Goal: Task Accomplishment & Management: Use online tool/utility

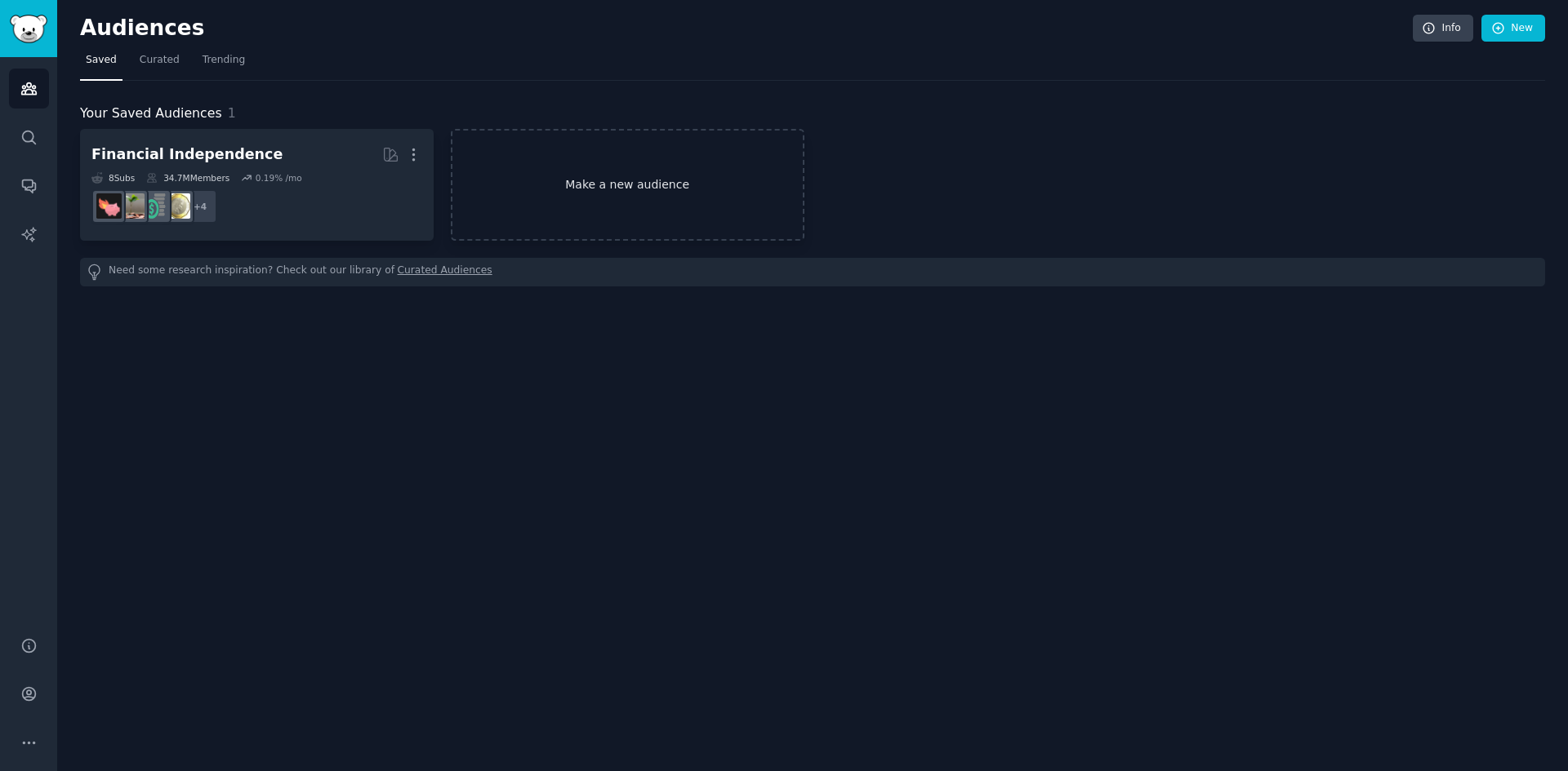
click at [597, 176] on link "Make a new audience" at bounding box center [627, 185] width 354 height 112
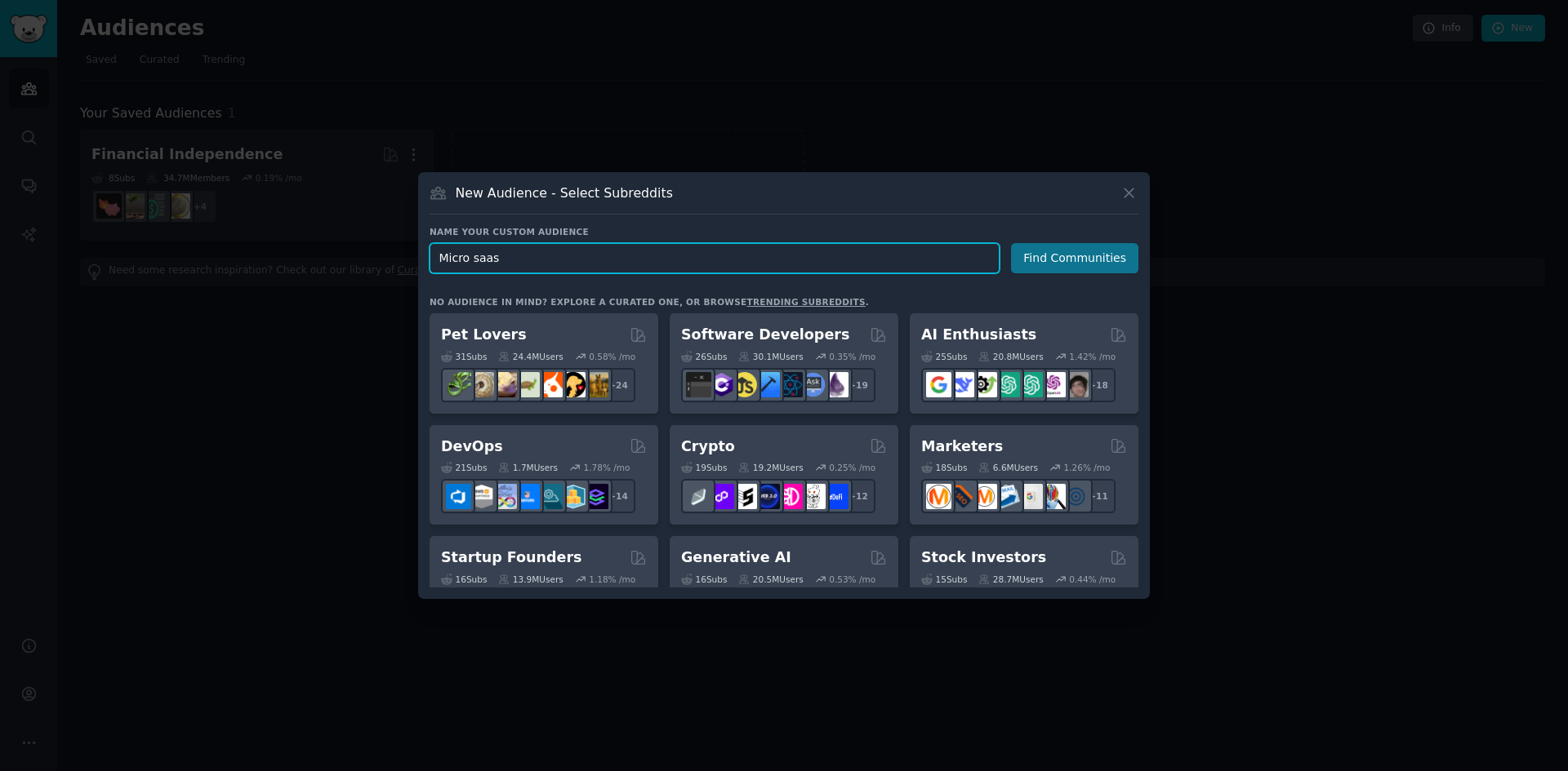
type input "Micro saas"
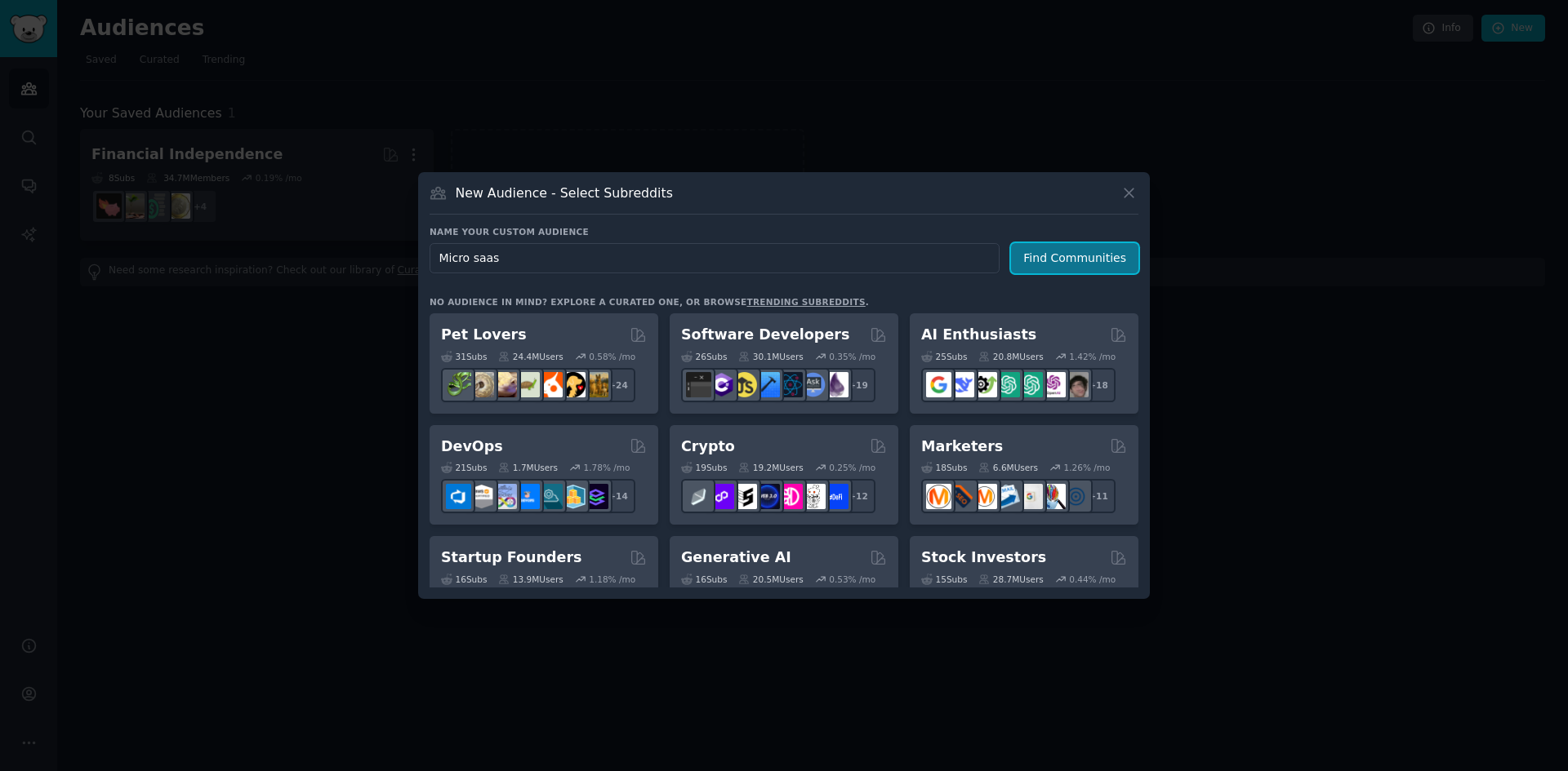
click at [1045, 255] on button "Find Communities" at bounding box center [1075, 258] width 128 height 30
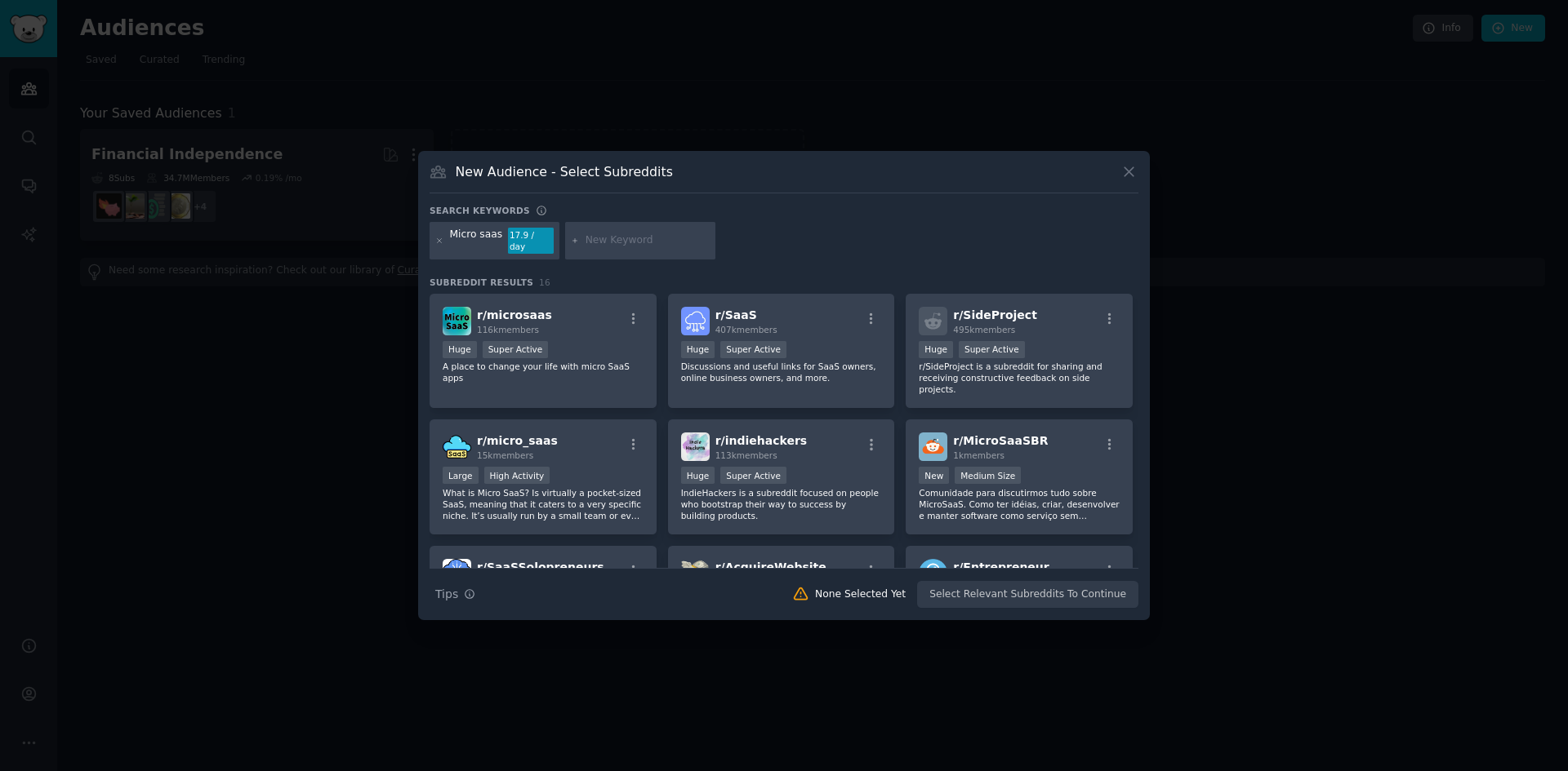
click at [632, 277] on h3 "Subreddit Results 16" at bounding box center [784, 282] width 708 height 11
click at [570, 349] on div "Huge Super Active" at bounding box center [543, 352] width 201 height 21
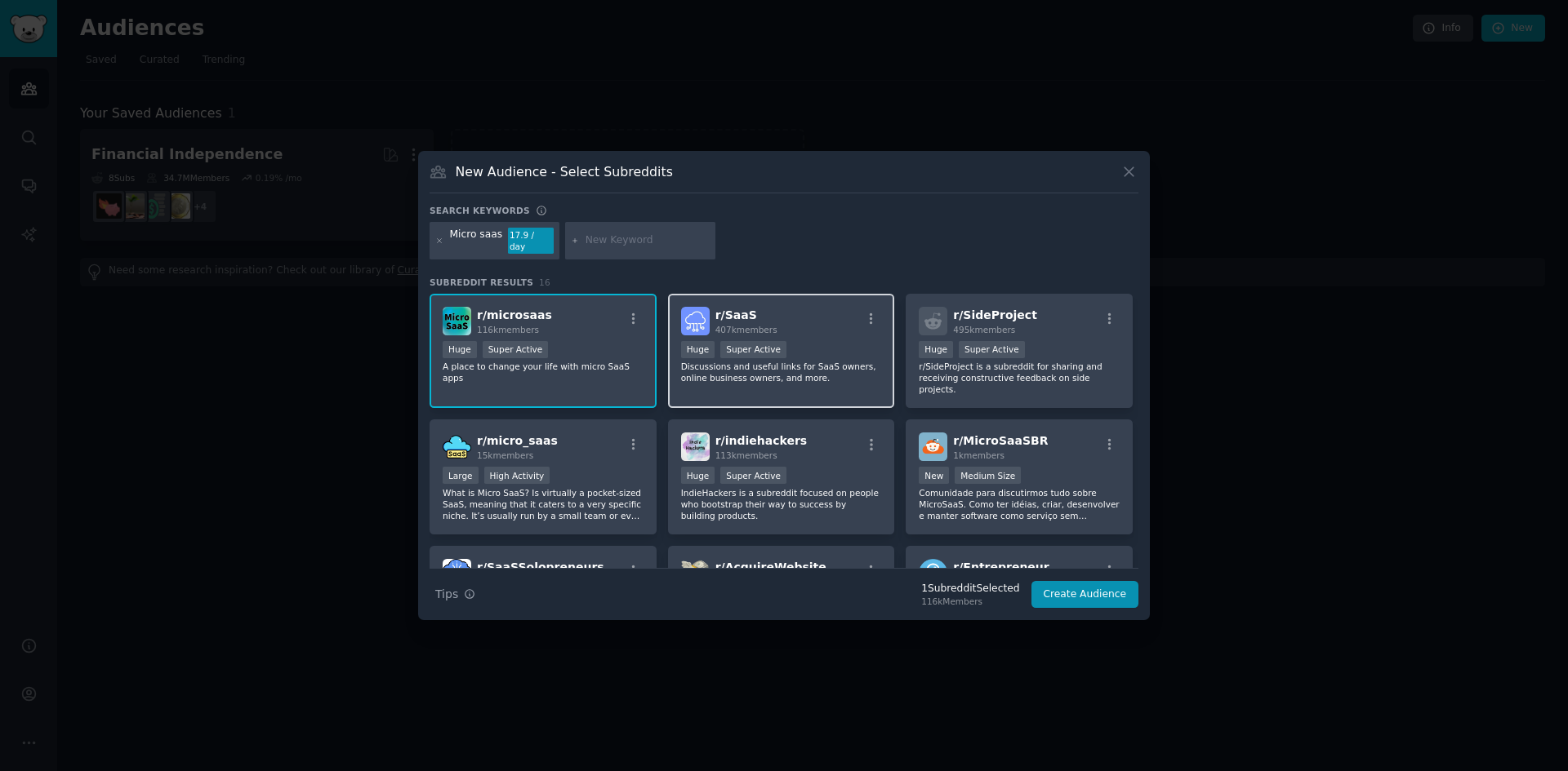
click at [796, 309] on div "r/ SaaS 407k members" at bounding box center [781, 321] width 201 height 28
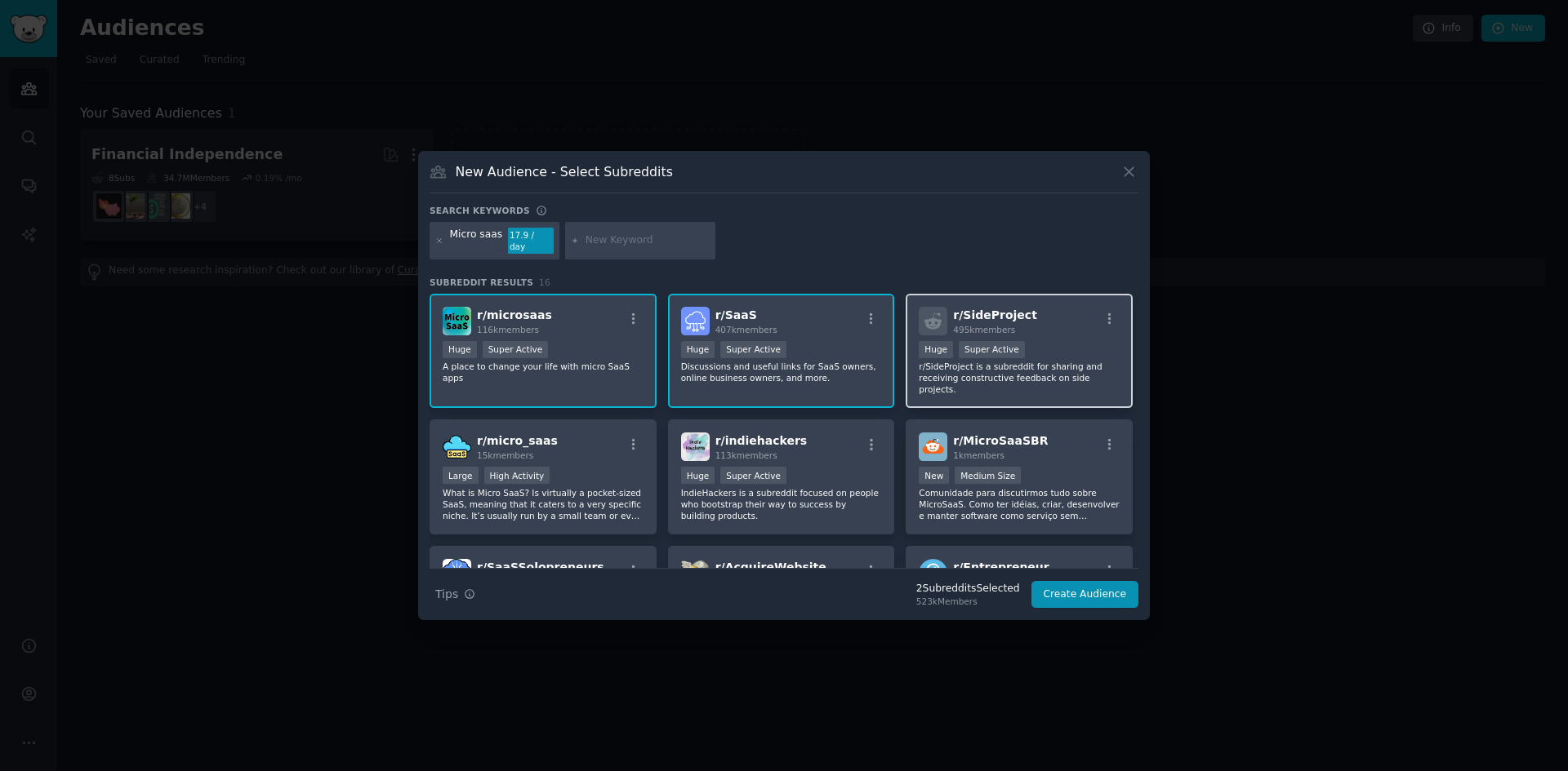
click at [1055, 321] on div "r/ SideProject 495k members" at bounding box center [1019, 321] width 201 height 28
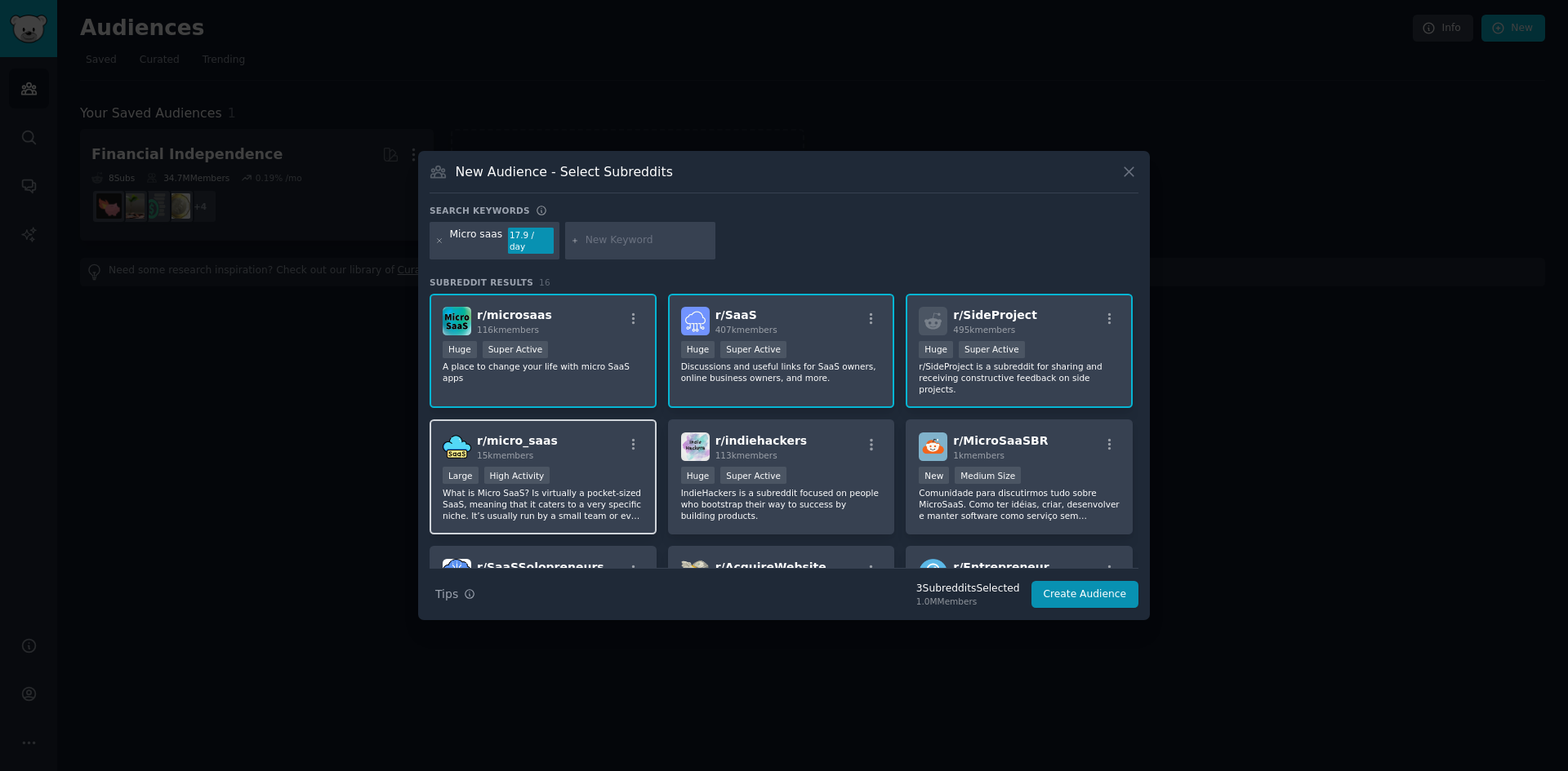
click at [608, 448] on div "r/ micro_saas 15k members Large High Activity What is Micro SaaS? Is virtually …" at bounding box center [543, 476] width 227 height 115
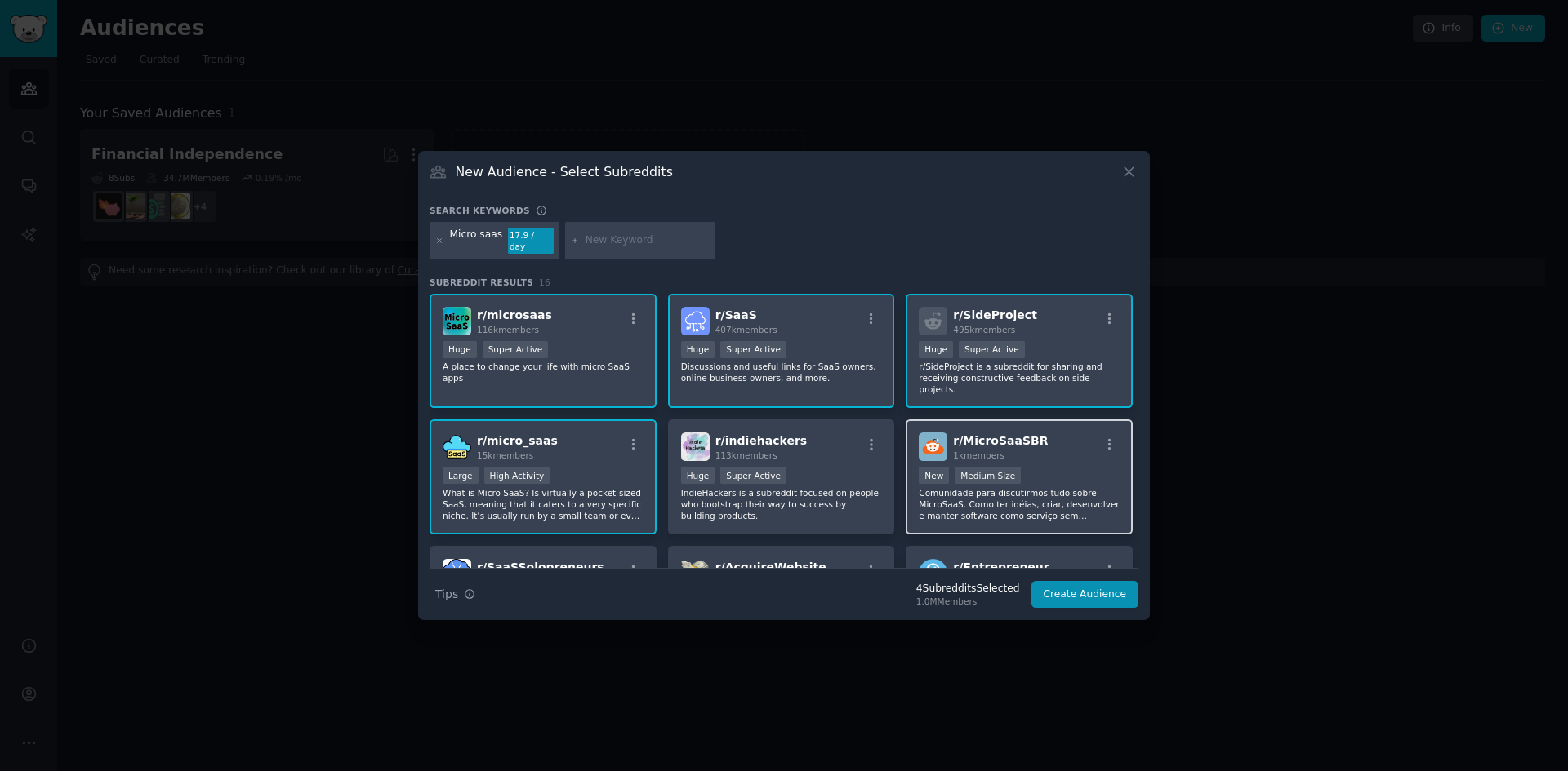
click at [1030, 434] on div "r/ MicroSaaSBR 1k members" at bounding box center [1019, 447] width 201 height 28
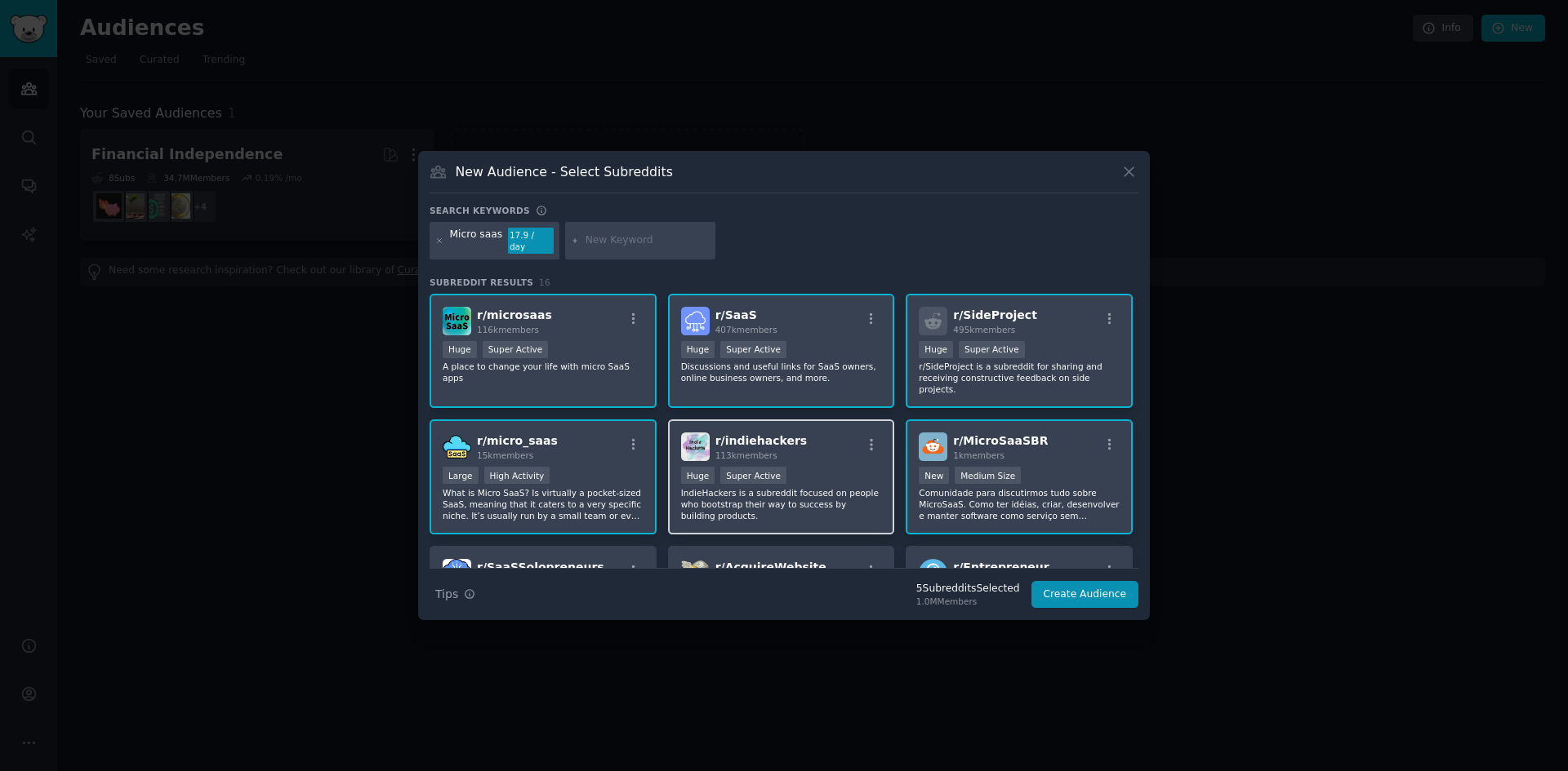
click at [833, 433] on div "r/ indiehackers 113k members" at bounding box center [781, 447] width 201 height 28
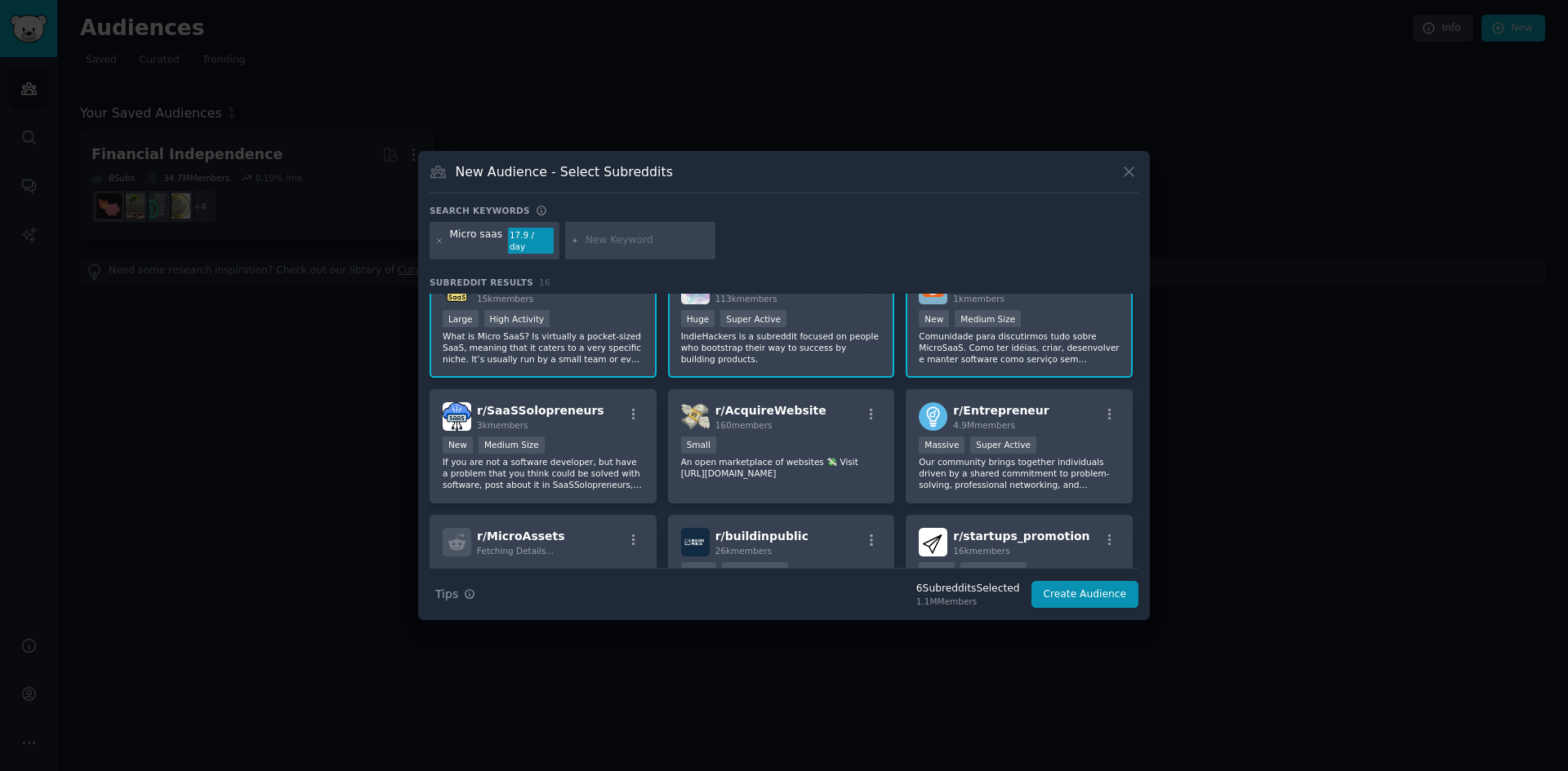
scroll to position [163, 0]
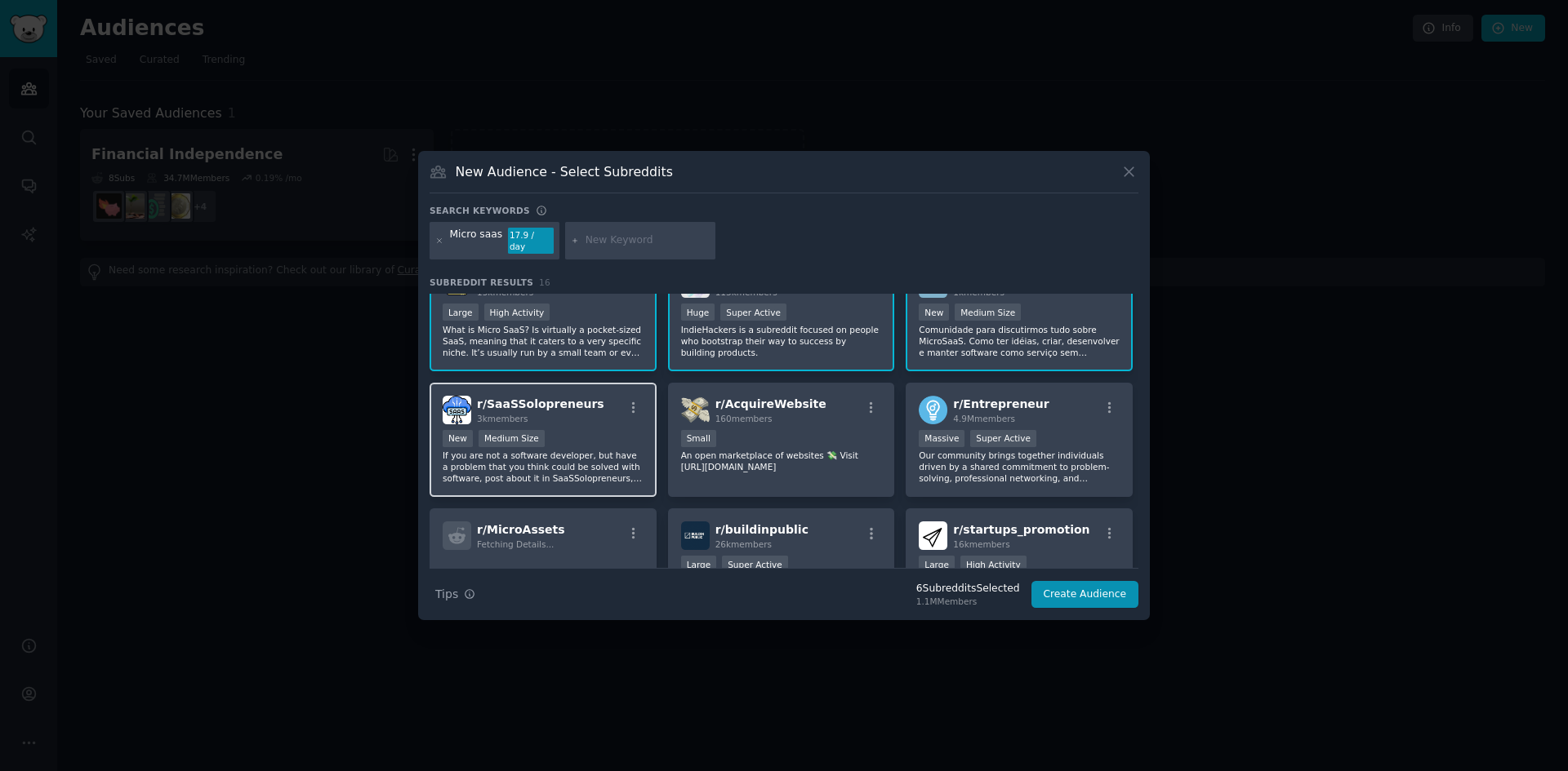
click at [614, 407] on div "r/ SaaSSolopreneurs 3k members New Medium Size If you are not a software develo…" at bounding box center [543, 440] width 227 height 115
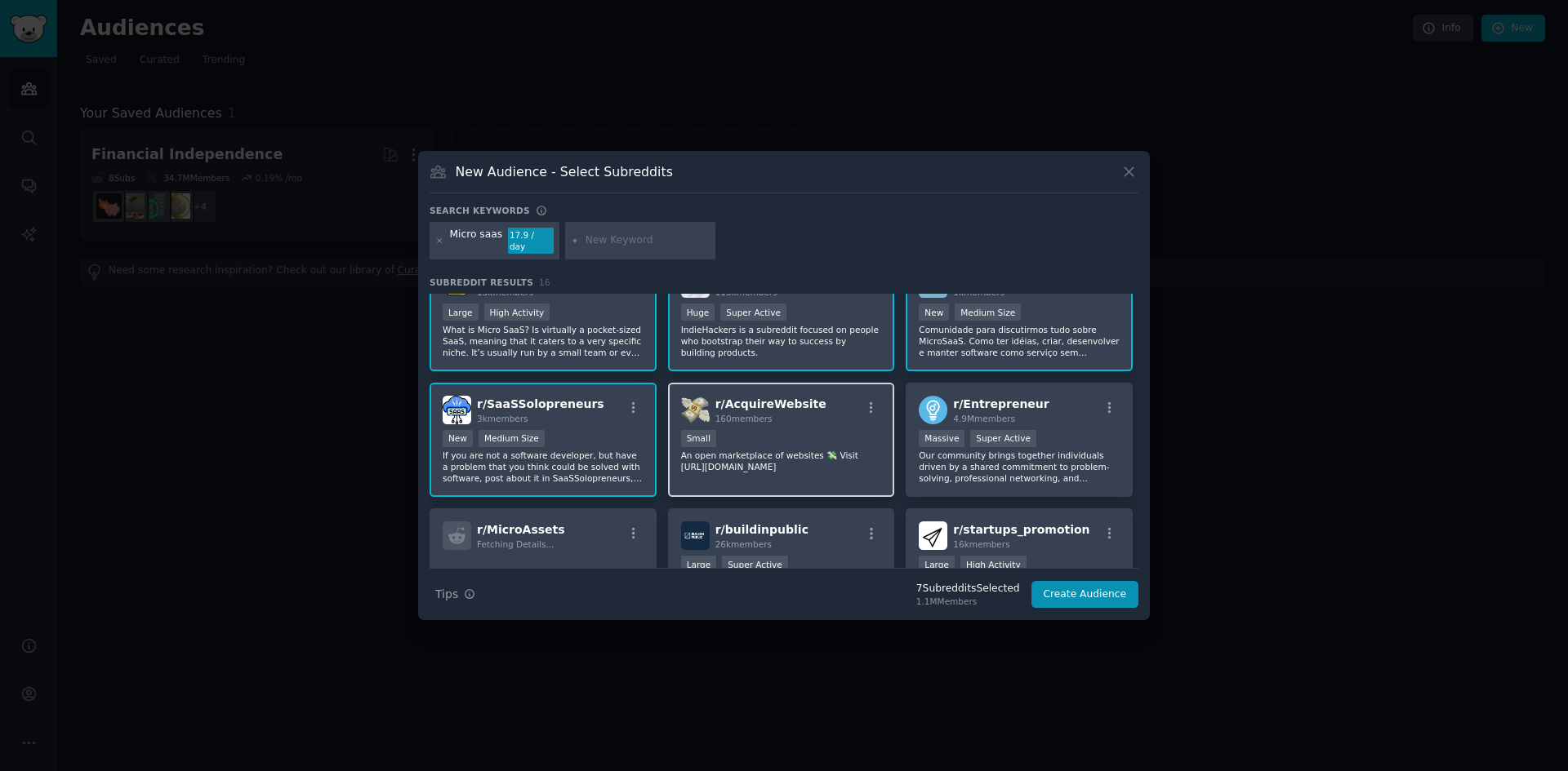
click at [861, 430] on div "100 - 1000 members Small" at bounding box center [781, 441] width 201 height 21
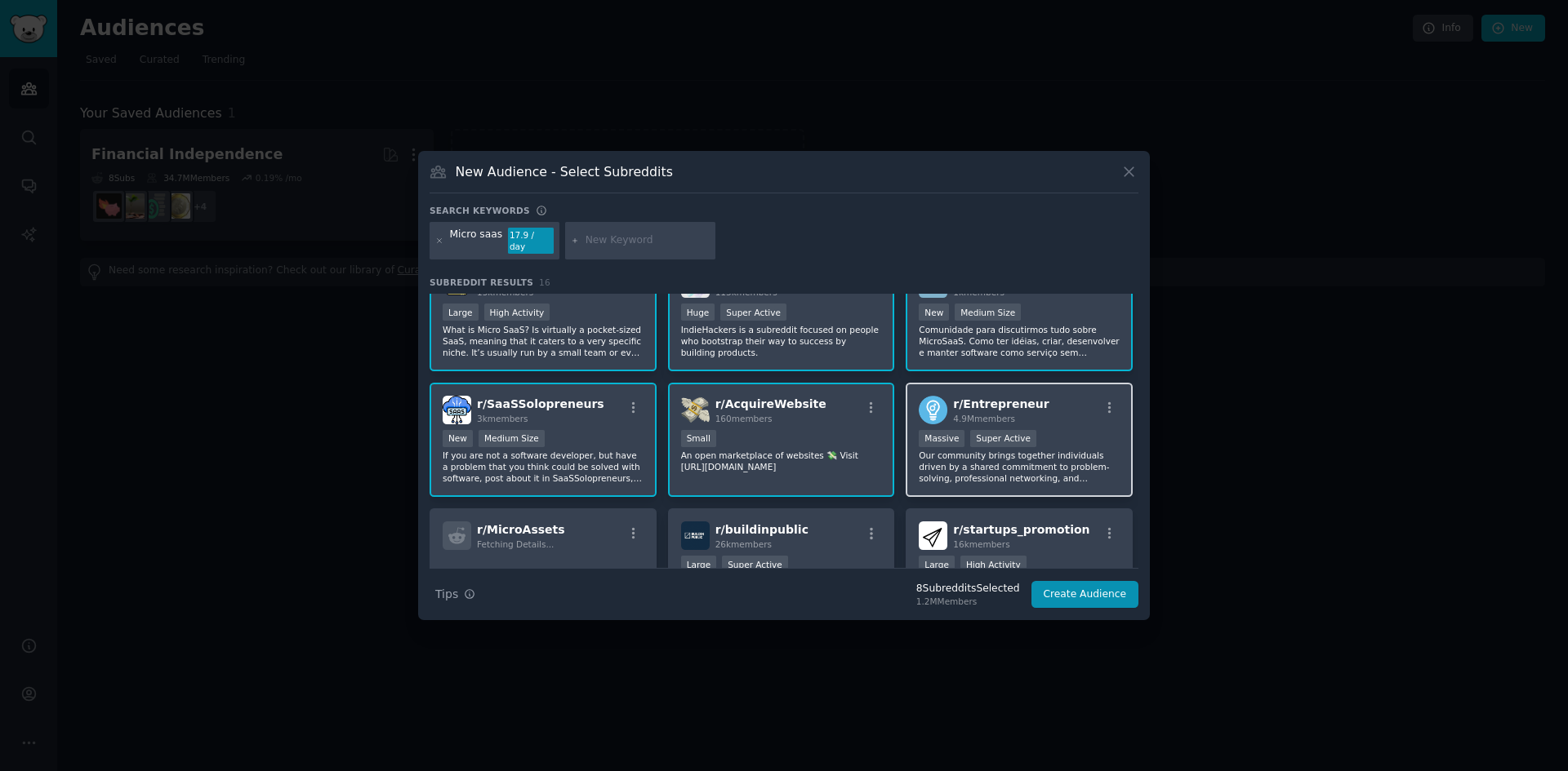
click at [1055, 411] on div "r/ Entrepreneur 4.9M members >= 95th percentile for submissions / day Massive S…" at bounding box center [1019, 440] width 227 height 115
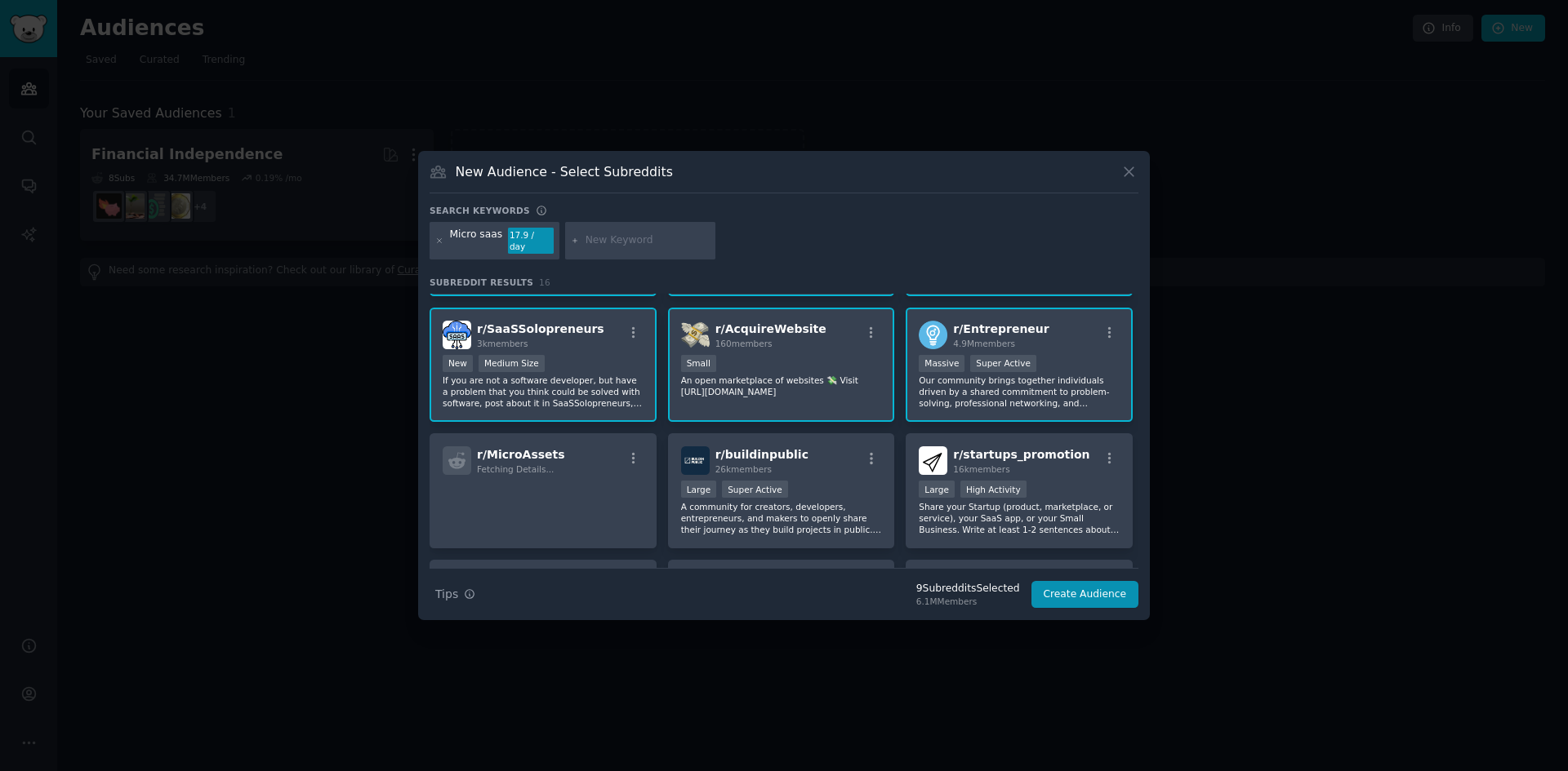
scroll to position [245, 0]
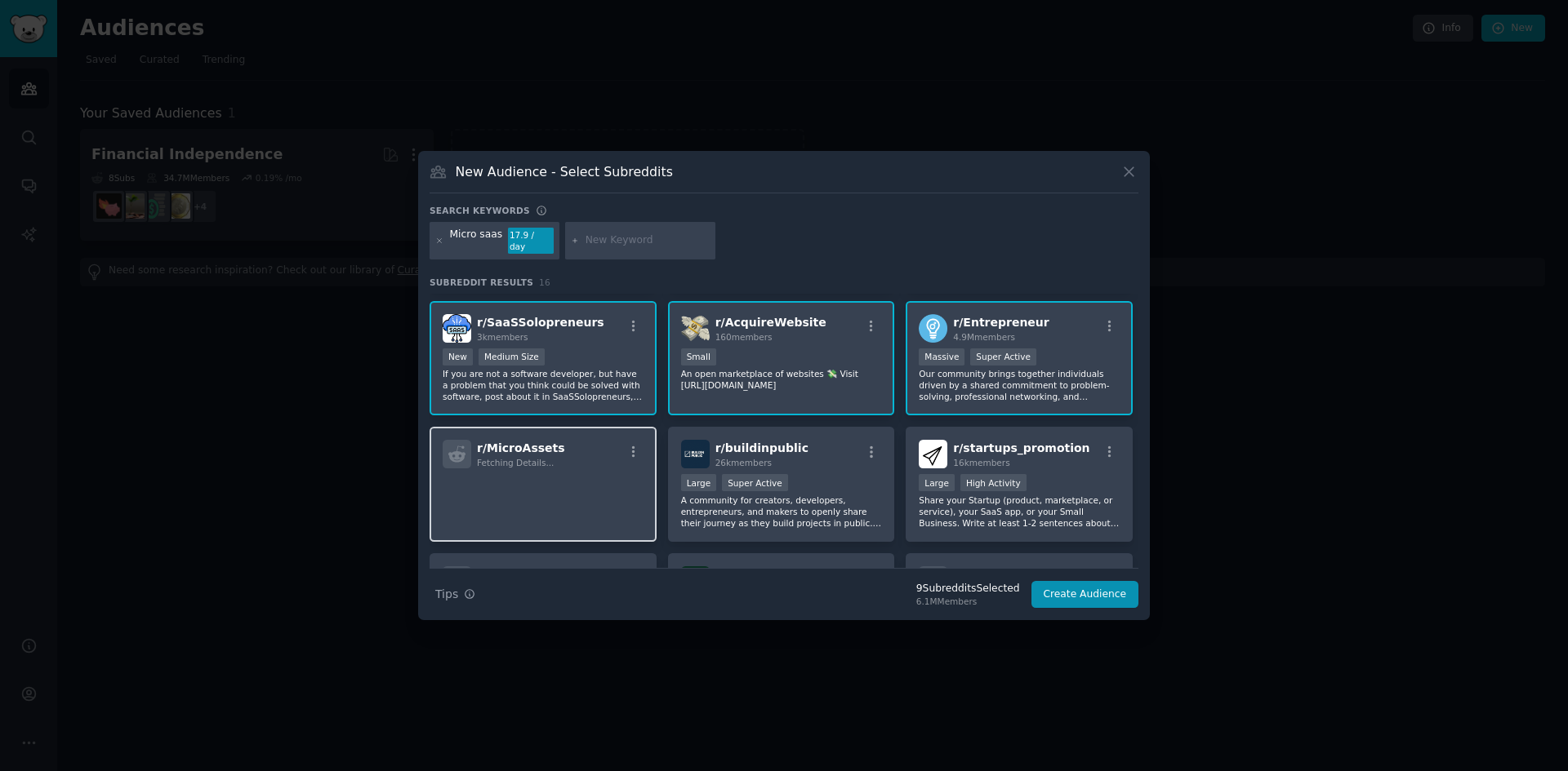
click at [602, 474] on p at bounding box center [543, 492] width 201 height 34
click at [860, 474] on div ">= 95th percentile for submissions / day Large Super Active" at bounding box center [781, 485] width 201 height 21
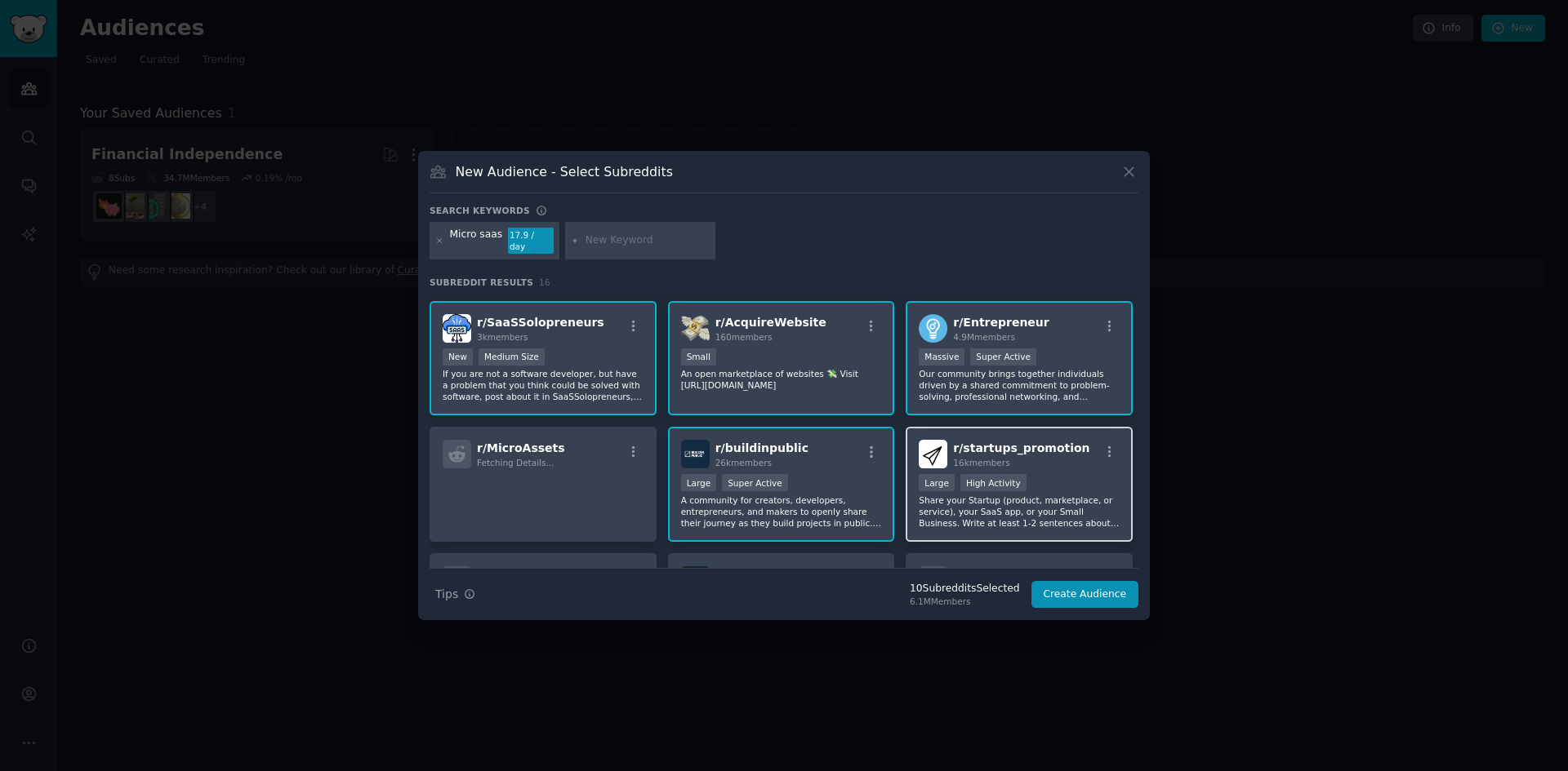
click at [1080, 474] on div ">= 80th percentile for submissions / day Large High Activity" at bounding box center [1019, 485] width 201 height 21
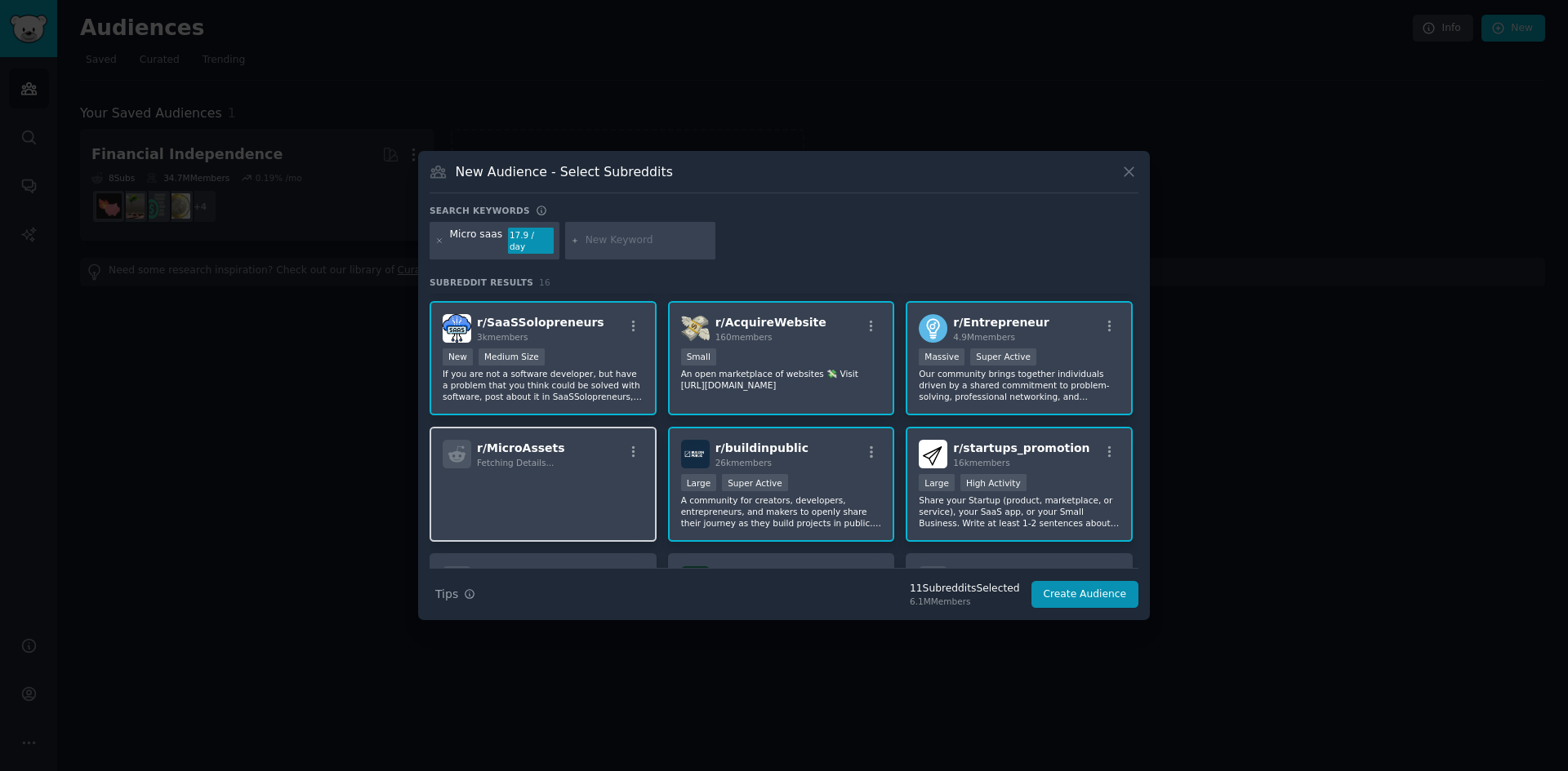
click at [570, 427] on div "r/ MicroAssets Fetching Details..." at bounding box center [543, 484] width 227 height 115
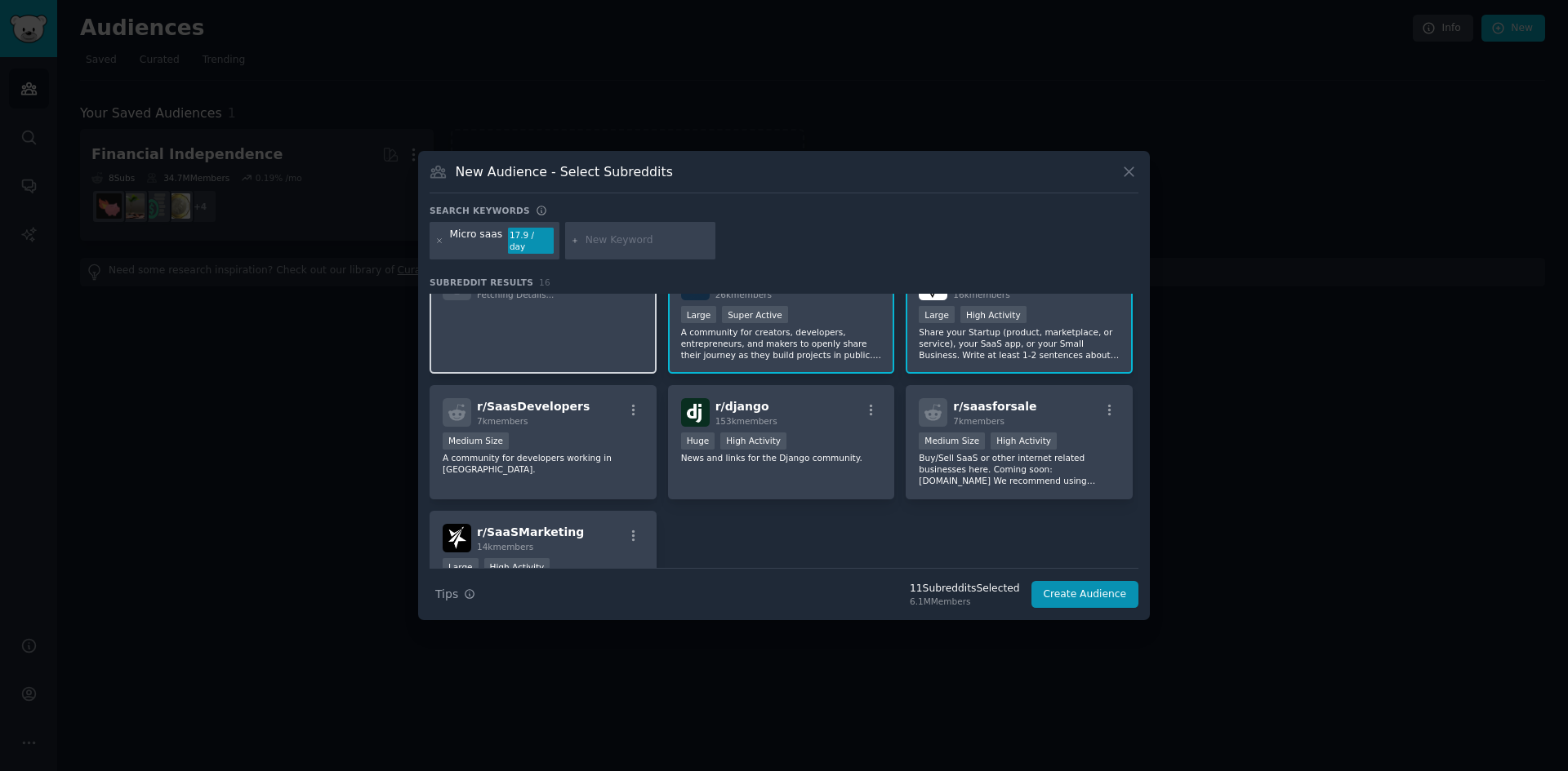
scroll to position [490, 0]
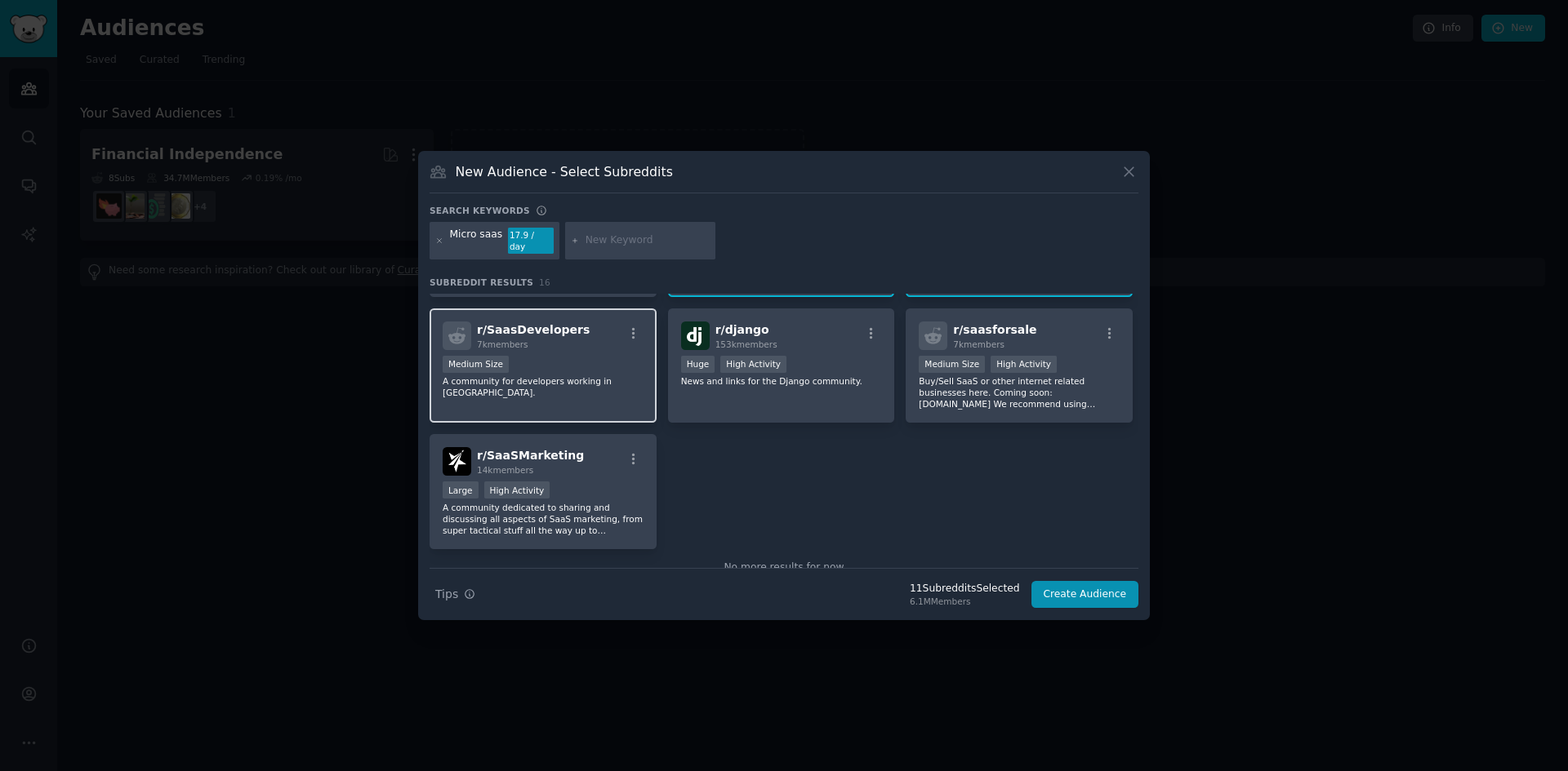
drag, startPoint x: 618, startPoint y: 342, endPoint x: 627, endPoint y: 342, distance: 9.0
click at [619, 356] on div "Medium Size" at bounding box center [543, 367] width 201 height 21
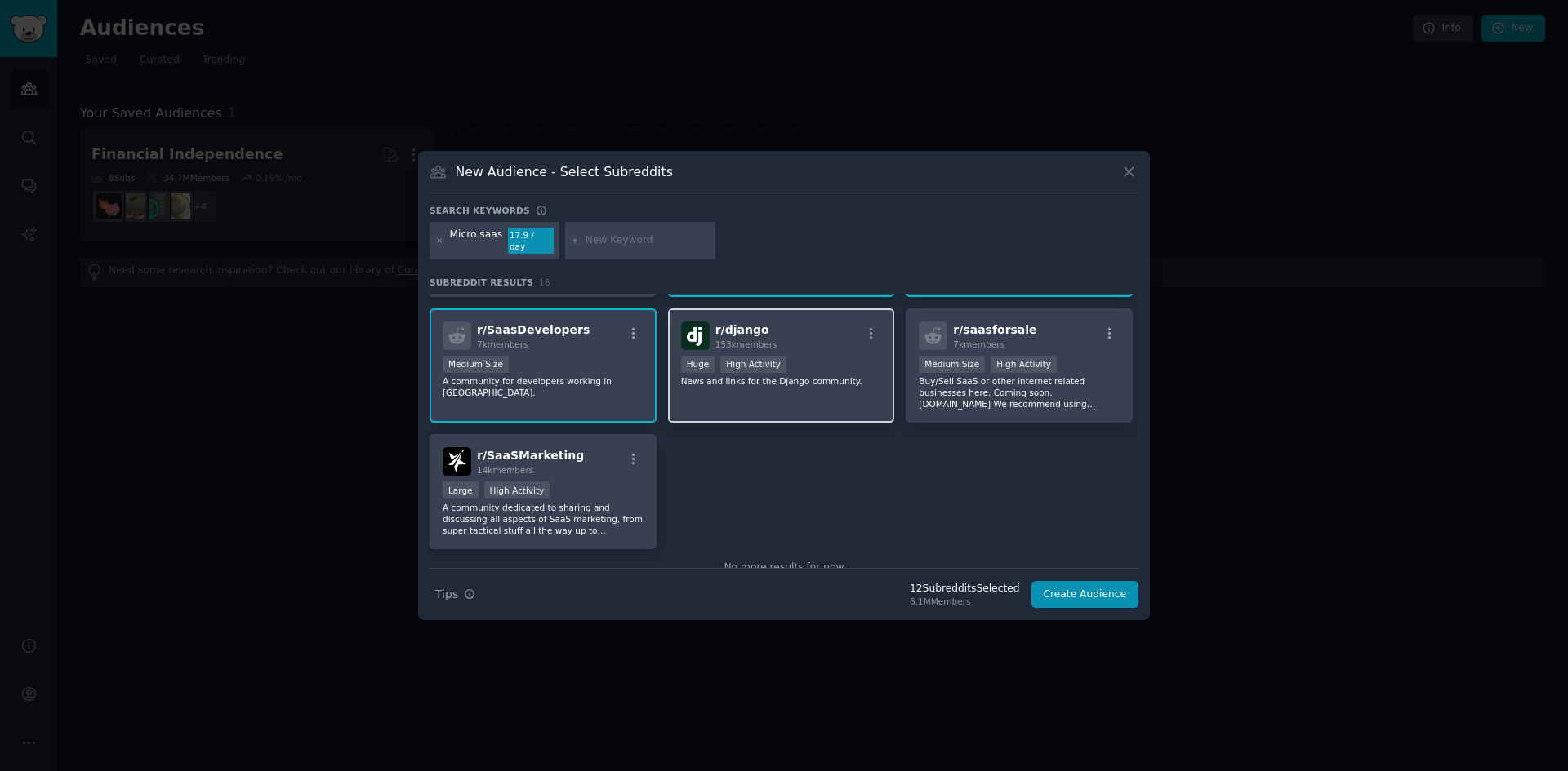
click at [834, 333] on div "r/ django 153k members >= 80th percentile for submissions / day Huge High Activ…" at bounding box center [781, 366] width 227 height 115
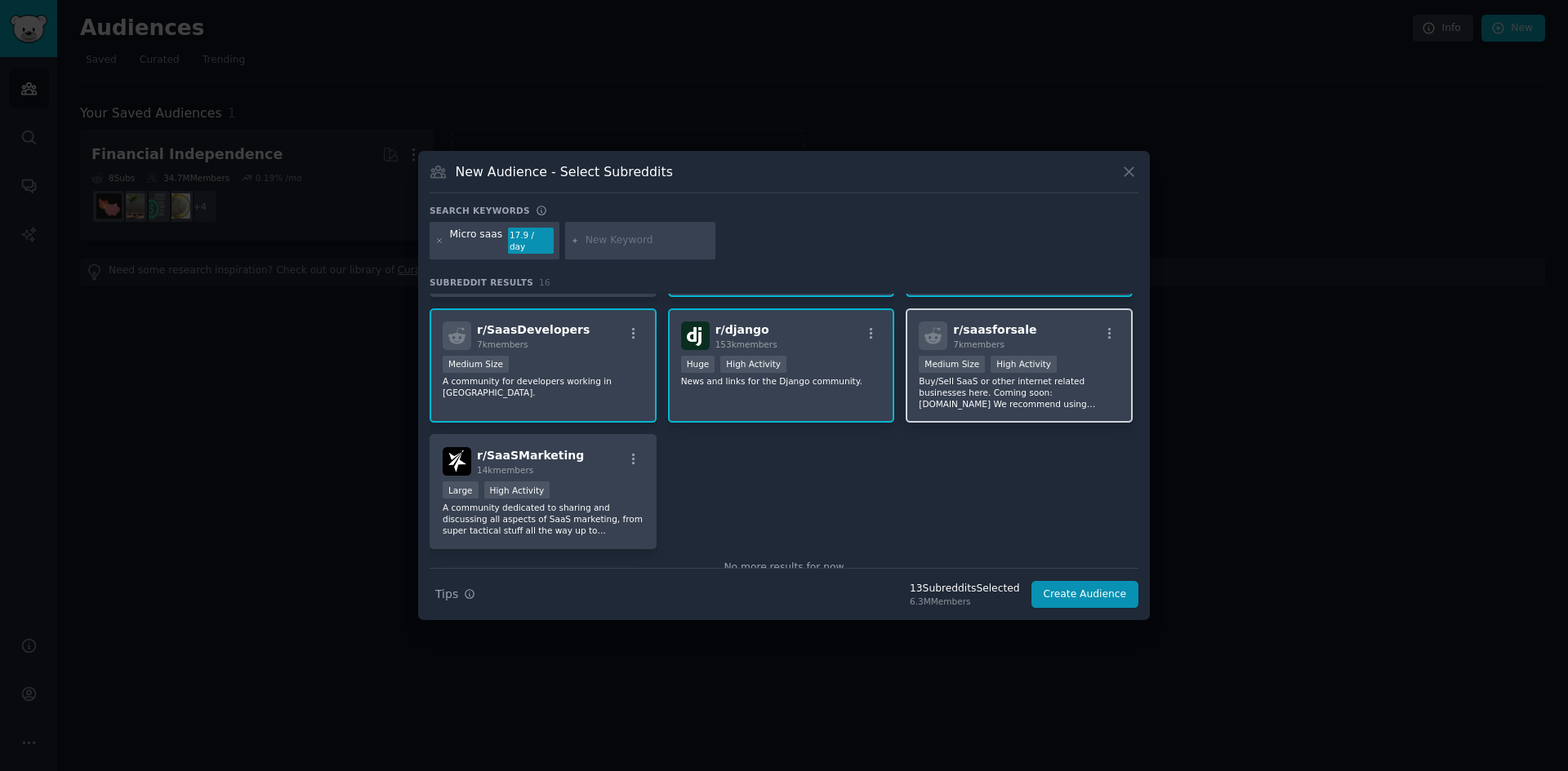
click at [1013, 375] on p "Buy/Sell SaaS or other internet related businesses here. Coming soon: [DOMAIN_N…" at bounding box center [1019, 392] width 201 height 34
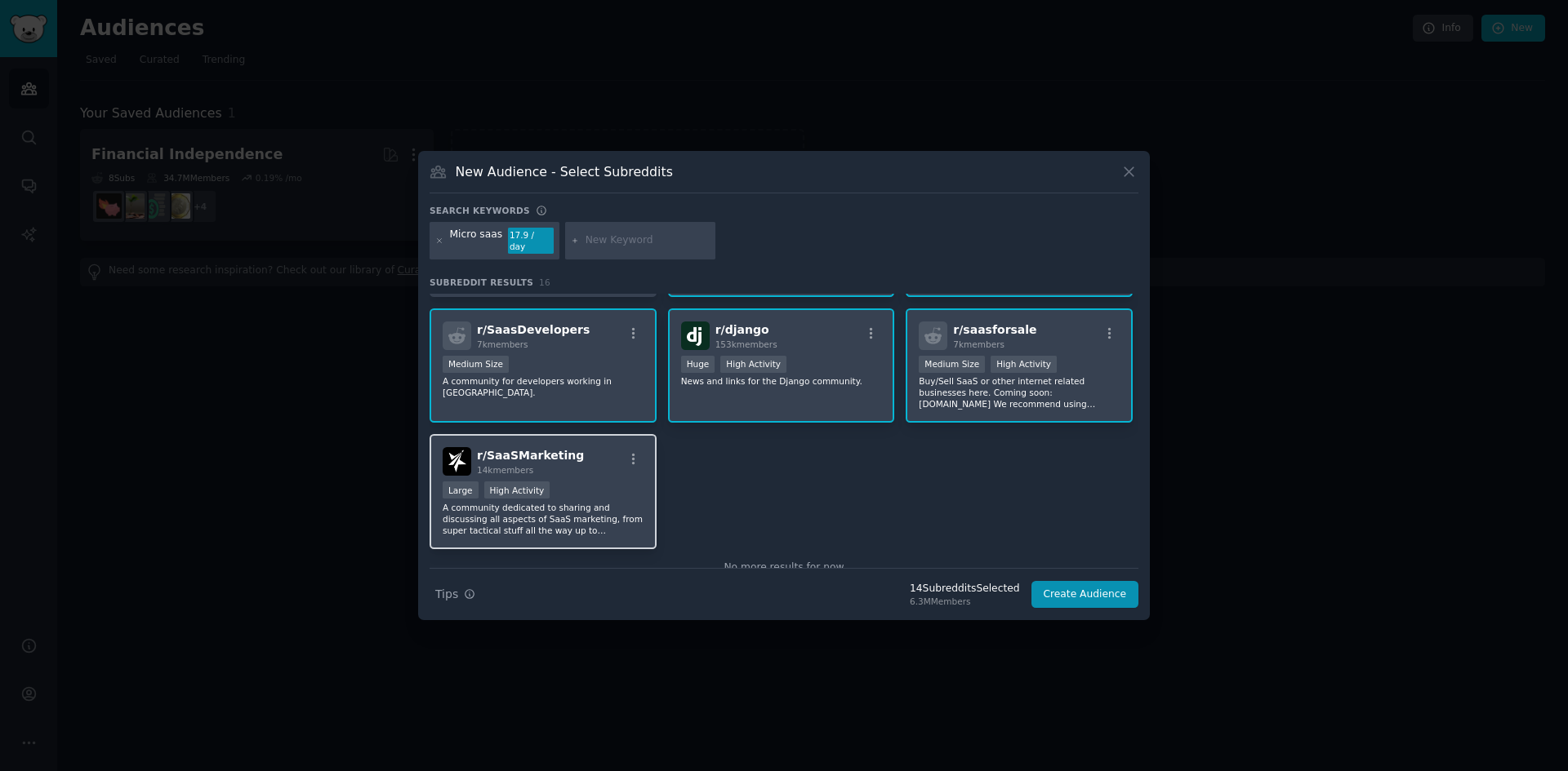
click at [578, 502] on p "A community dedicated to sharing and discussing all aspects of SaaS marketing, …" at bounding box center [543, 519] width 201 height 34
click at [1094, 585] on button "Create Audience" at bounding box center [1085, 595] width 108 height 28
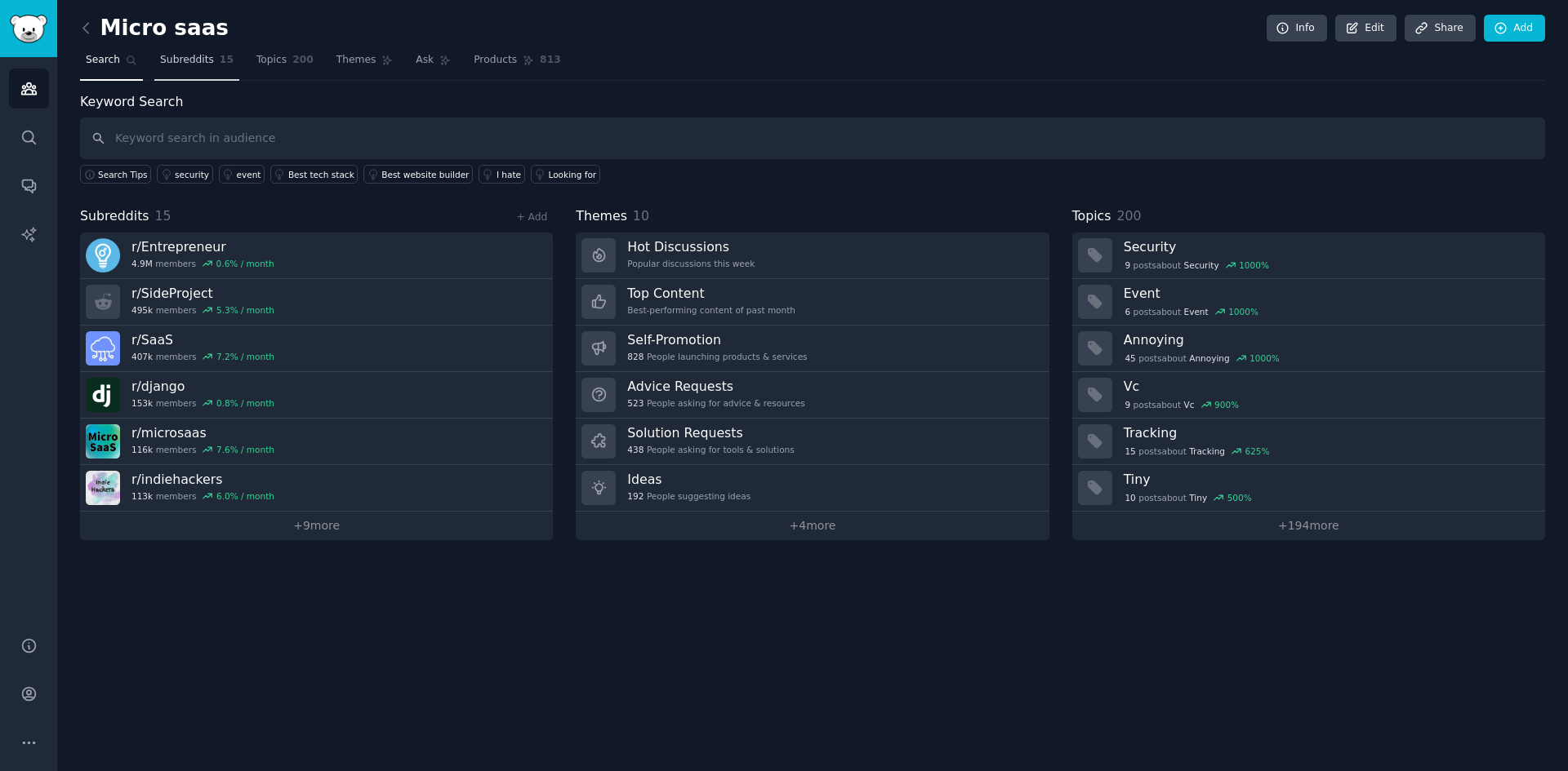
click at [200, 55] on span "Subreddits" at bounding box center [186, 60] width 54 height 15
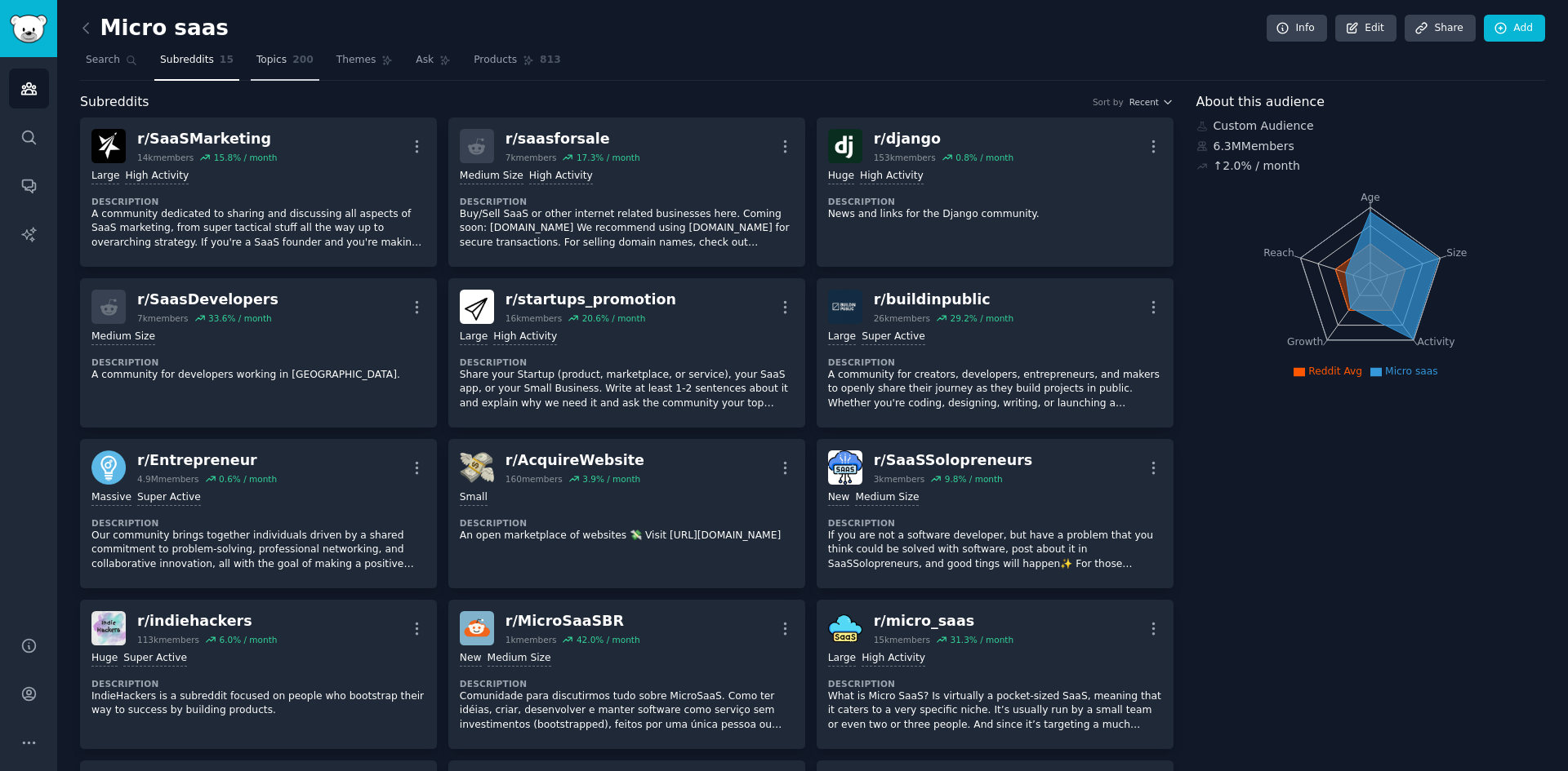
click at [274, 68] on link "Topics 200" at bounding box center [285, 64] width 68 height 34
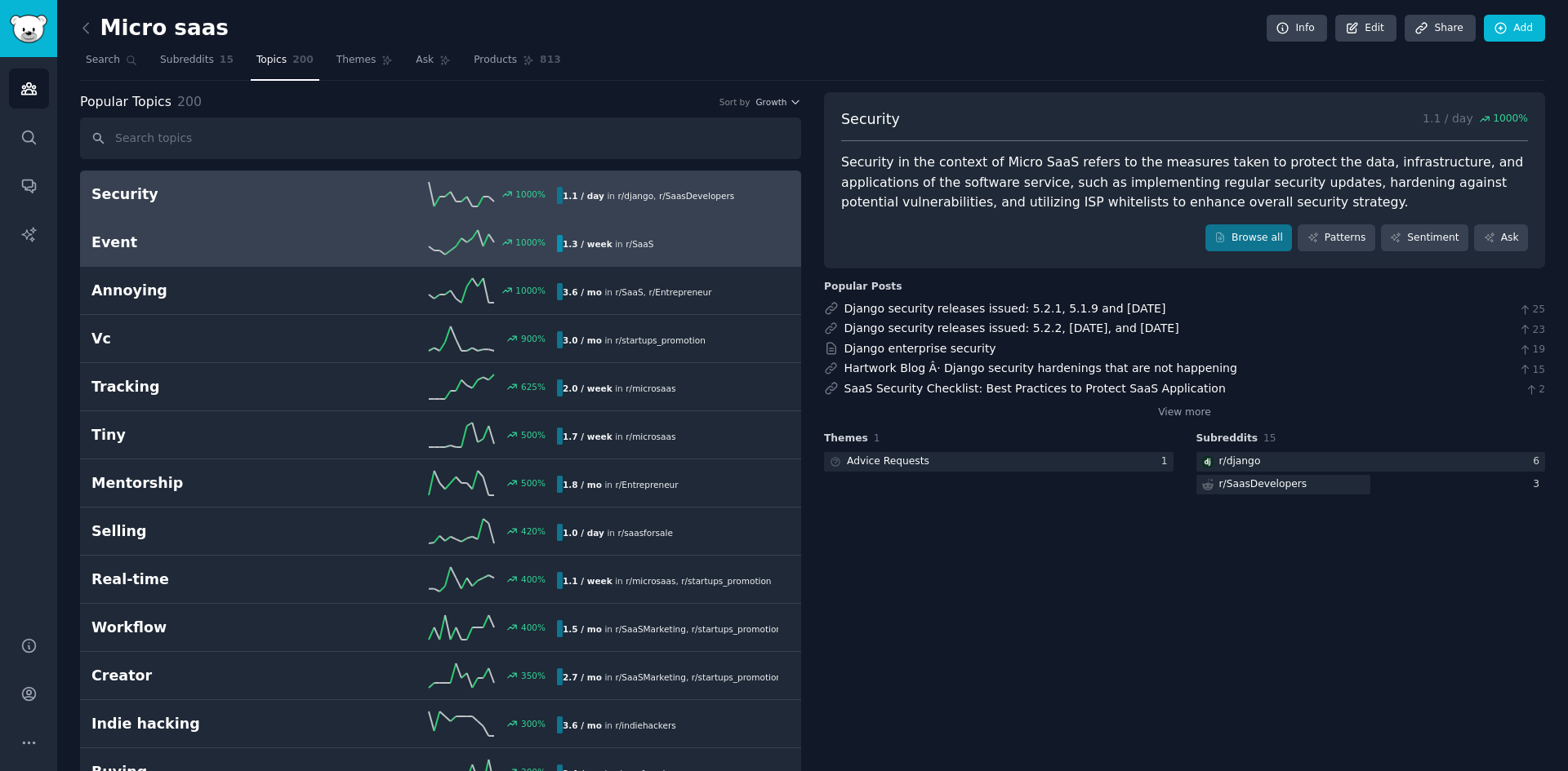
click at [207, 251] on h2 "Event" at bounding box center [208, 243] width 233 height 21
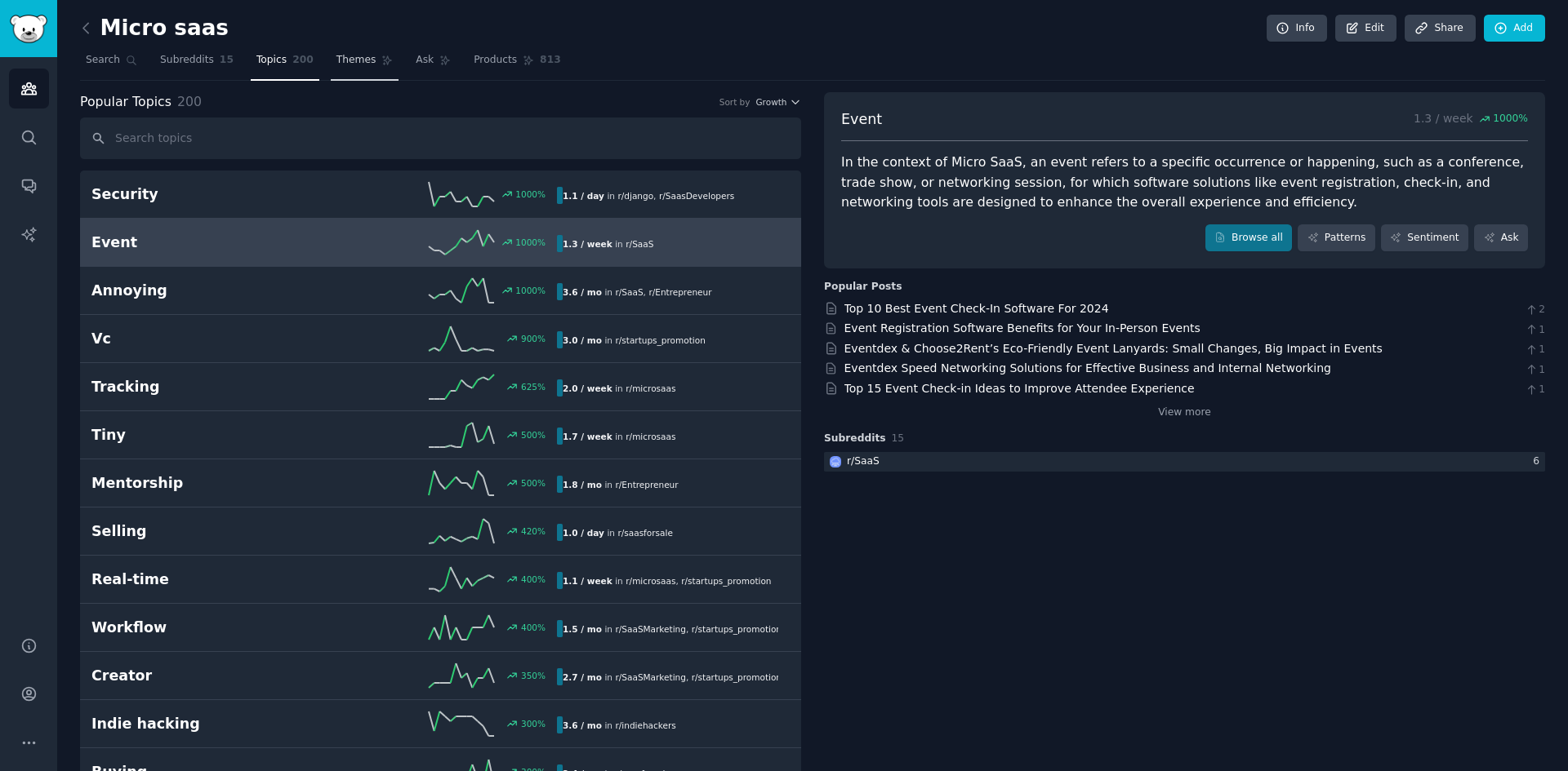
click at [356, 65] on link "Themes" at bounding box center [364, 64] width 68 height 34
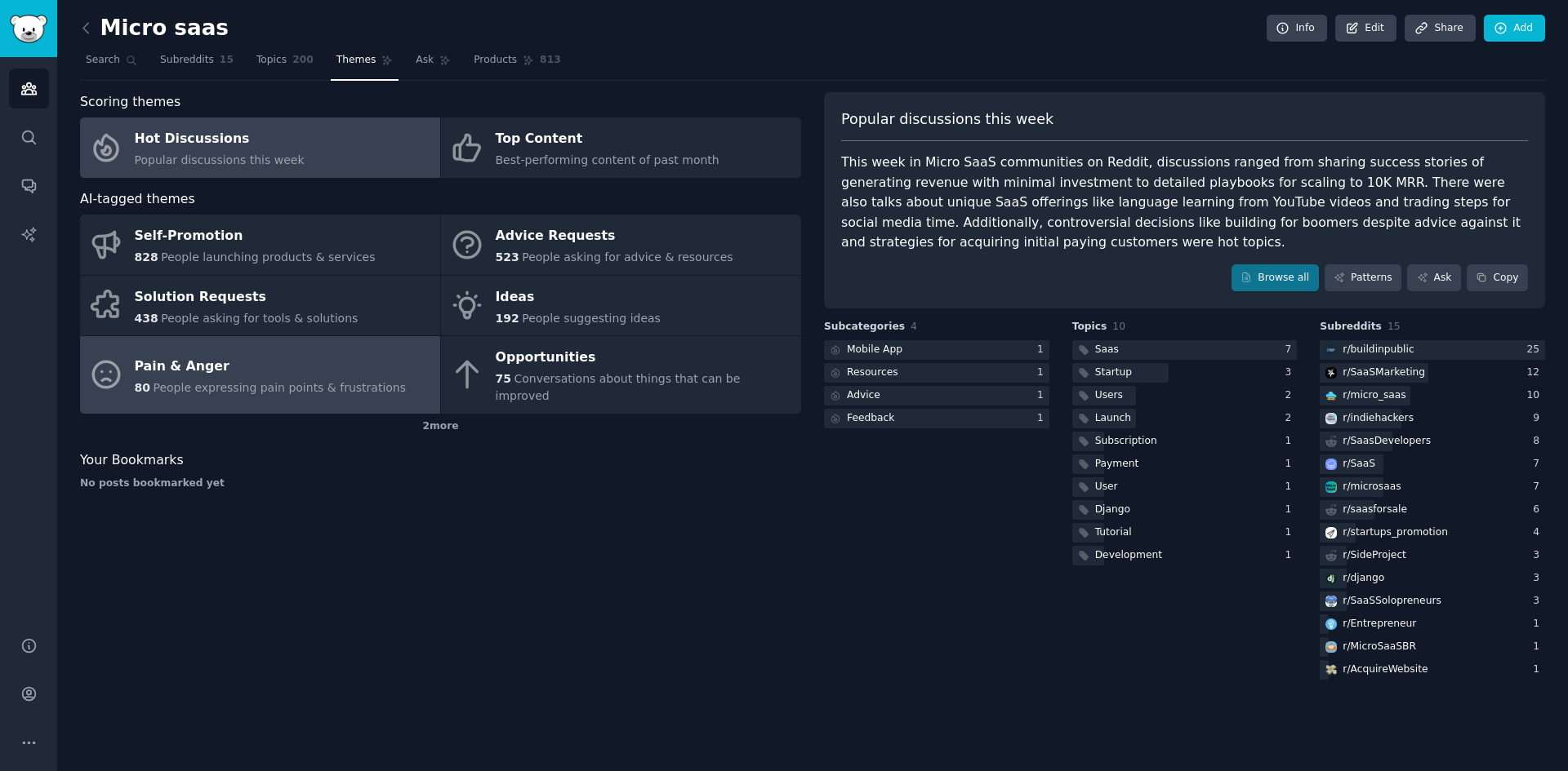
click at [274, 381] on span "People expressing pain points & frustrations" at bounding box center [279, 387] width 253 height 13
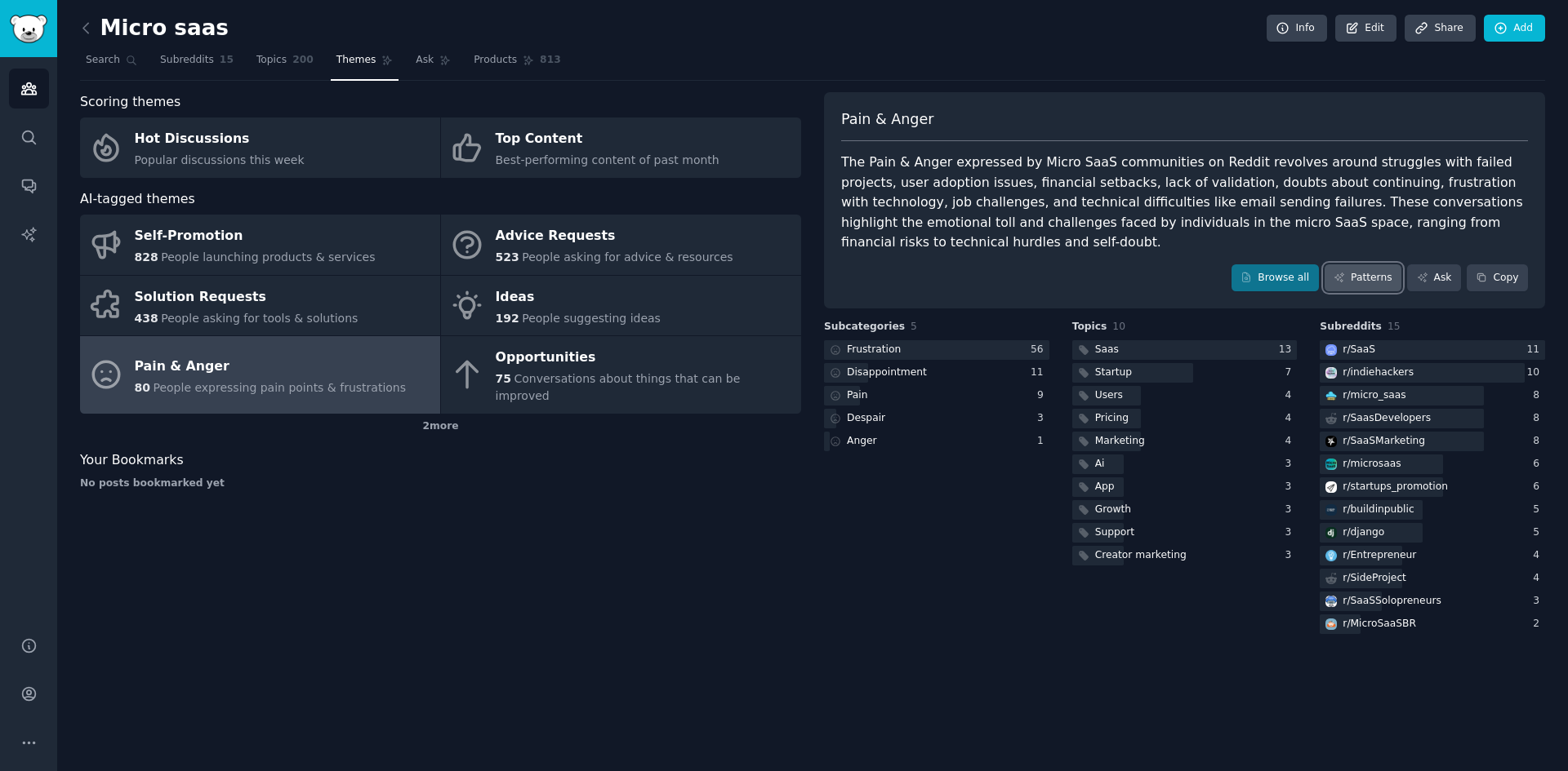
click at [1373, 266] on link "Patterns" at bounding box center [1363, 279] width 77 height 28
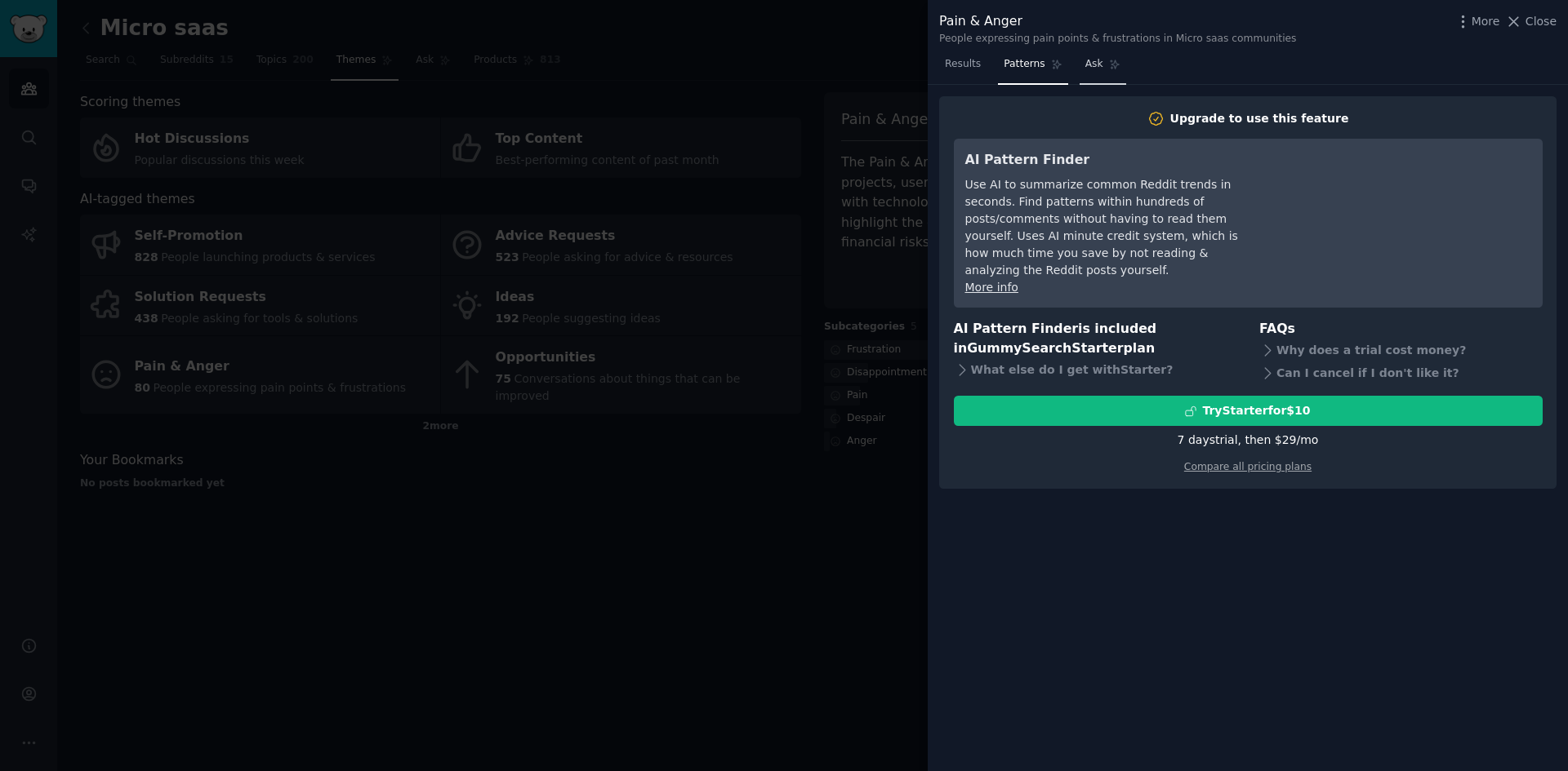
click at [1109, 63] on icon at bounding box center [1114, 64] width 11 height 11
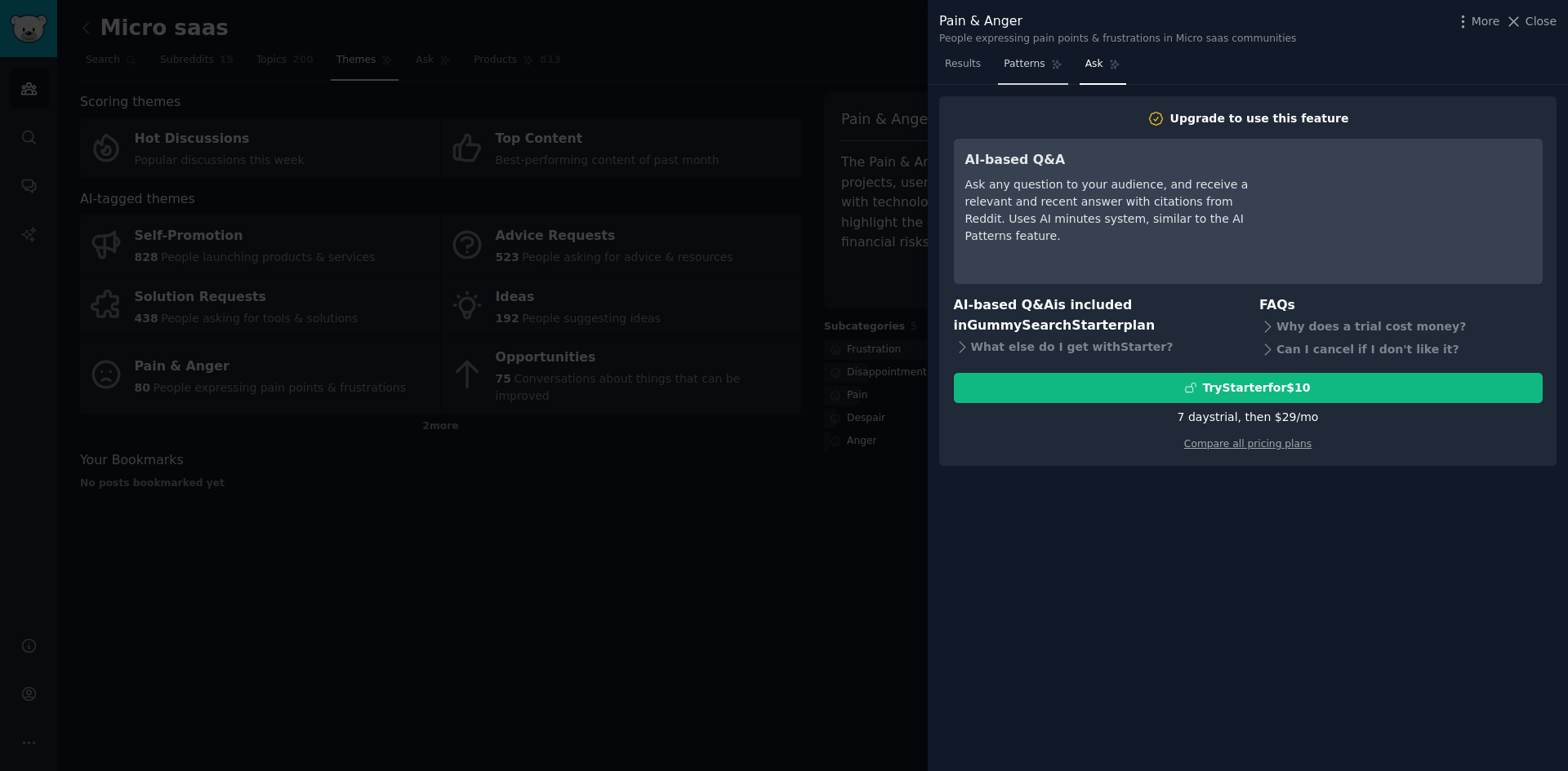
click at [1028, 72] on link "Patterns" at bounding box center [1033, 68] width 69 height 34
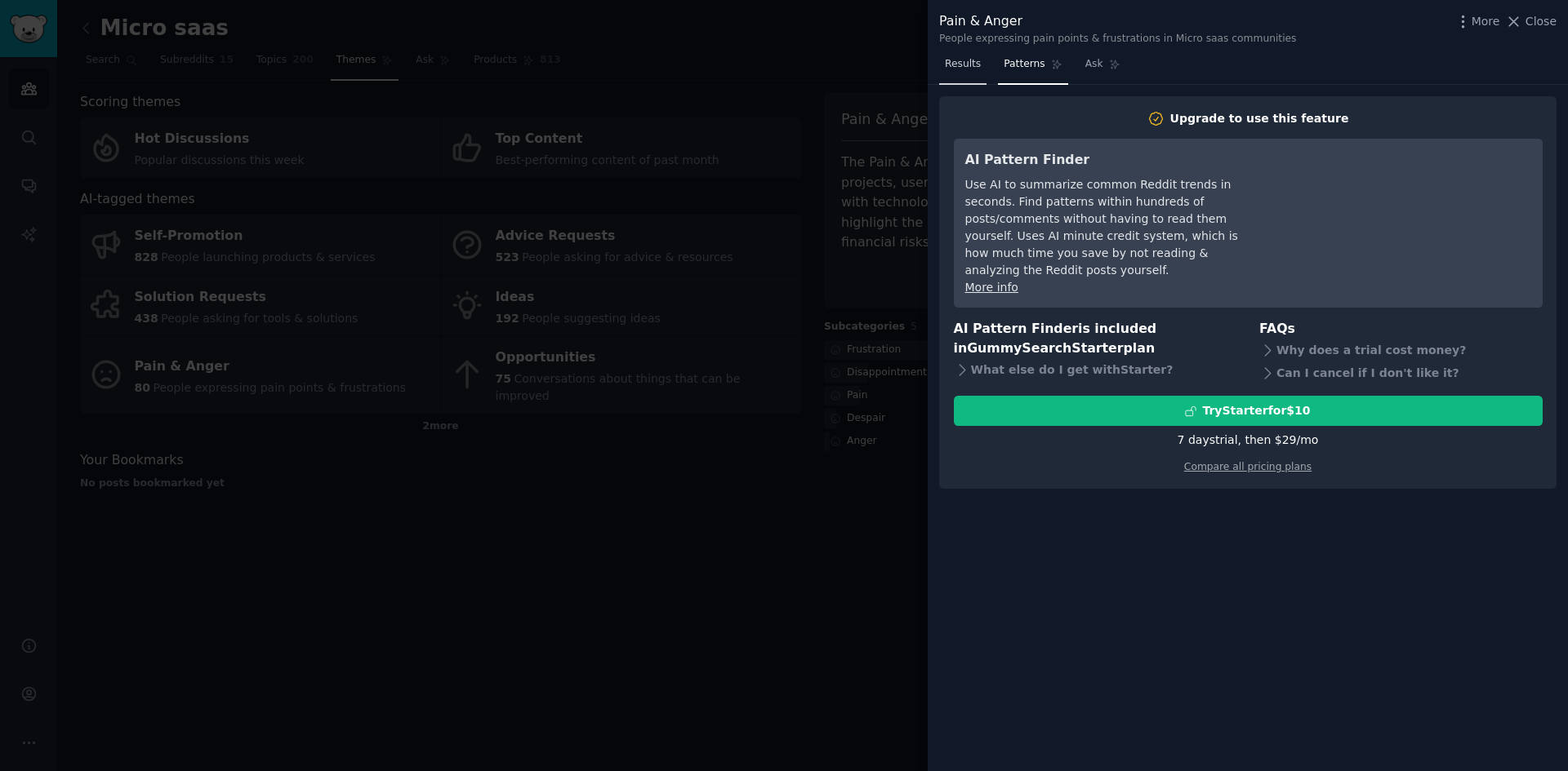
click at [958, 72] on link "Results" at bounding box center [962, 68] width 47 height 34
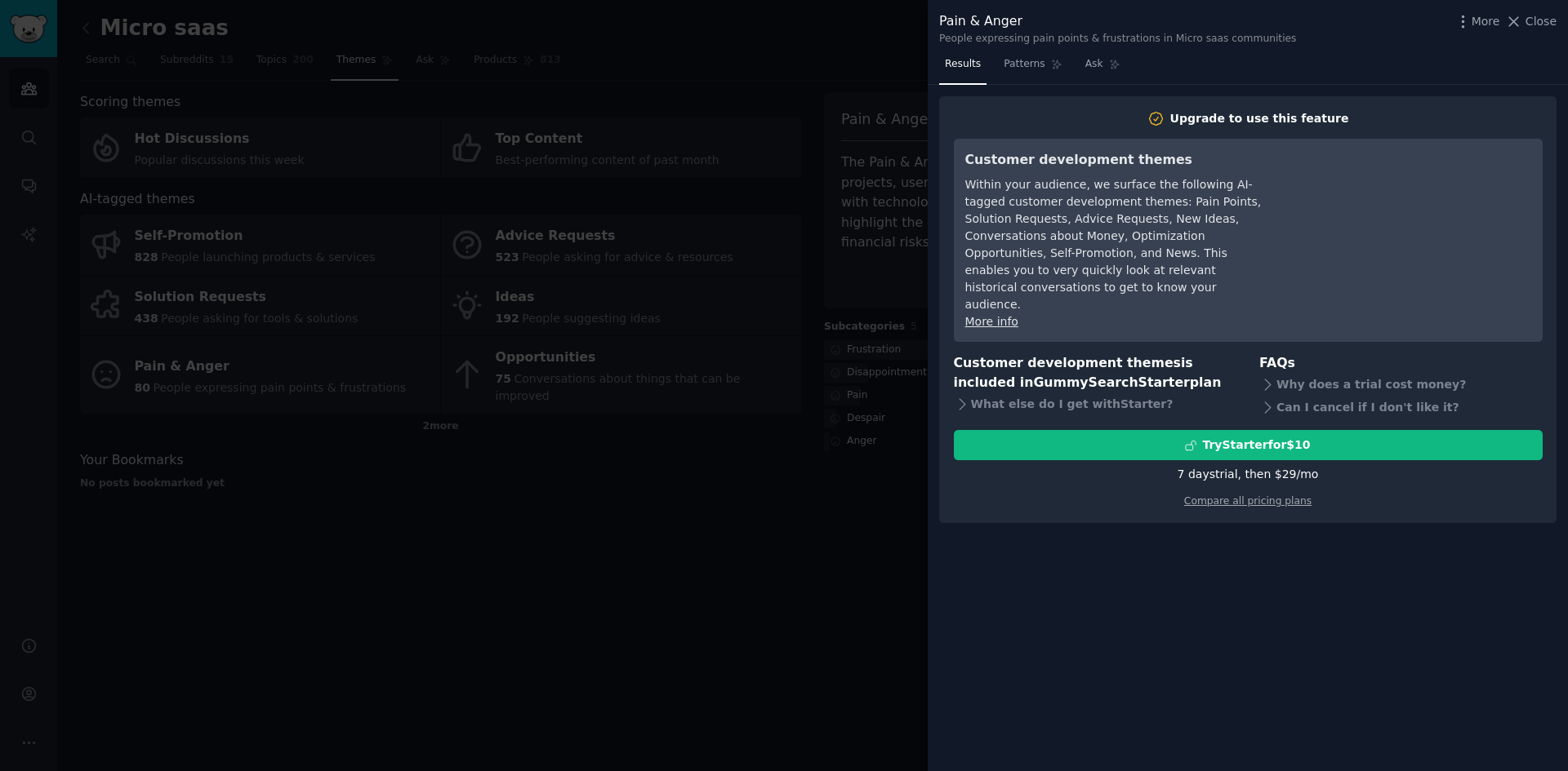
click at [864, 82] on div at bounding box center [784, 386] width 1568 height 771
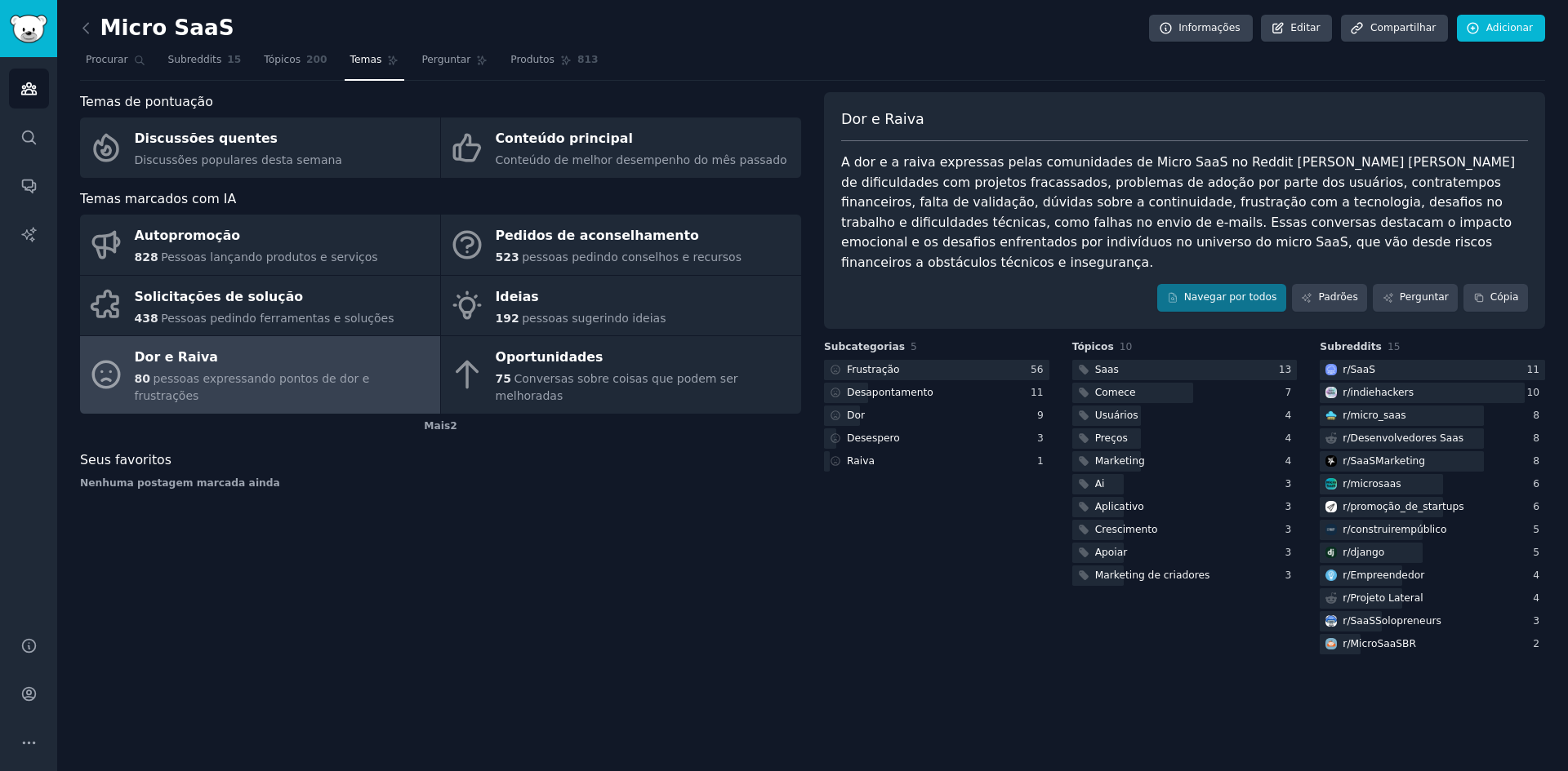
click at [1357, 169] on font "A dor e a raiva expressas pelas comunidades de Micro SaaS no Reddit [PERSON_NAM…" at bounding box center [1181, 212] width 678 height 116
click at [85, 32] on icon at bounding box center [86, 28] width 17 height 17
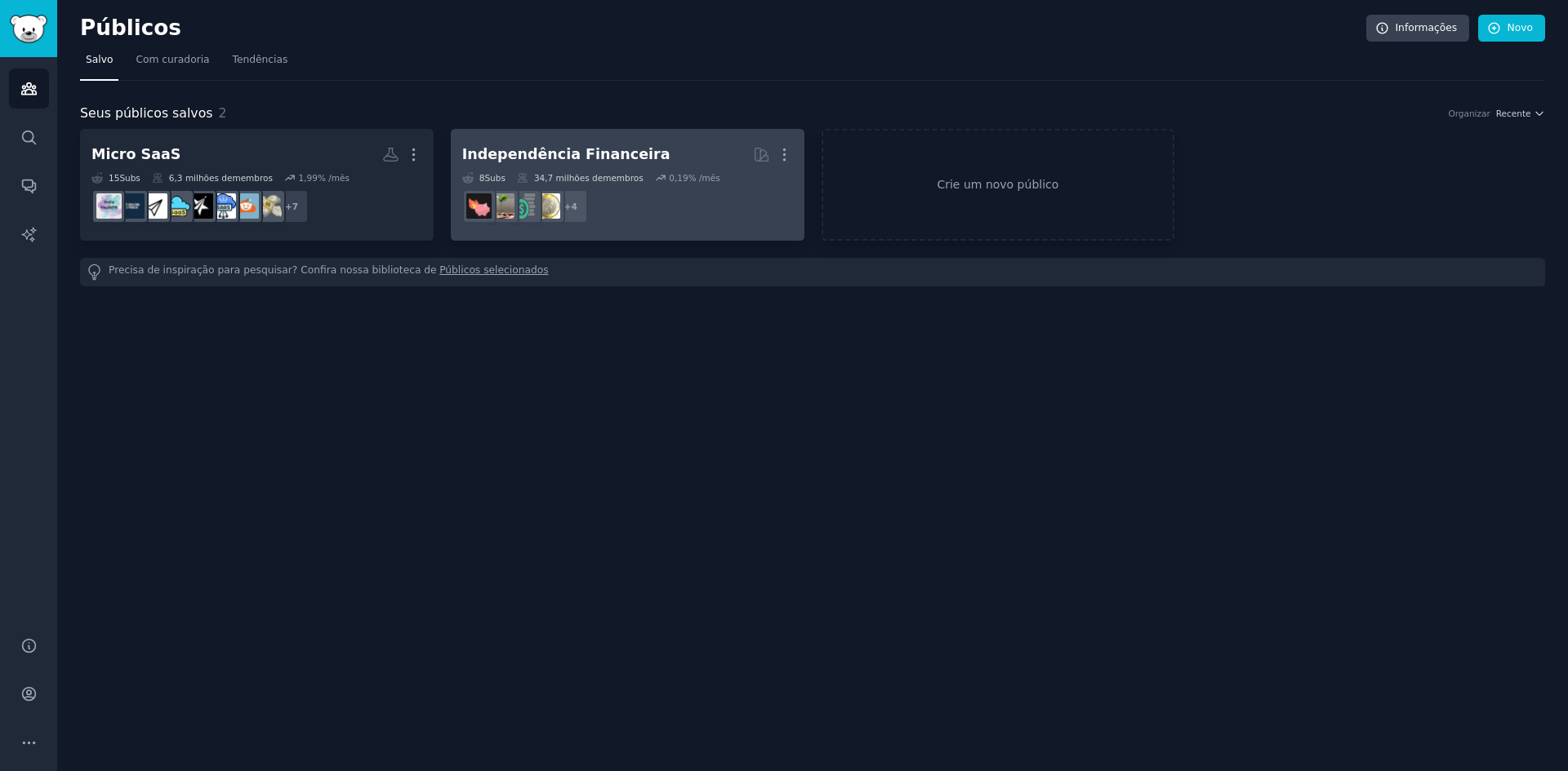
click at [665, 148] on h2 "Independência Financeira Mais" at bounding box center [627, 154] width 331 height 28
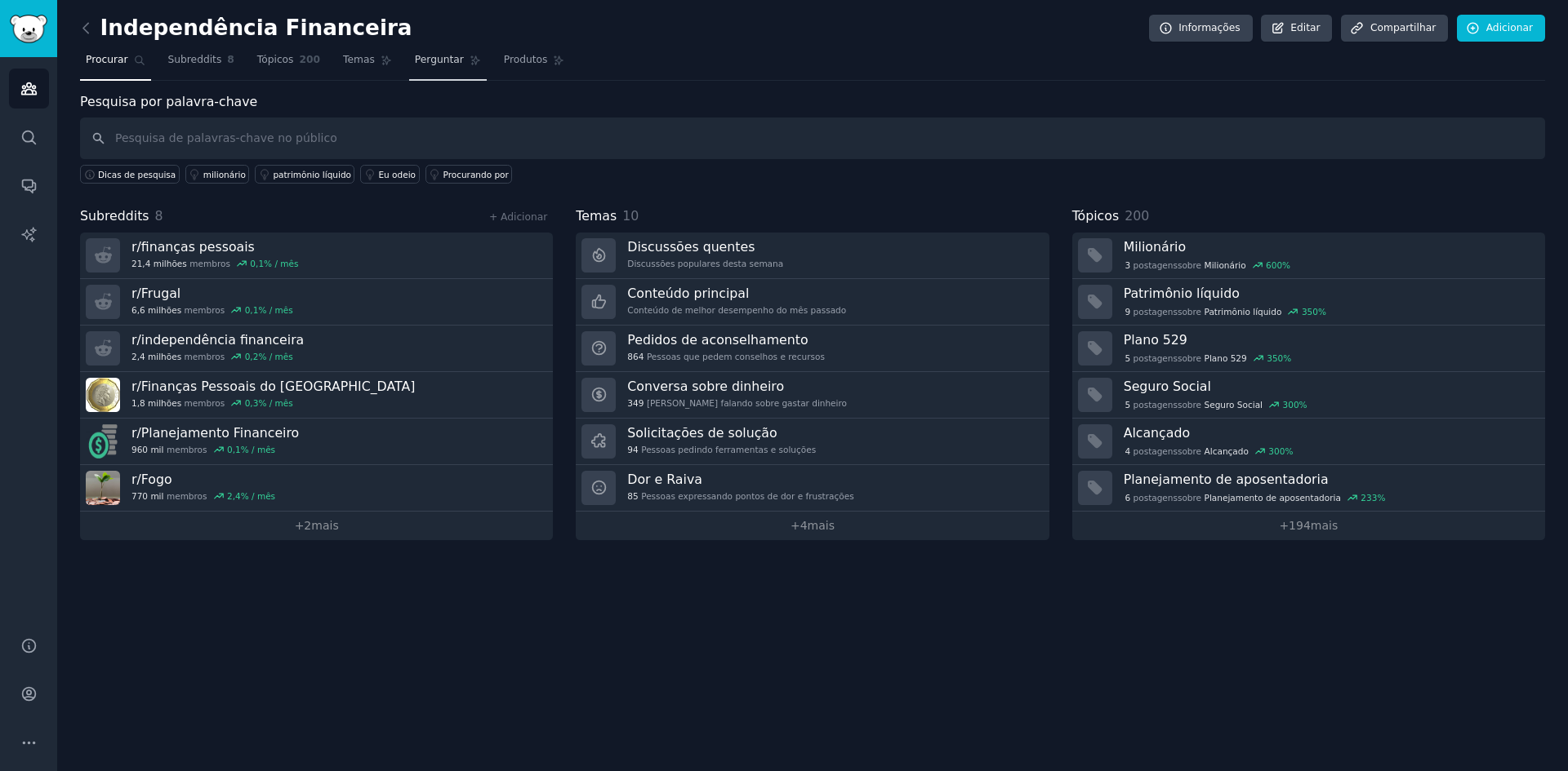
click at [422, 67] on span "Perguntar" at bounding box center [439, 60] width 49 height 15
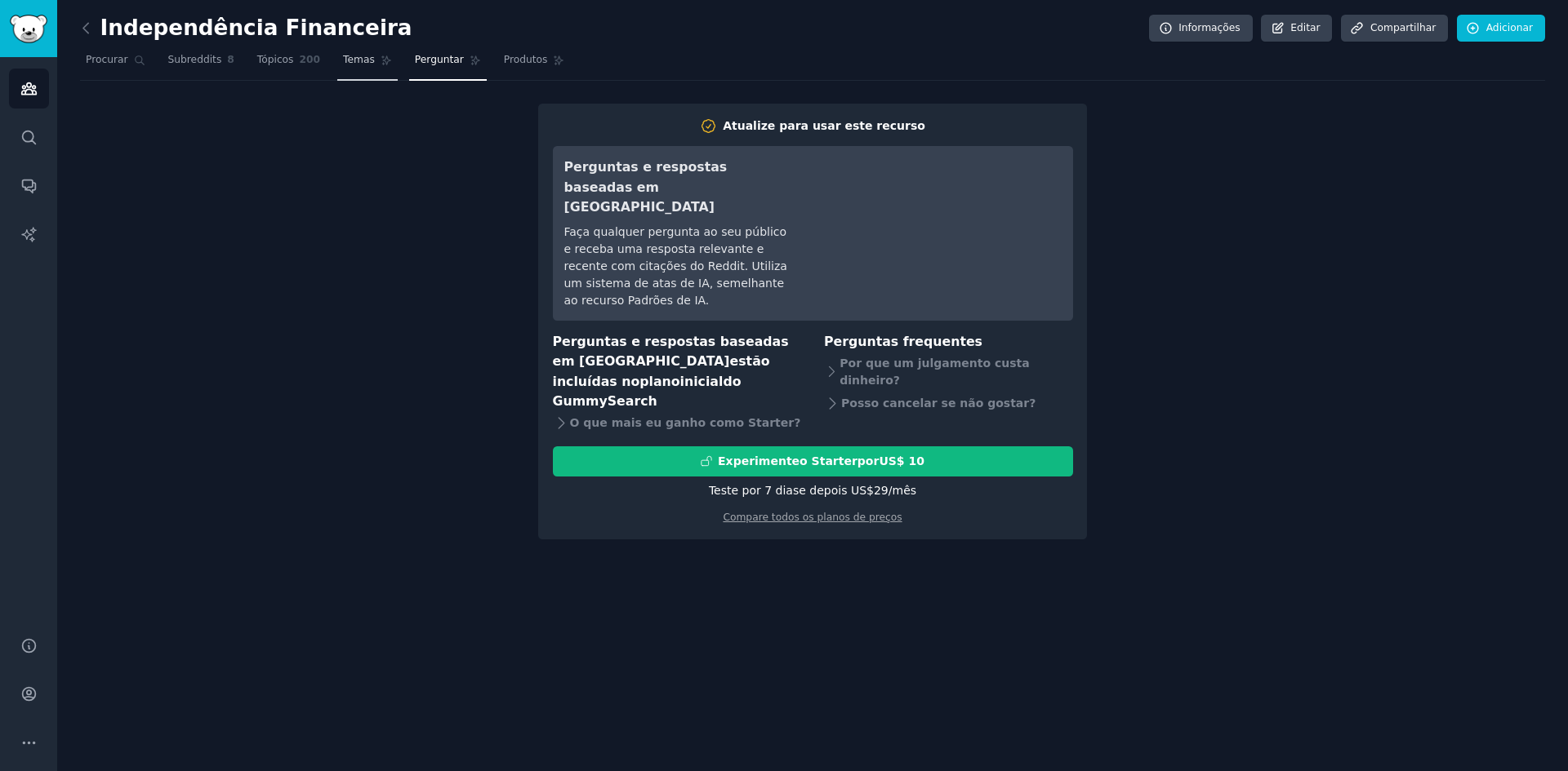
click at [343, 67] on span "Temas" at bounding box center [358, 60] width 32 height 15
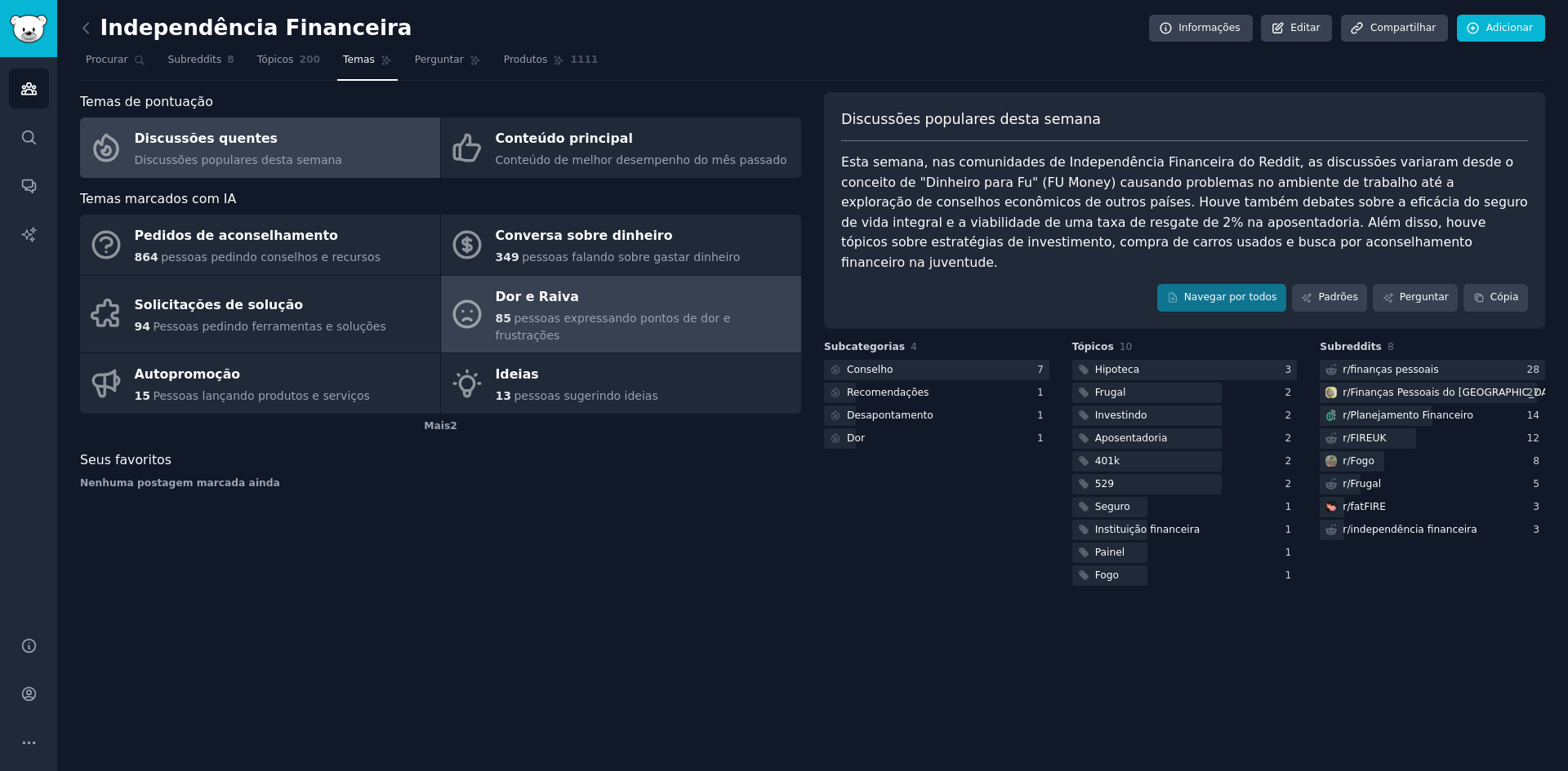
click at [516, 298] on font "Dor e Raiva" at bounding box center [537, 297] width 84 height 16
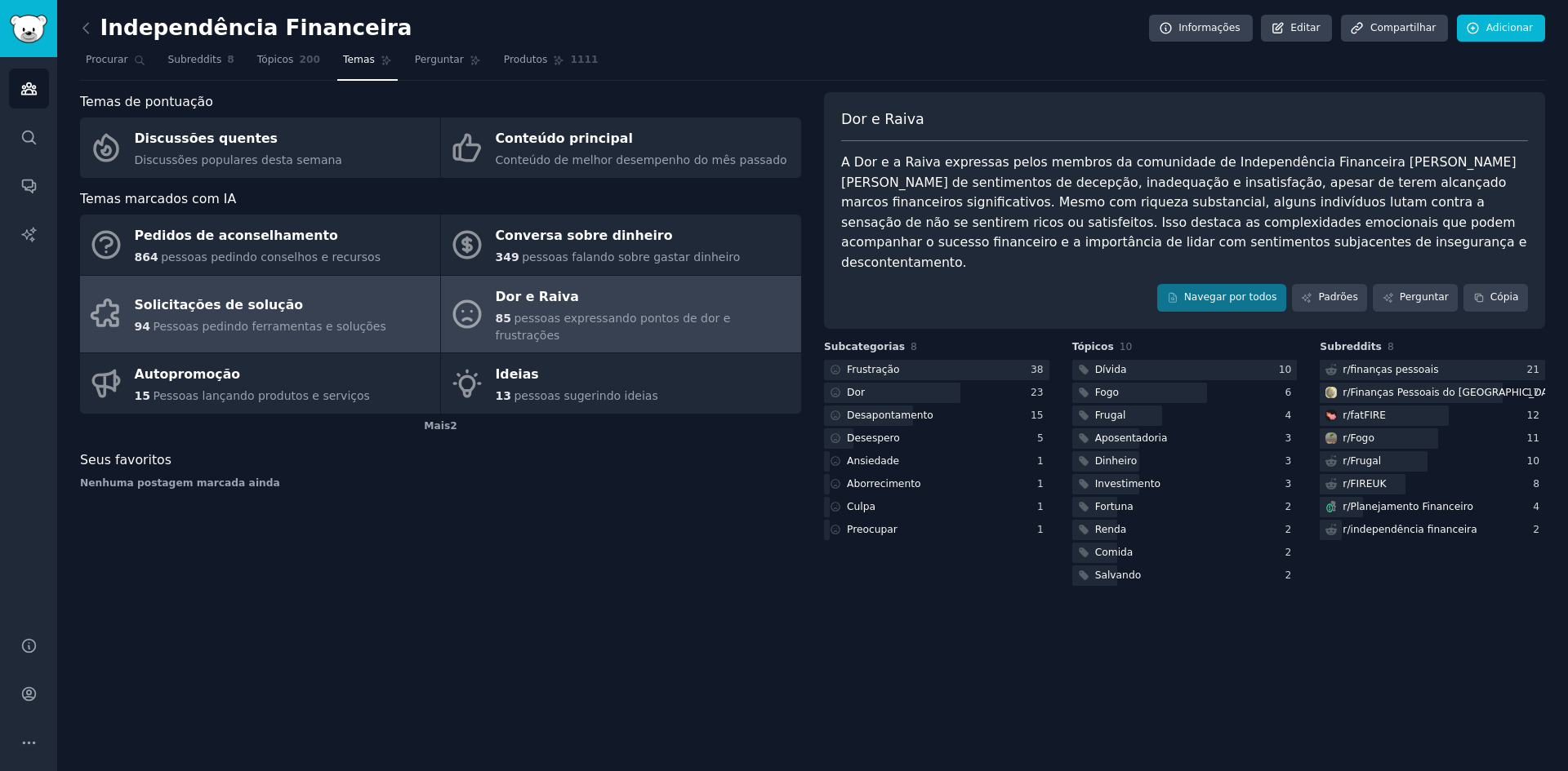
click at [316, 320] on font "Pessoas pedindo ferramentas e soluções" at bounding box center [269, 326] width 233 height 13
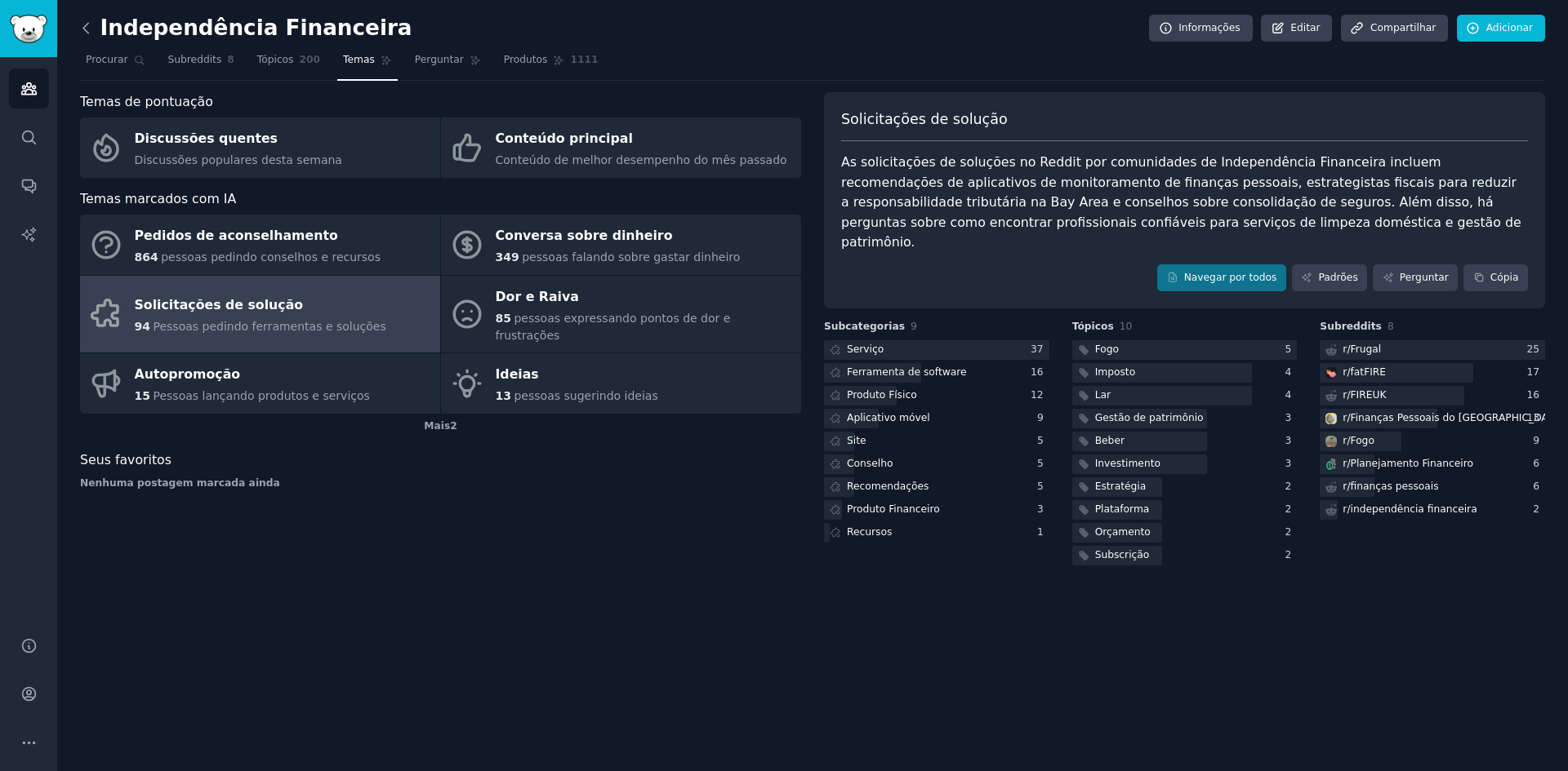
click at [86, 34] on icon at bounding box center [86, 28] width 17 height 17
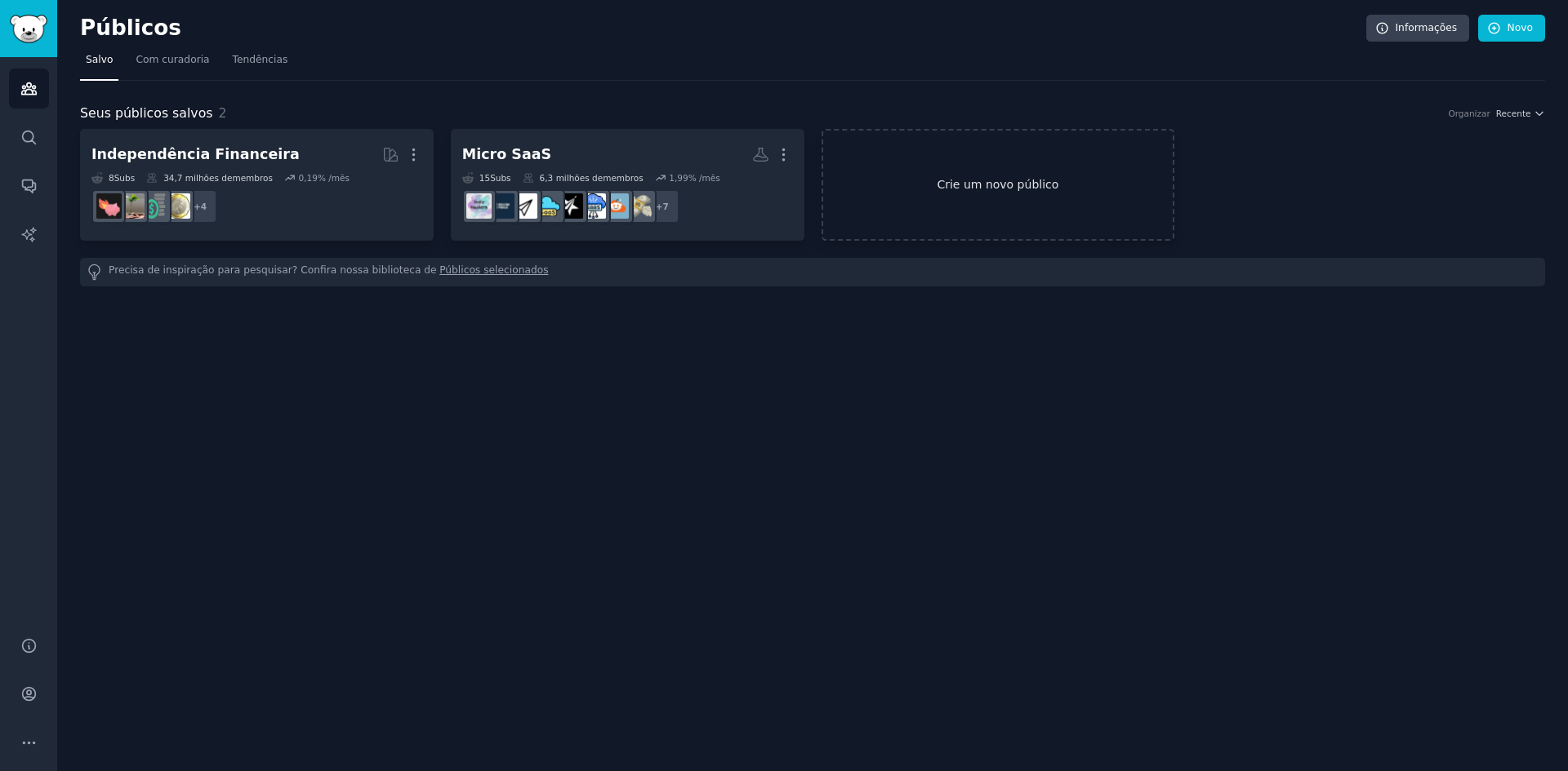
click at [1036, 167] on link "Crie um novo público" at bounding box center [998, 185] width 354 height 112
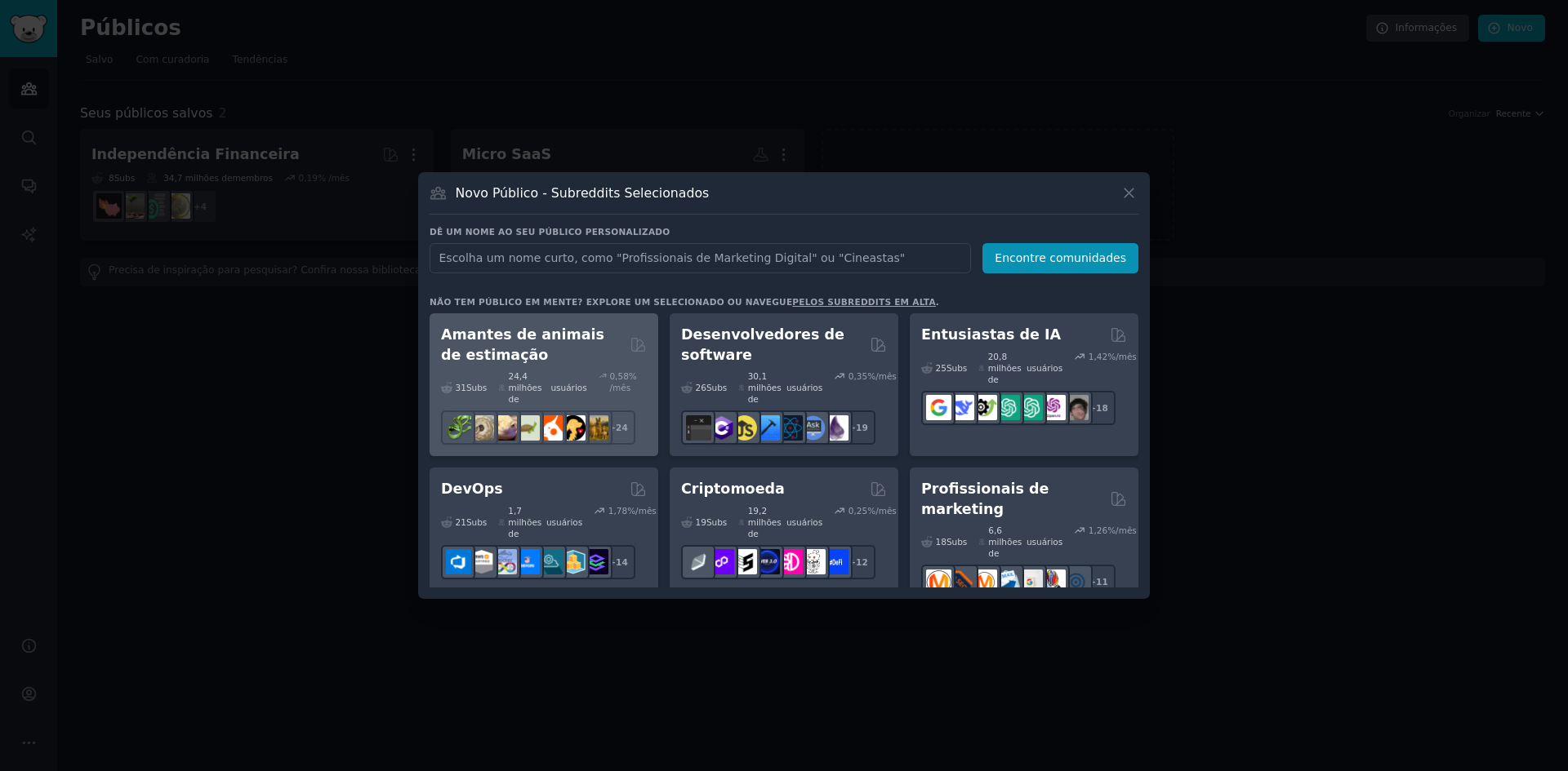
click at [509, 392] on font "24,4 milhões de" at bounding box center [525, 388] width 34 height 33
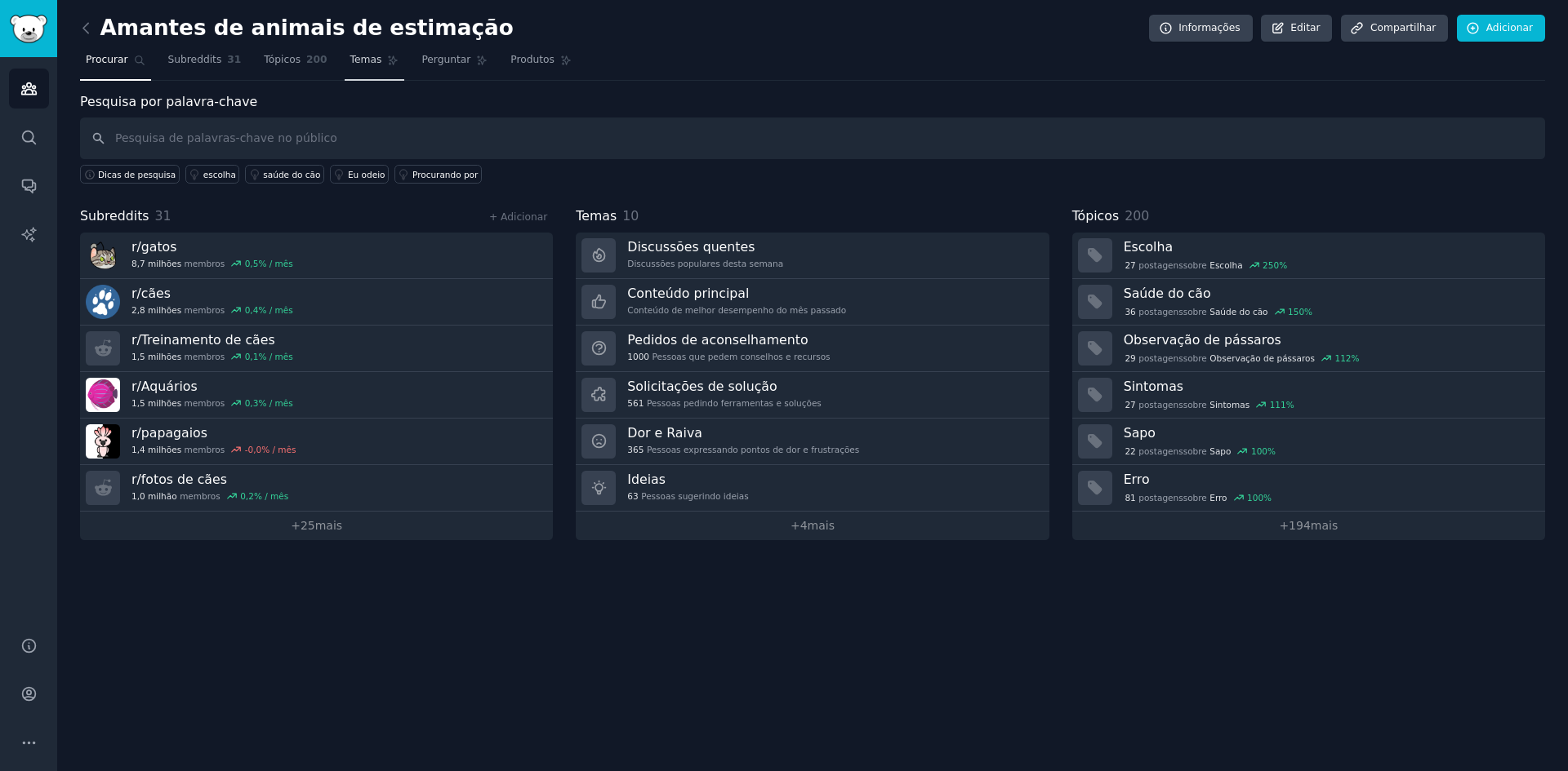
click at [368, 73] on link "Temas" at bounding box center [375, 64] width 60 height 34
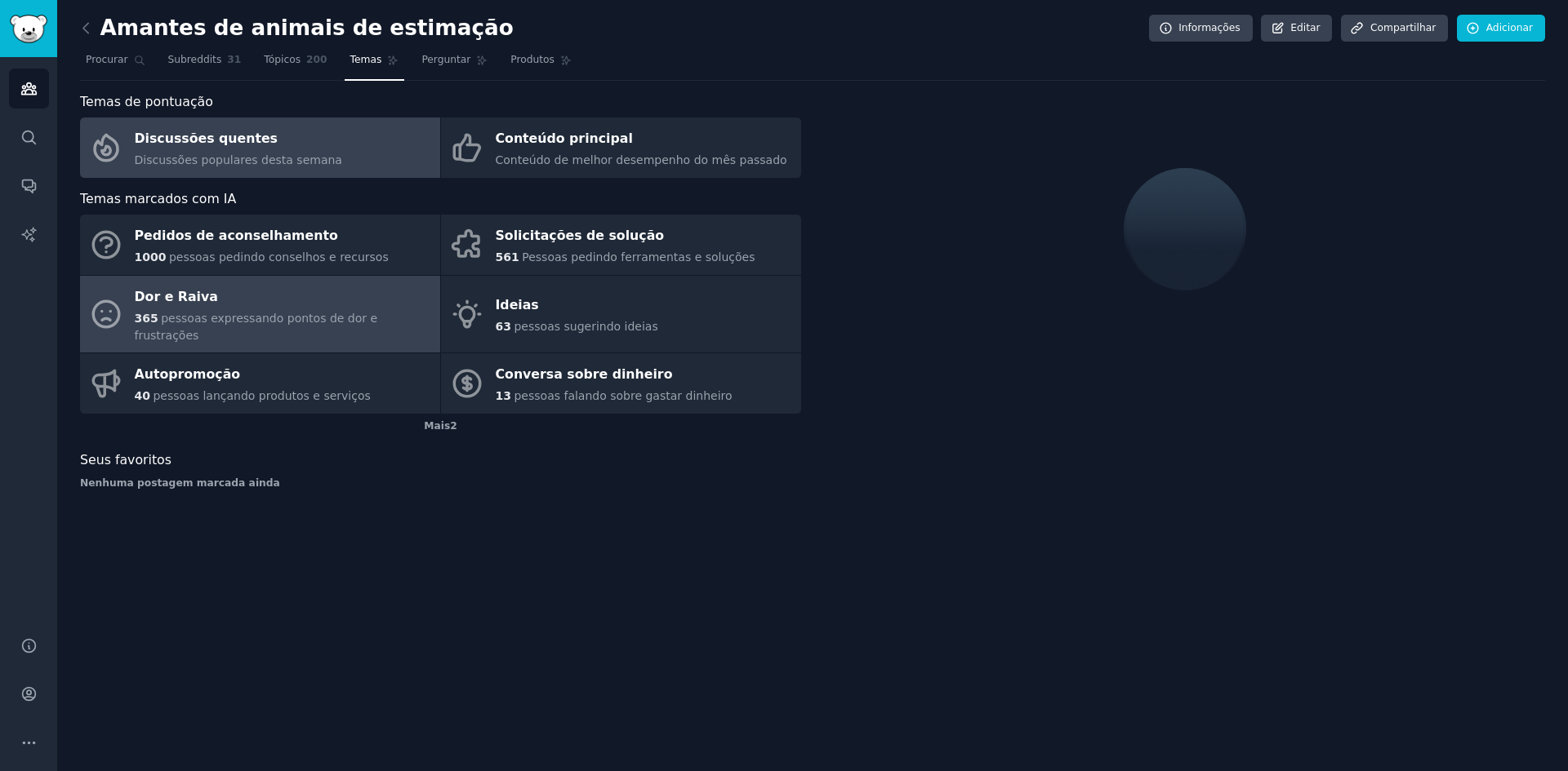
click at [293, 301] on div "Dor e Raiva" at bounding box center [283, 297] width 297 height 26
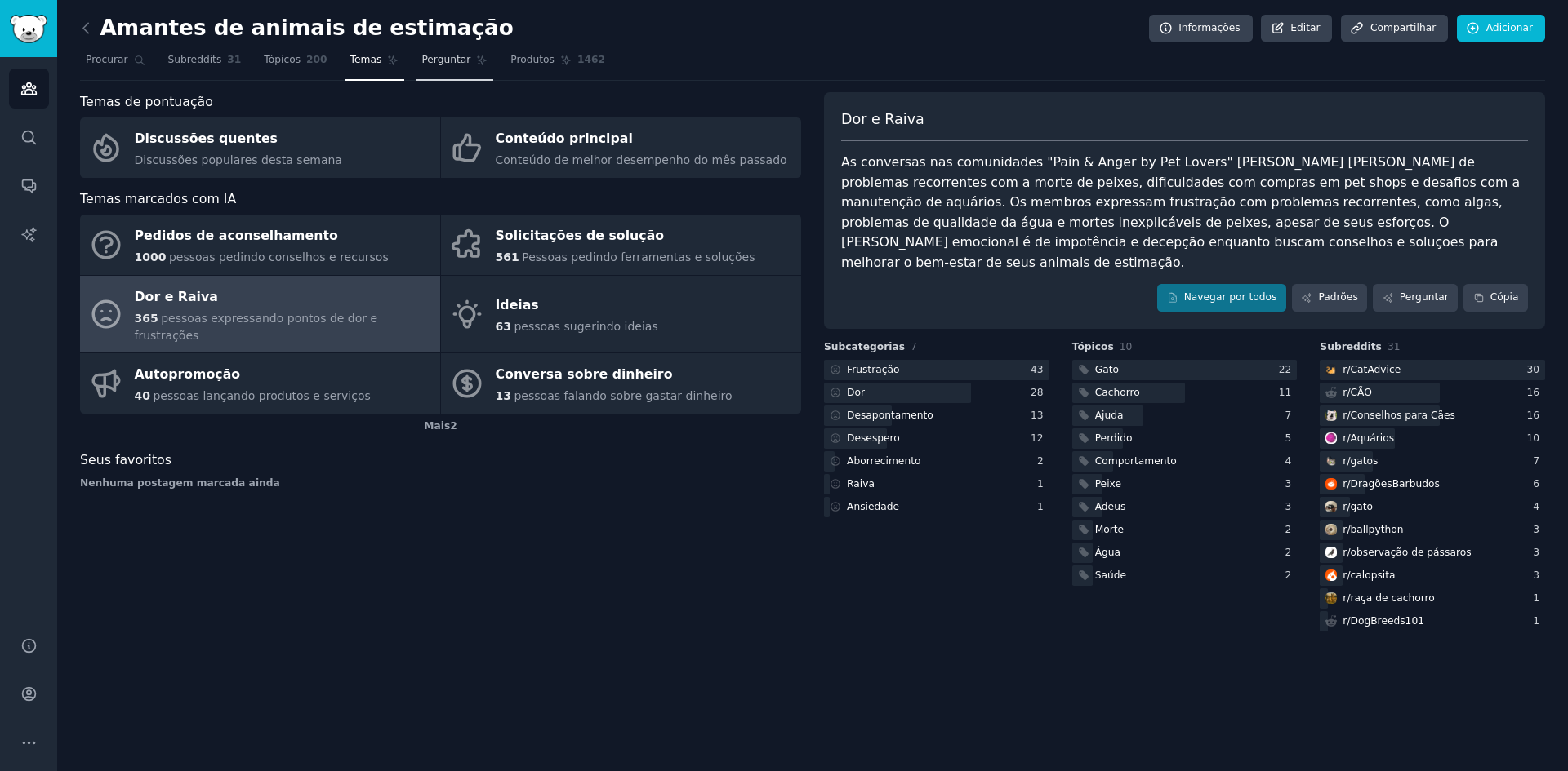
click at [426, 62] on font "Perguntar" at bounding box center [445, 59] width 49 height 11
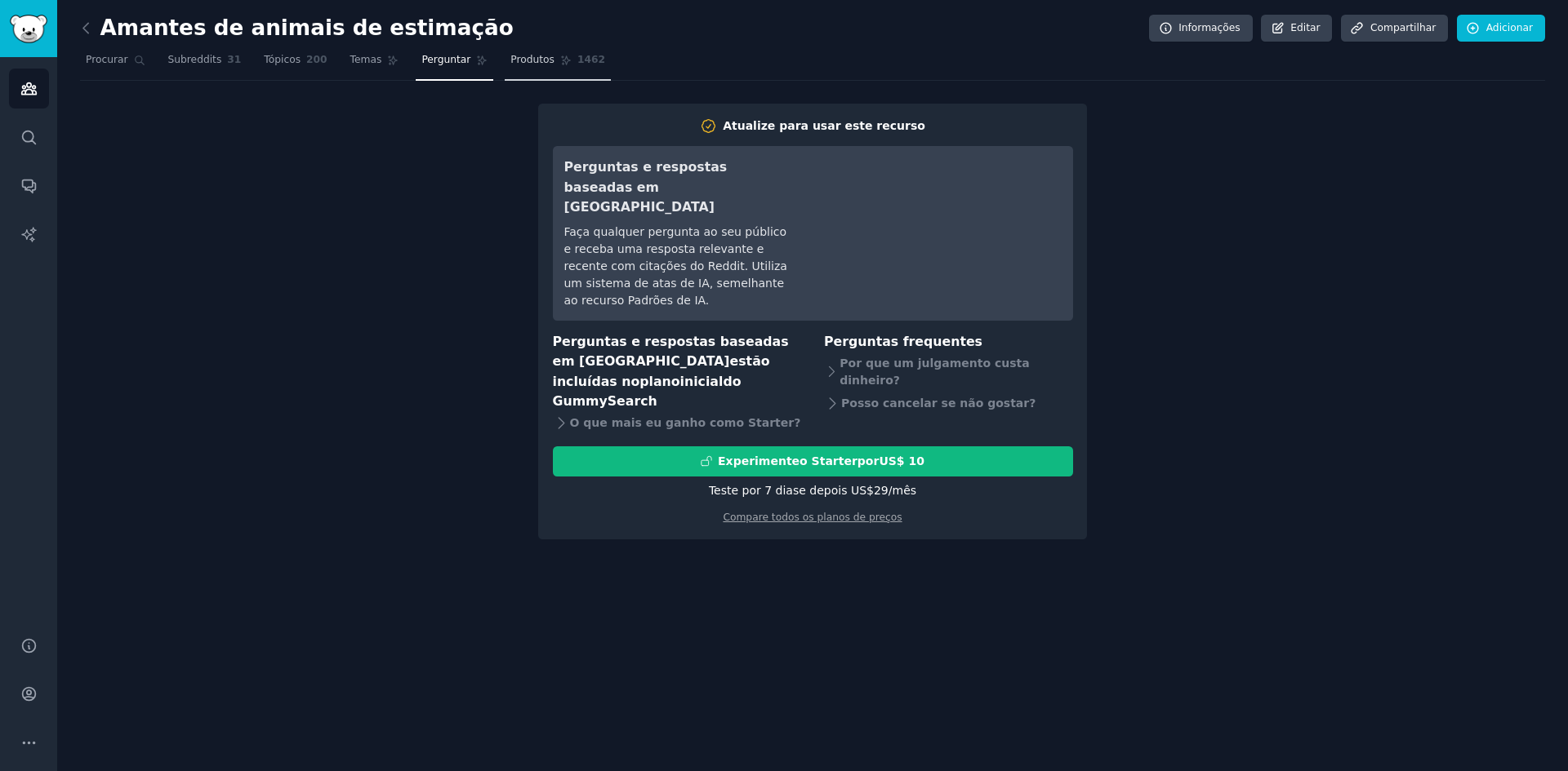
click at [511, 66] on span "Produtos" at bounding box center [532, 60] width 44 height 15
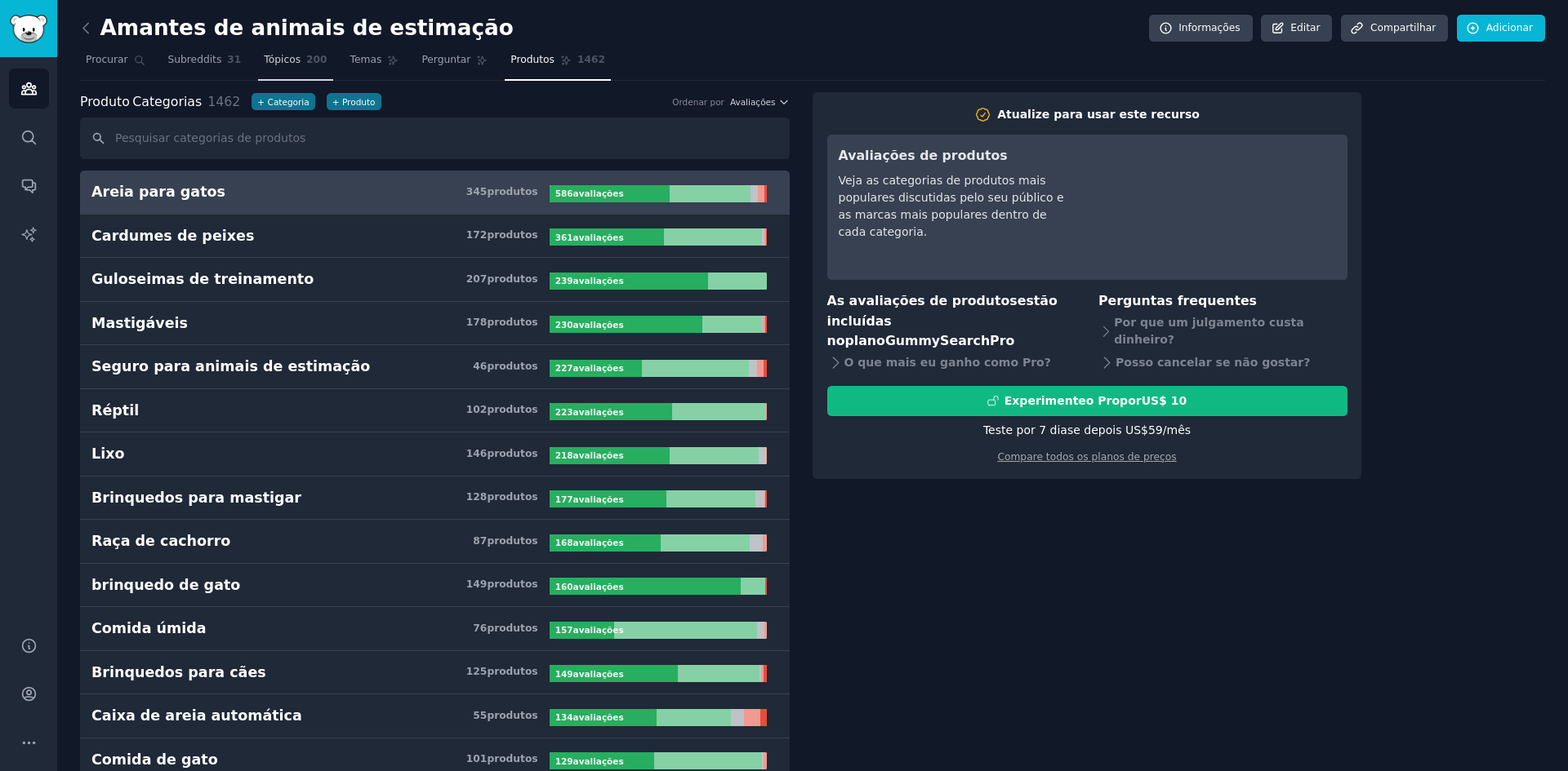
click at [291, 59] on link "Tópicos 200" at bounding box center [295, 64] width 74 height 34
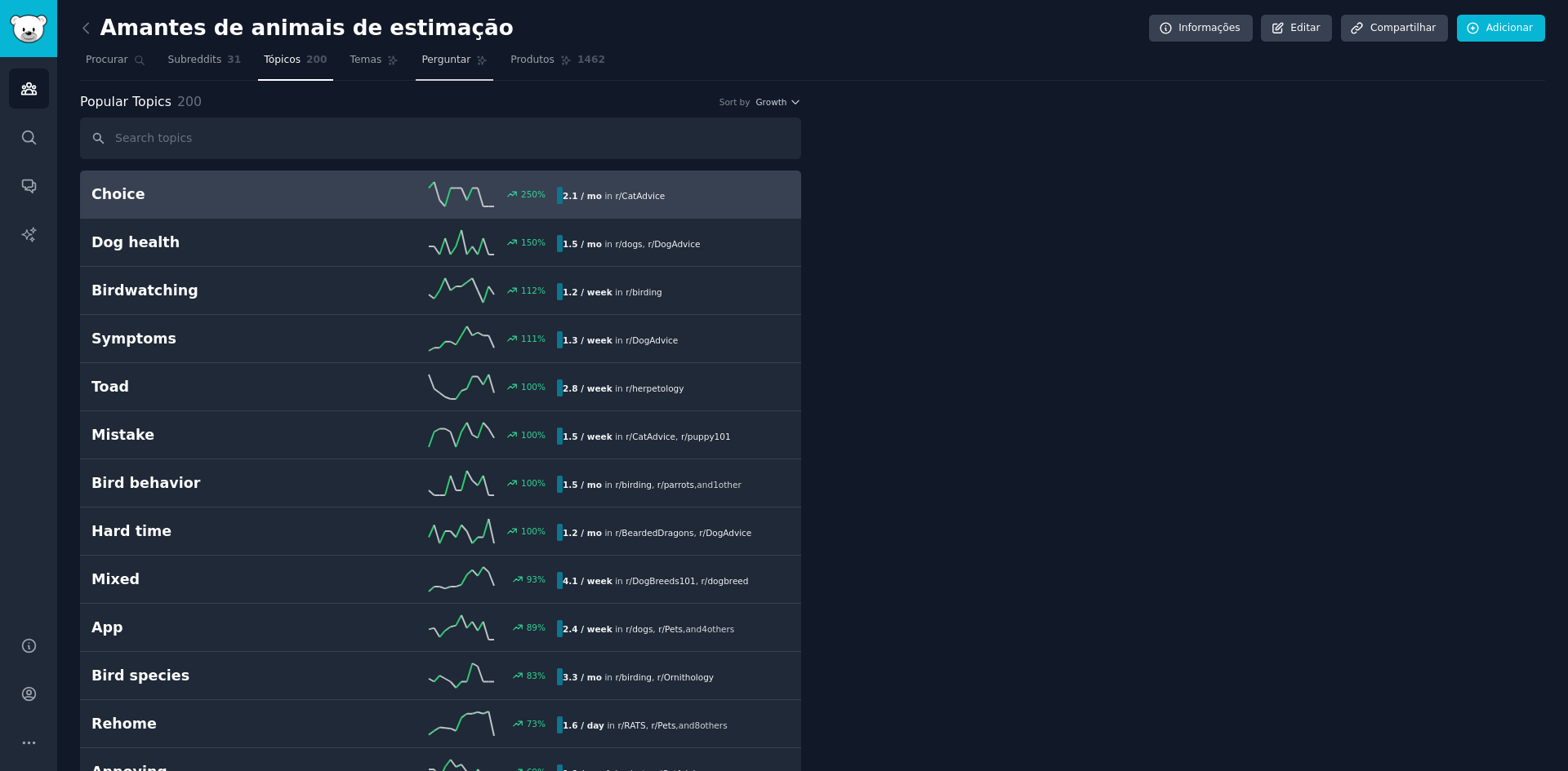
click at [434, 60] on font "Perguntar" at bounding box center [445, 59] width 49 height 11
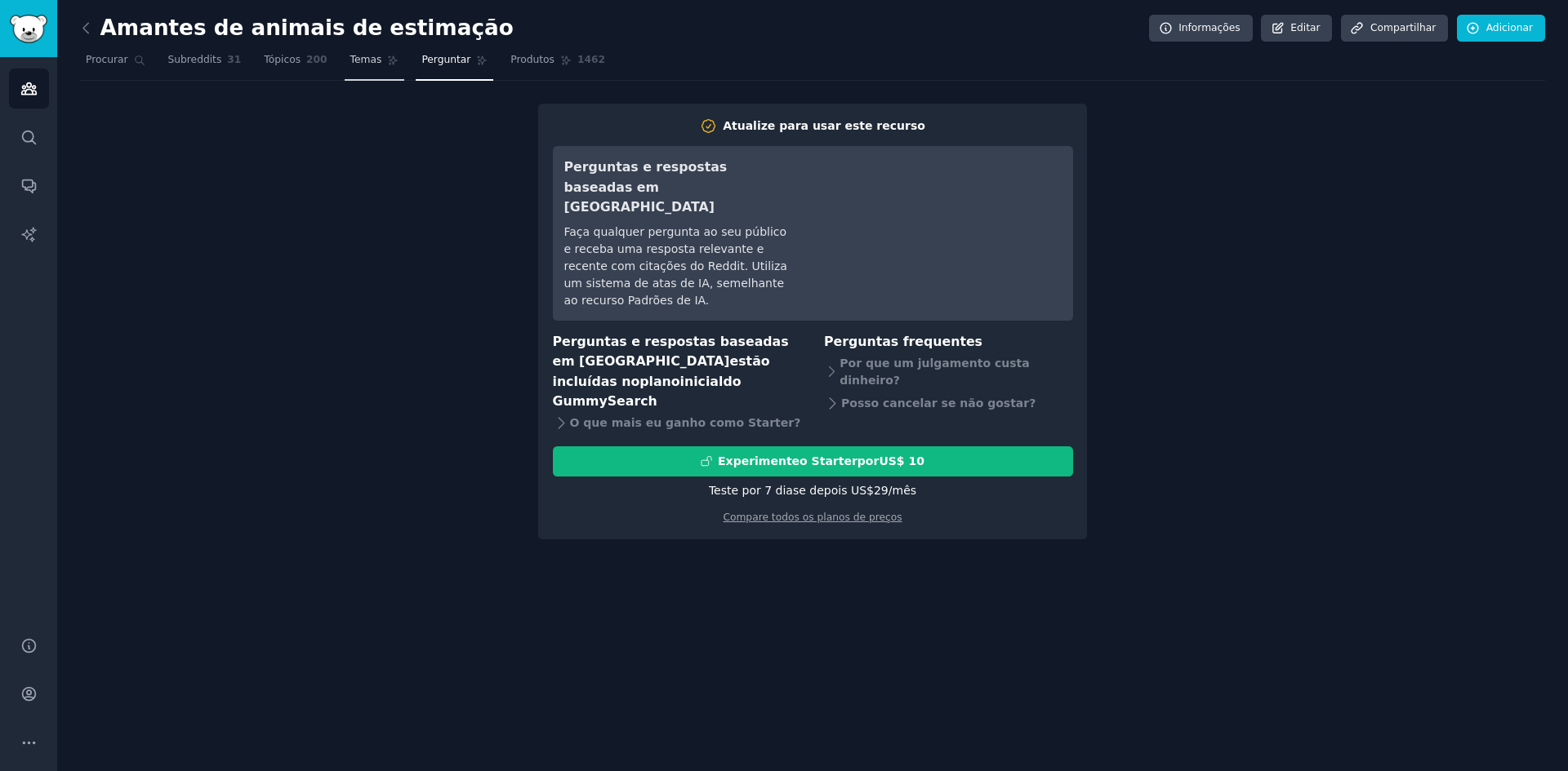
click at [350, 67] on span "Temas" at bounding box center [366, 60] width 32 height 15
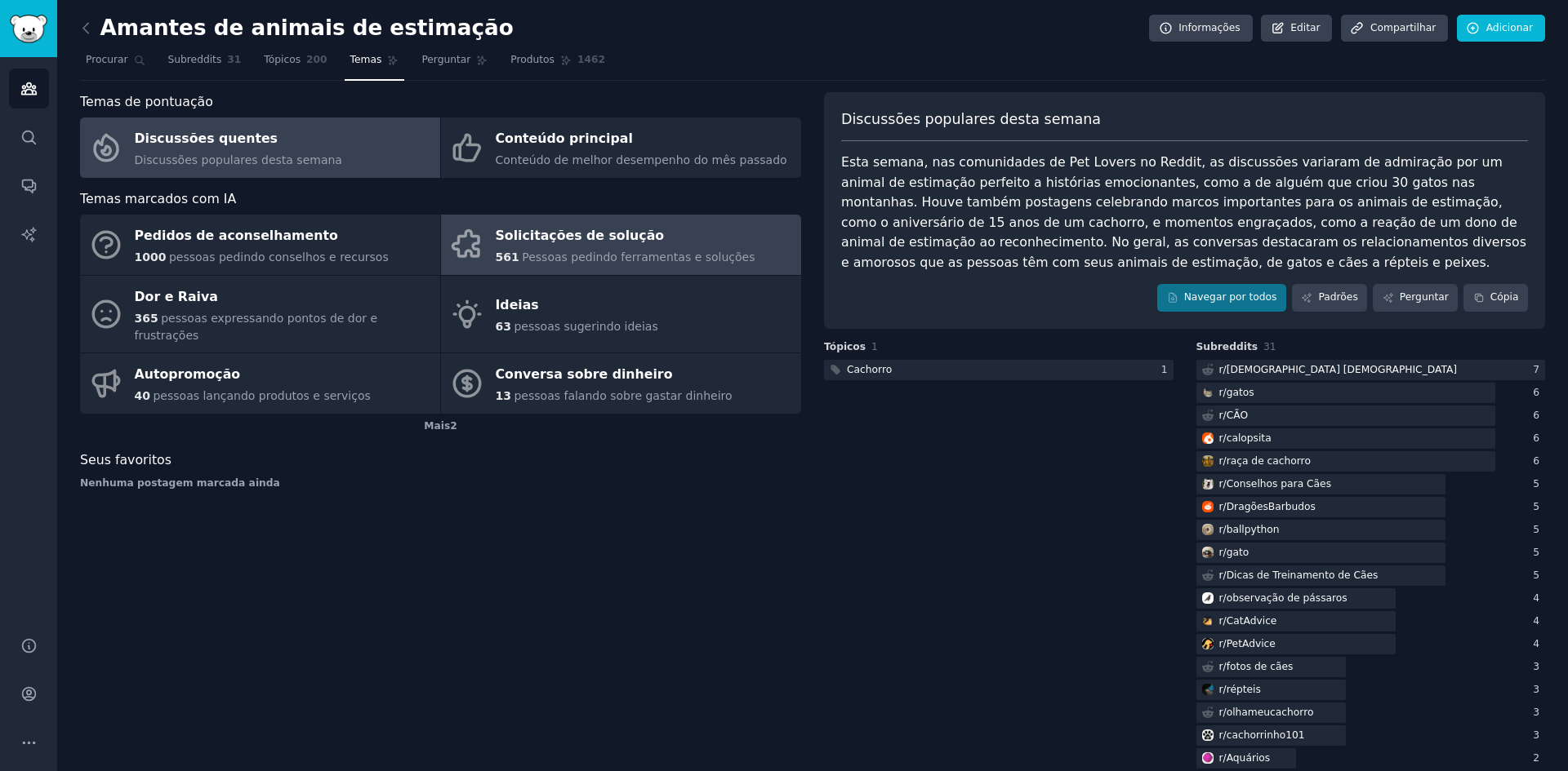
click at [608, 271] on link "Solicitações de solução 561 Pessoas pedindo ferramentas e soluções" at bounding box center [620, 245] width 360 height 60
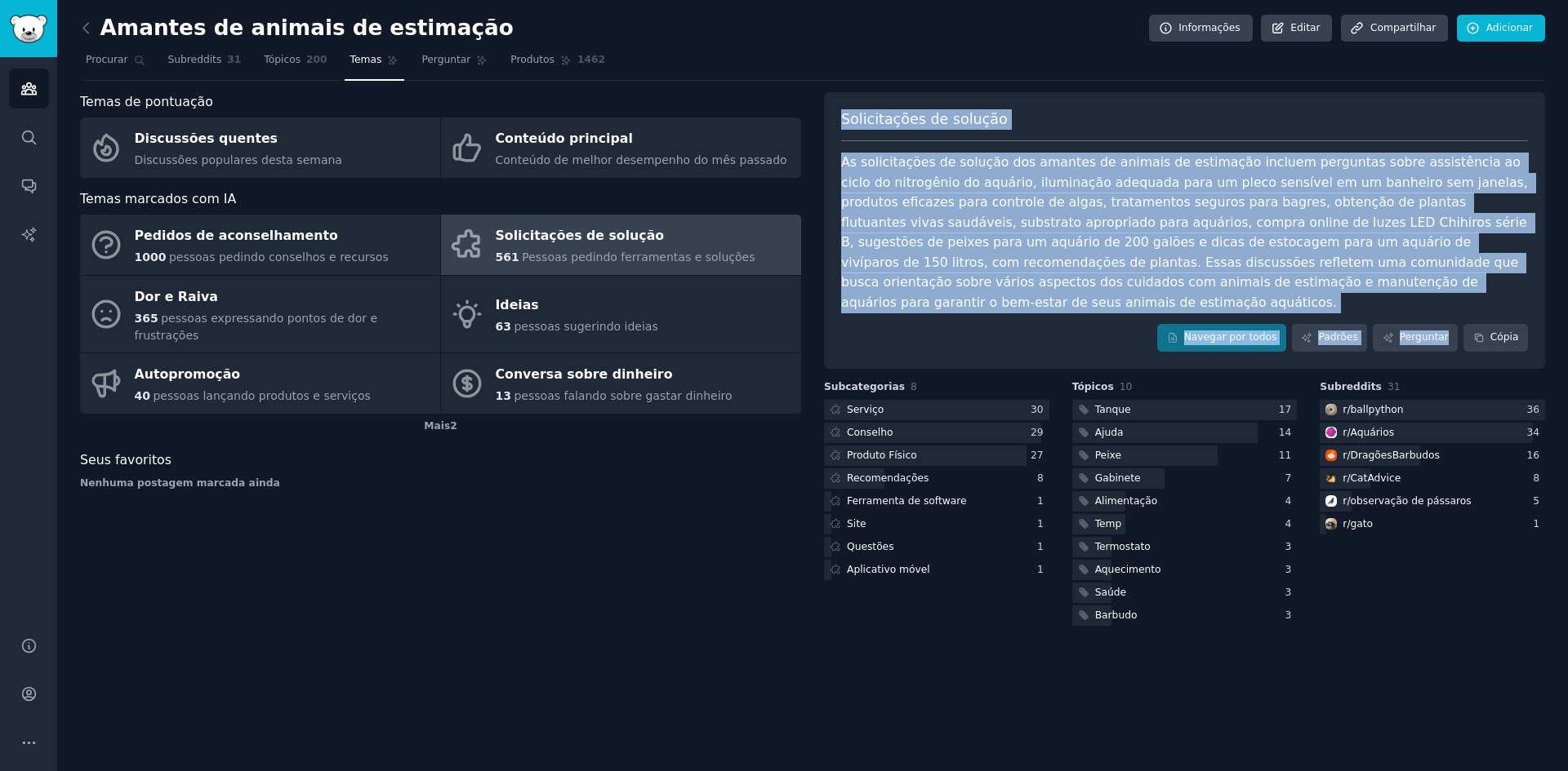
drag, startPoint x: 1455, startPoint y: 294, endPoint x: 841, endPoint y: 122, distance: 637.6
click at [841, 122] on div "Solicitações de solução As solicitações de solução dos amantes de animais de es…" at bounding box center [1185, 230] width 721 height 277
copy div "Solicitações de solução As solicitações de solução dos amantes de animais de es…"
click at [85, 27] on icon at bounding box center [86, 28] width 17 height 17
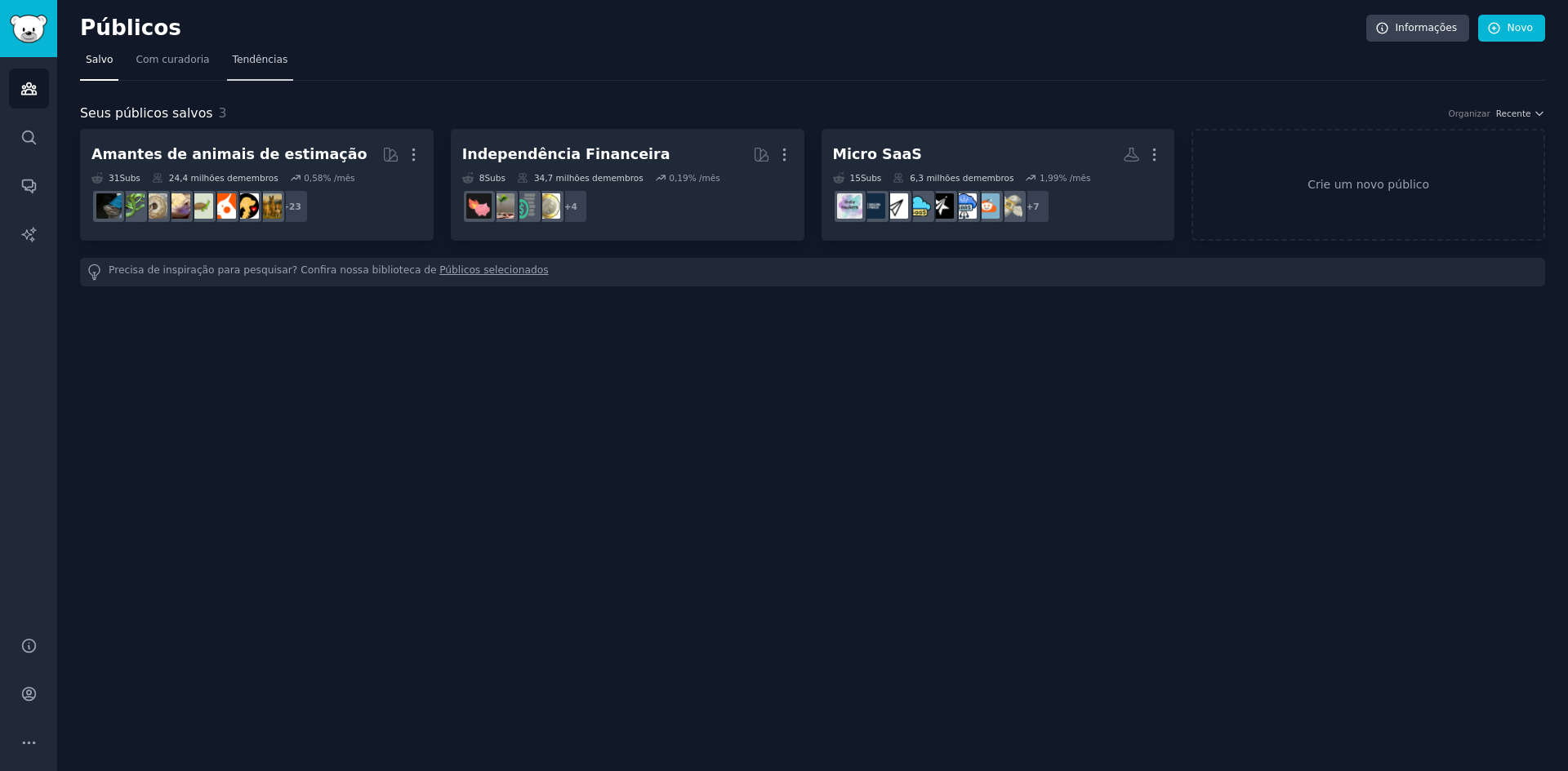
click at [250, 62] on font "Tendências" at bounding box center [261, 59] width 55 height 11
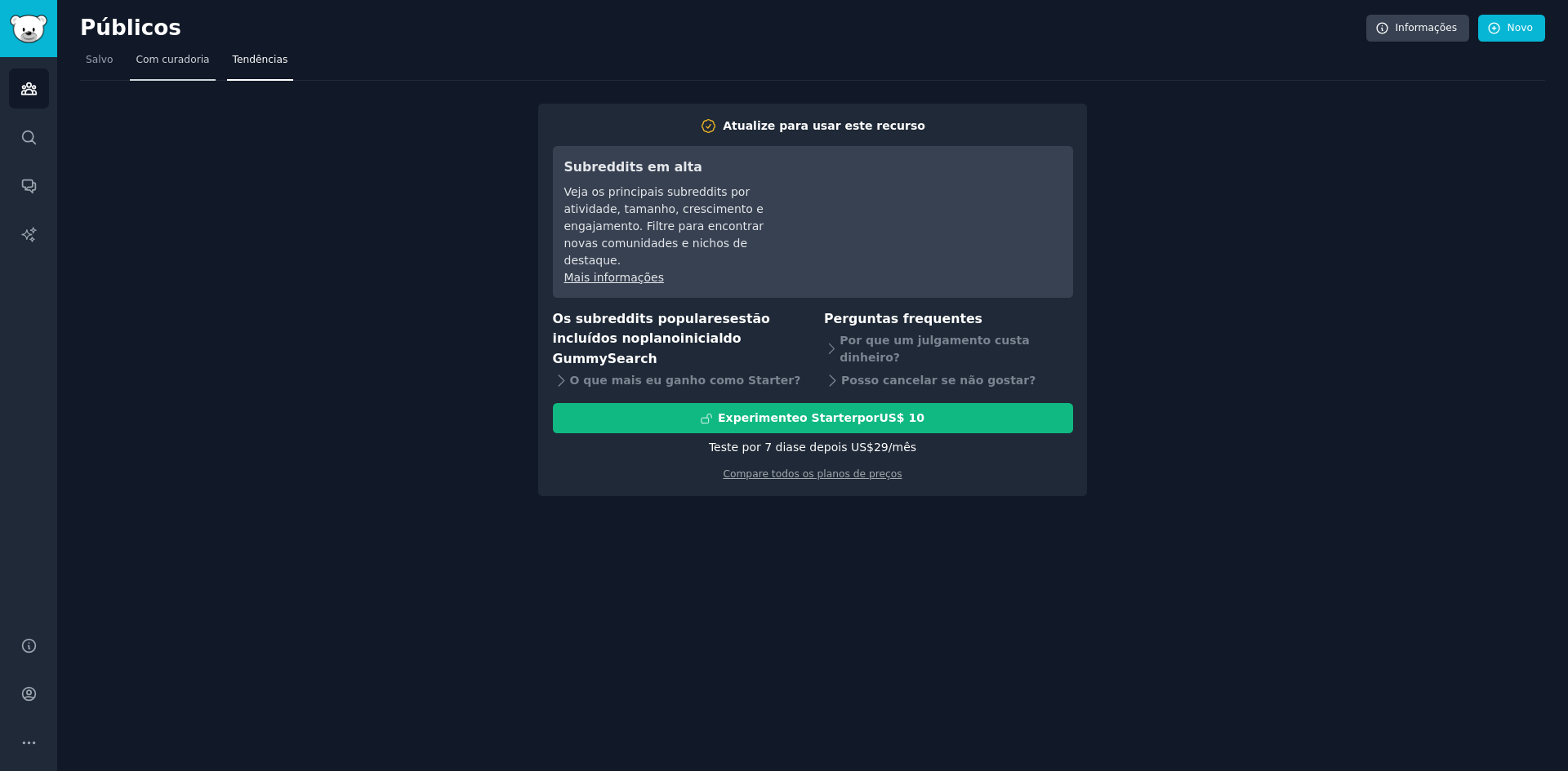
click at [167, 73] on link "Com curadoria" at bounding box center [172, 64] width 85 height 34
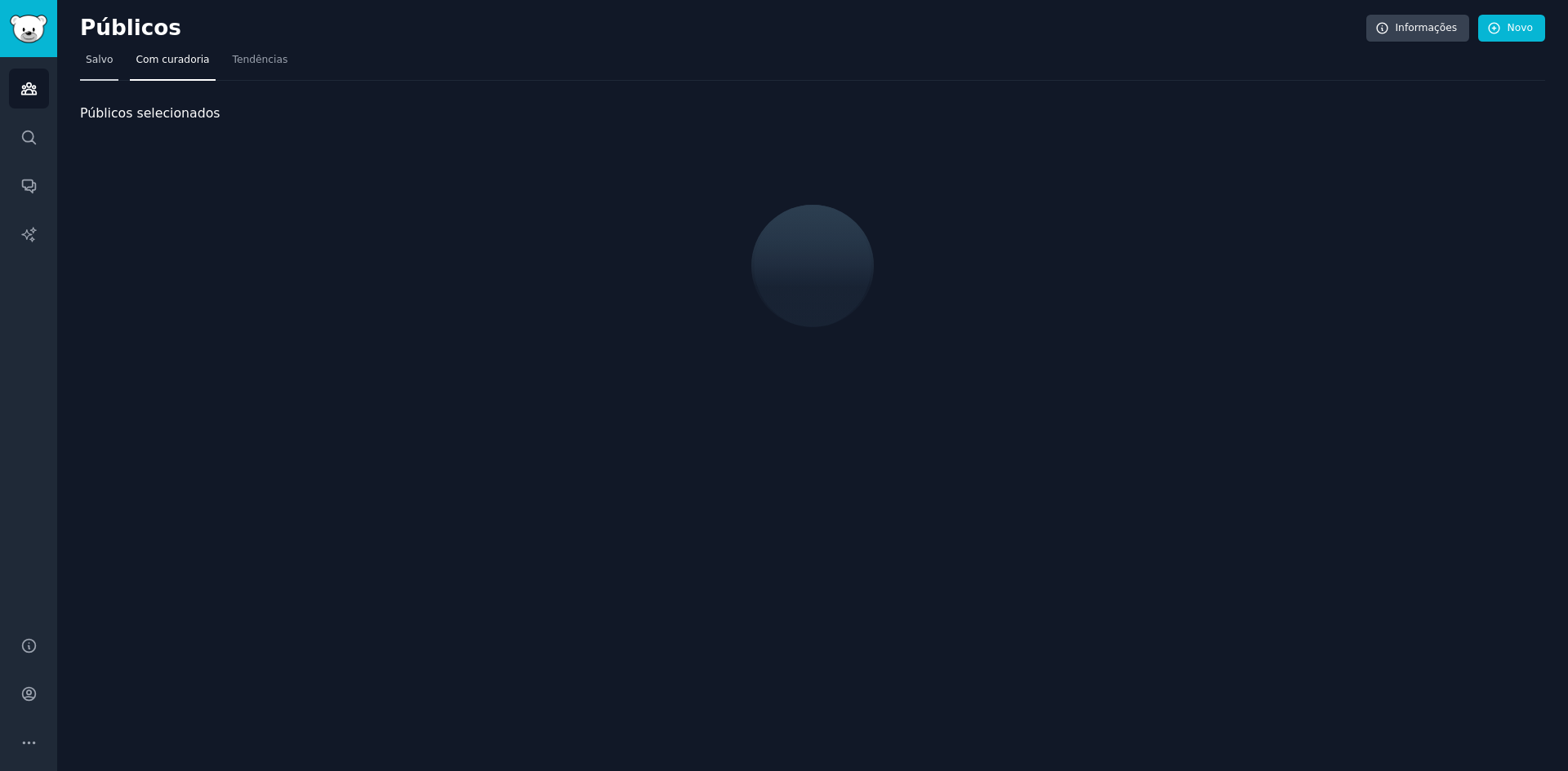
click at [115, 68] on nav "Salvo Com curadoria Tendências" at bounding box center [813, 64] width 1465 height 34
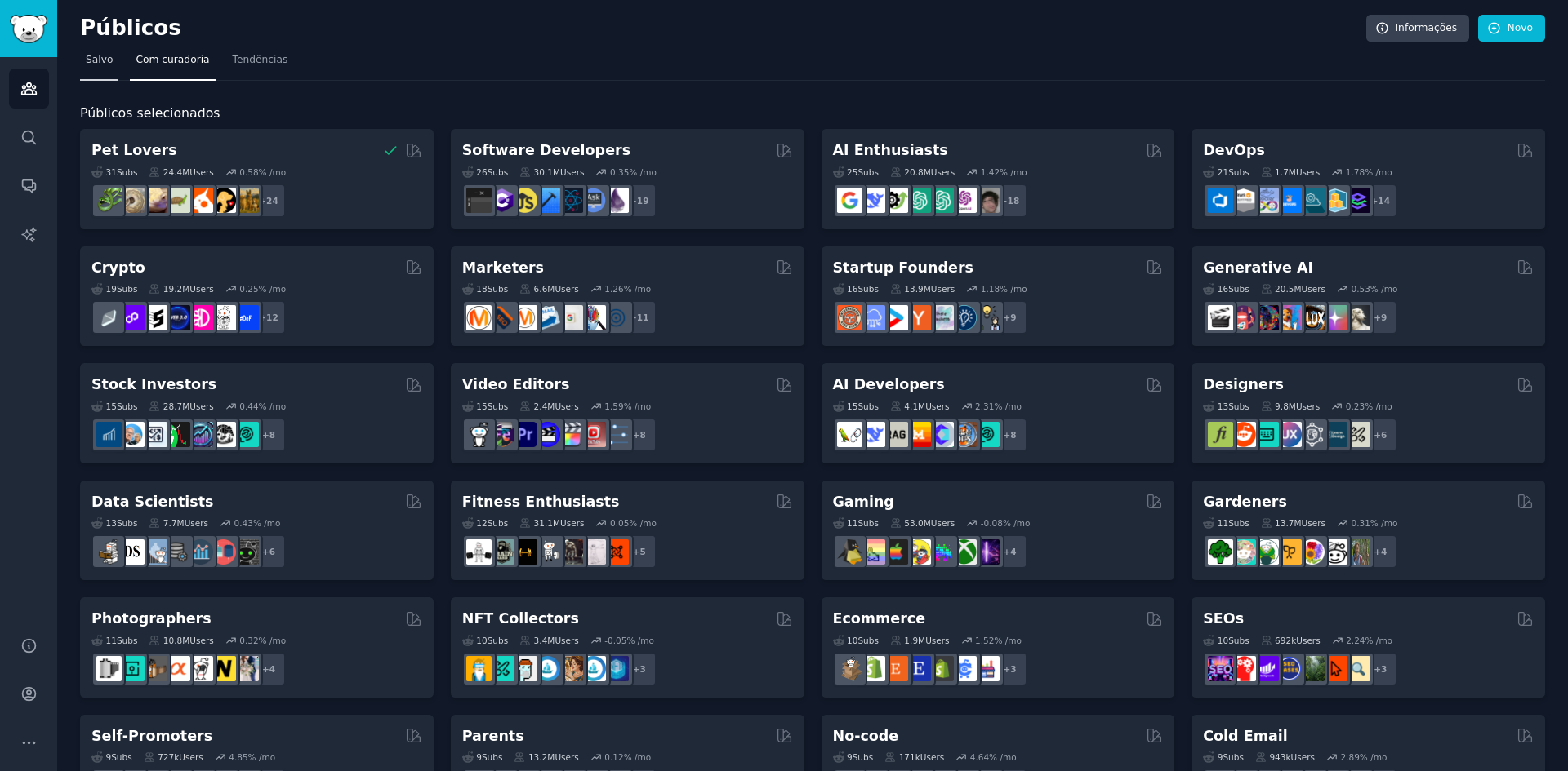
click at [95, 62] on font "Salvo" at bounding box center [98, 59] width 27 height 11
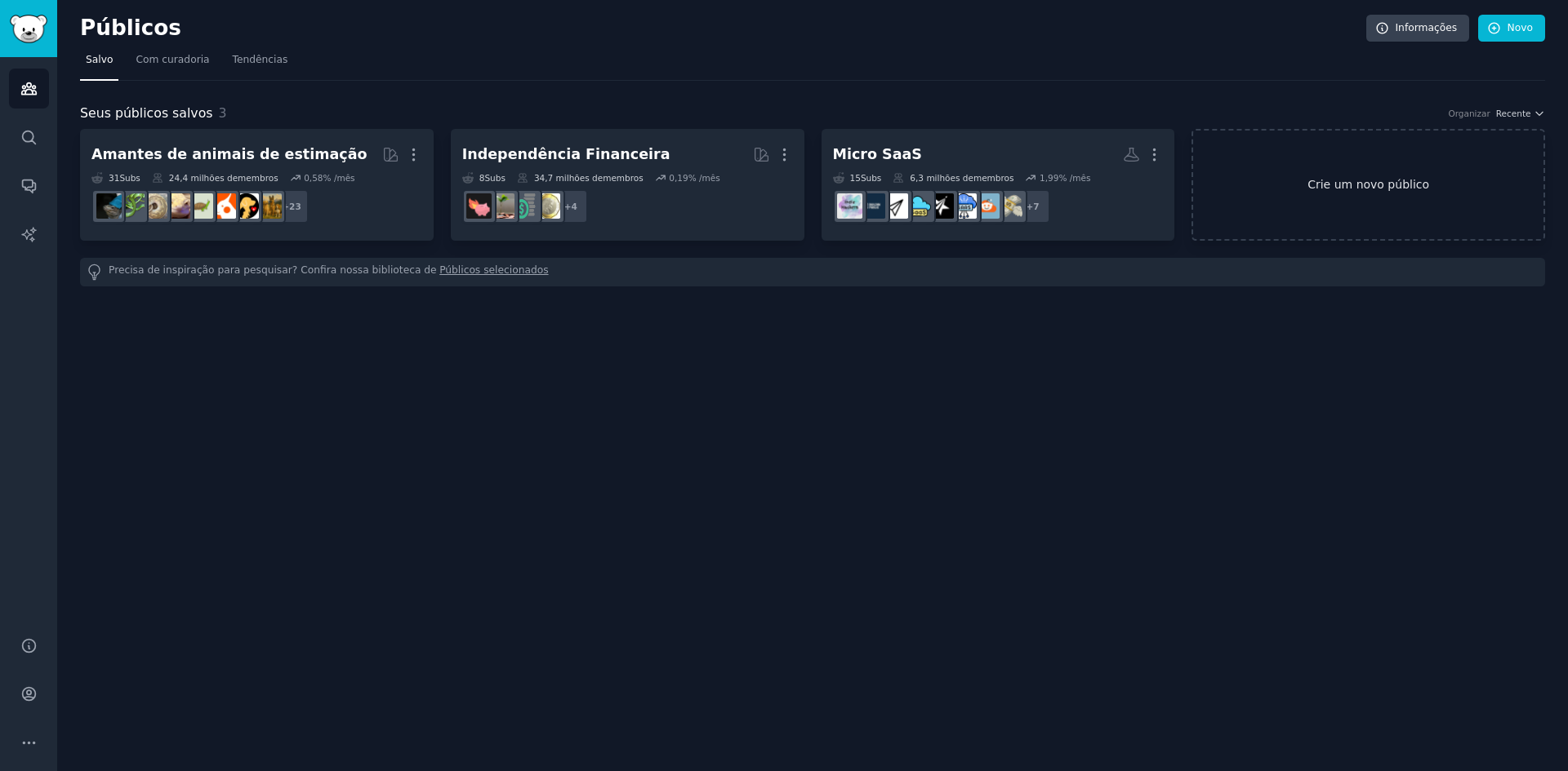
click at [1291, 208] on link "Crie um novo público" at bounding box center [1369, 185] width 354 height 112
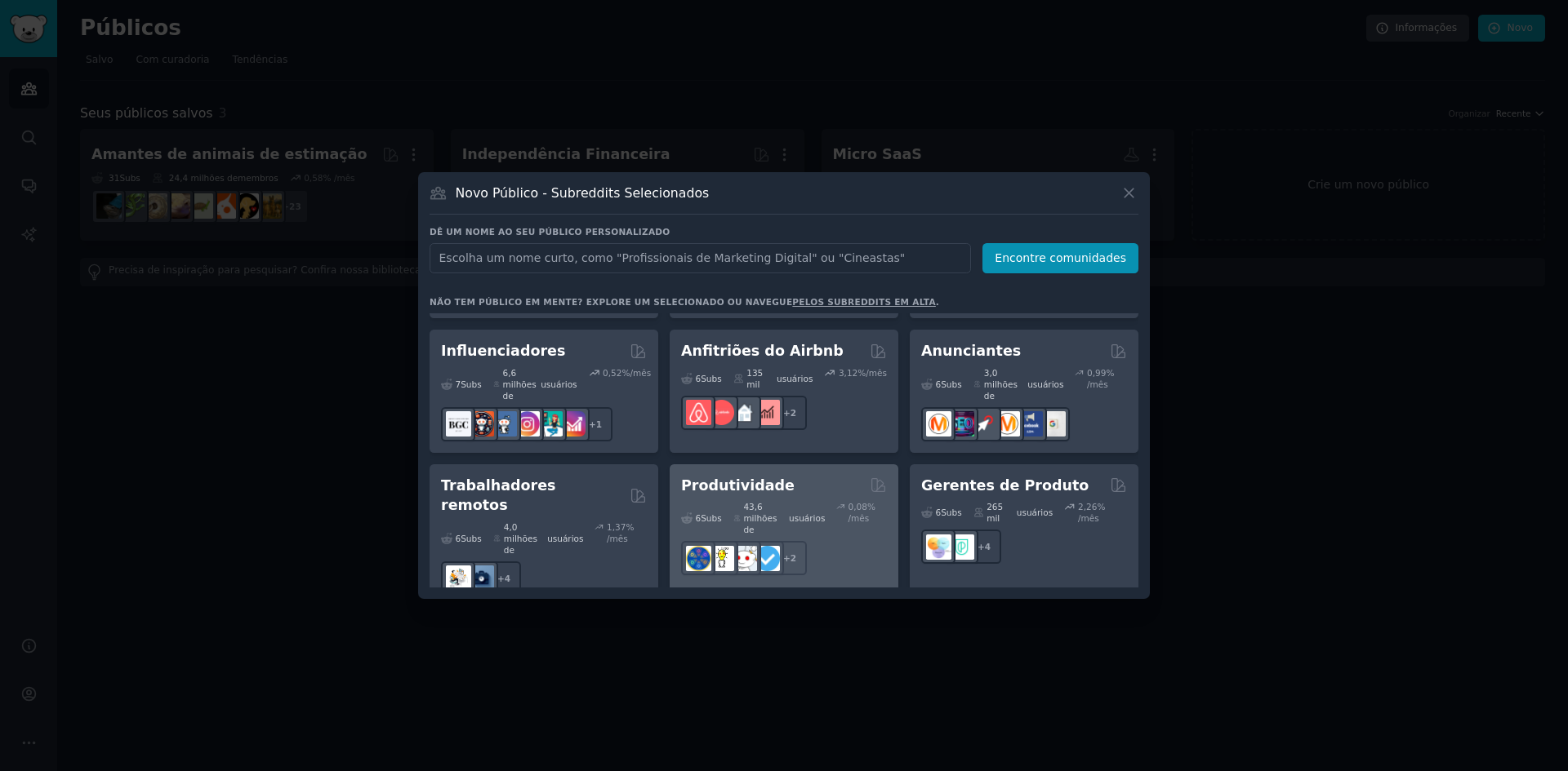
scroll to position [1451, 0]
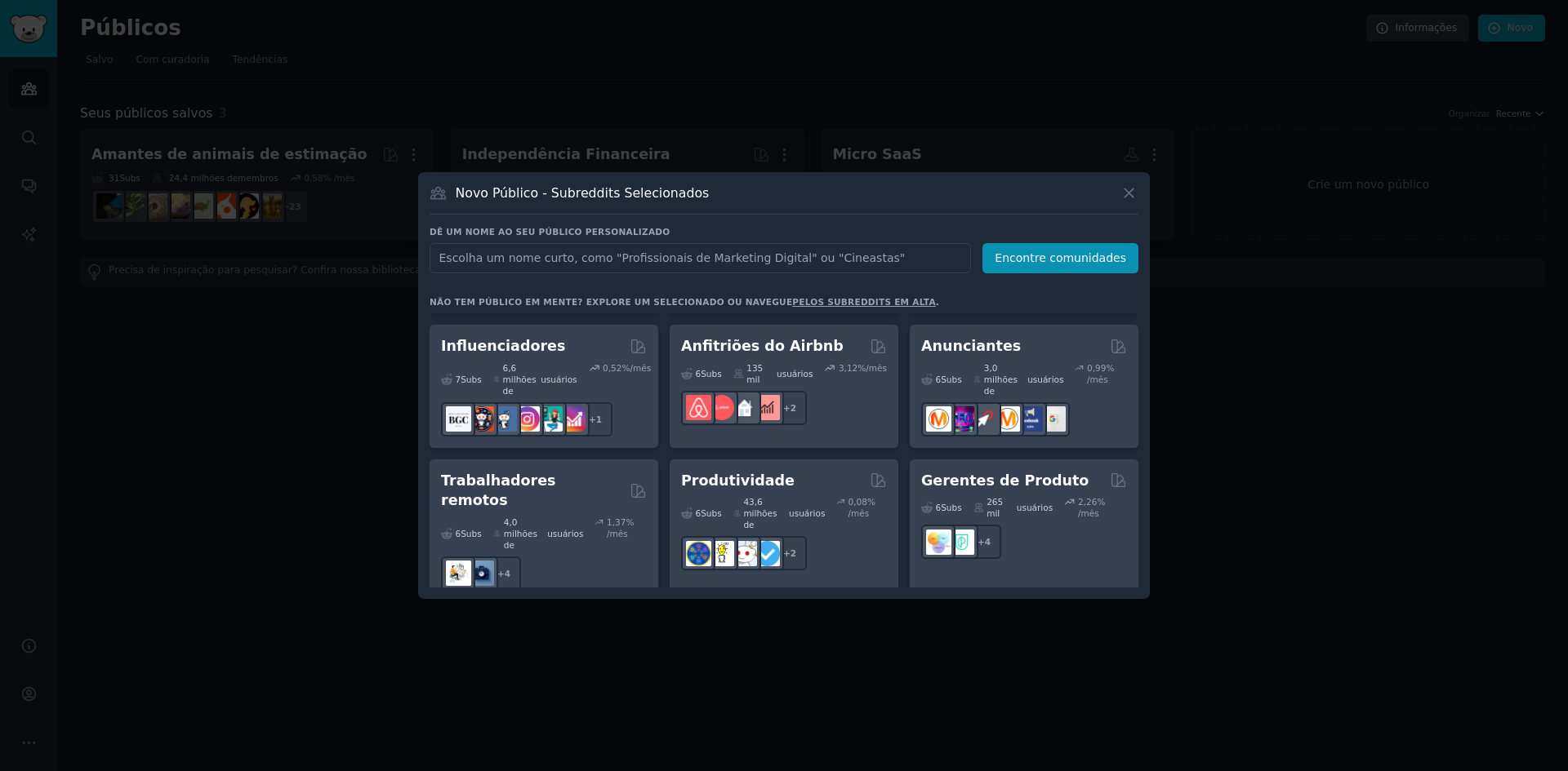
click at [1043, 699] on div "+ 2" at bounding box center [1024, 717] width 205 height 34
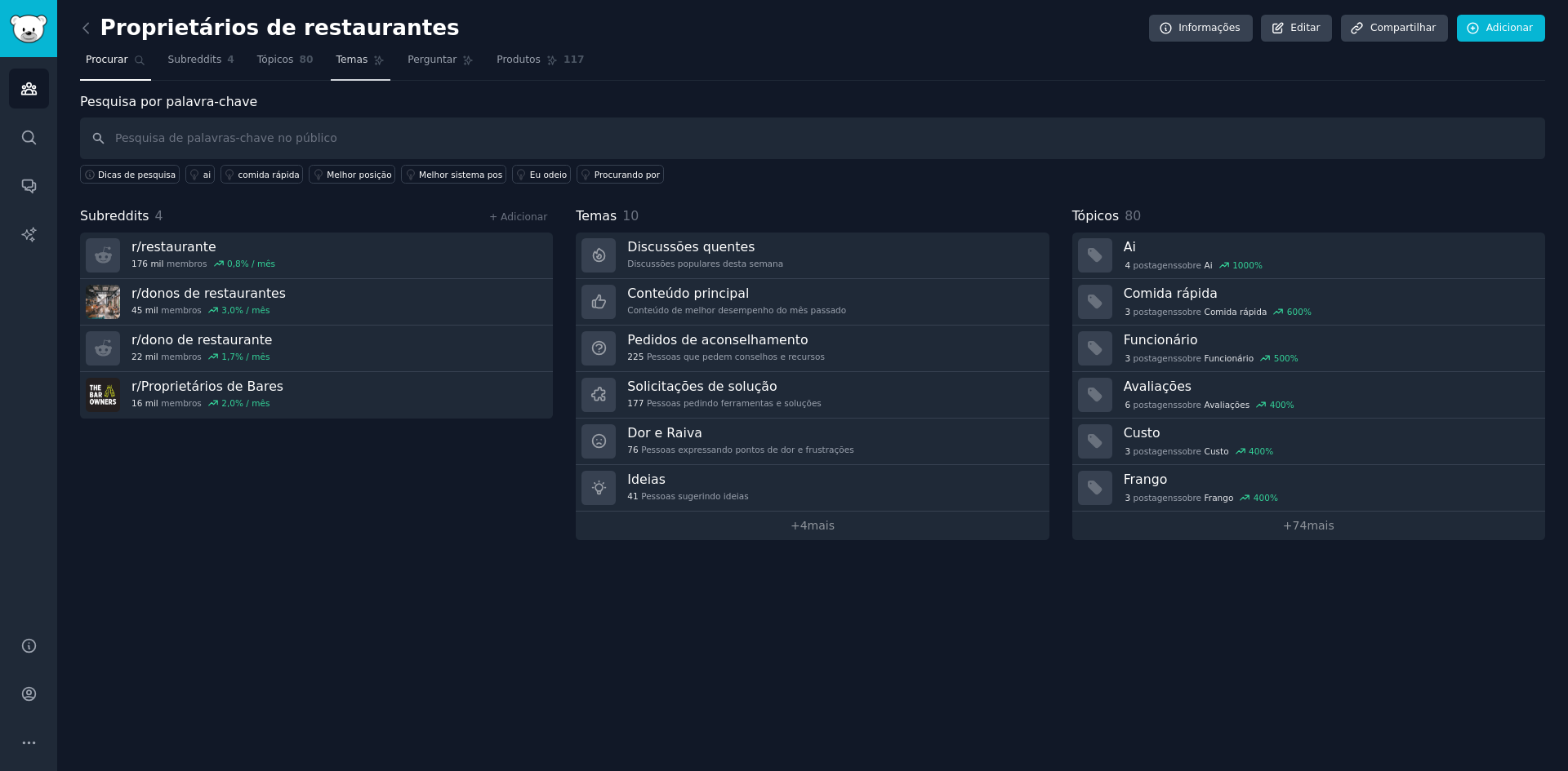
click at [331, 68] on link "Temas" at bounding box center [361, 64] width 60 height 34
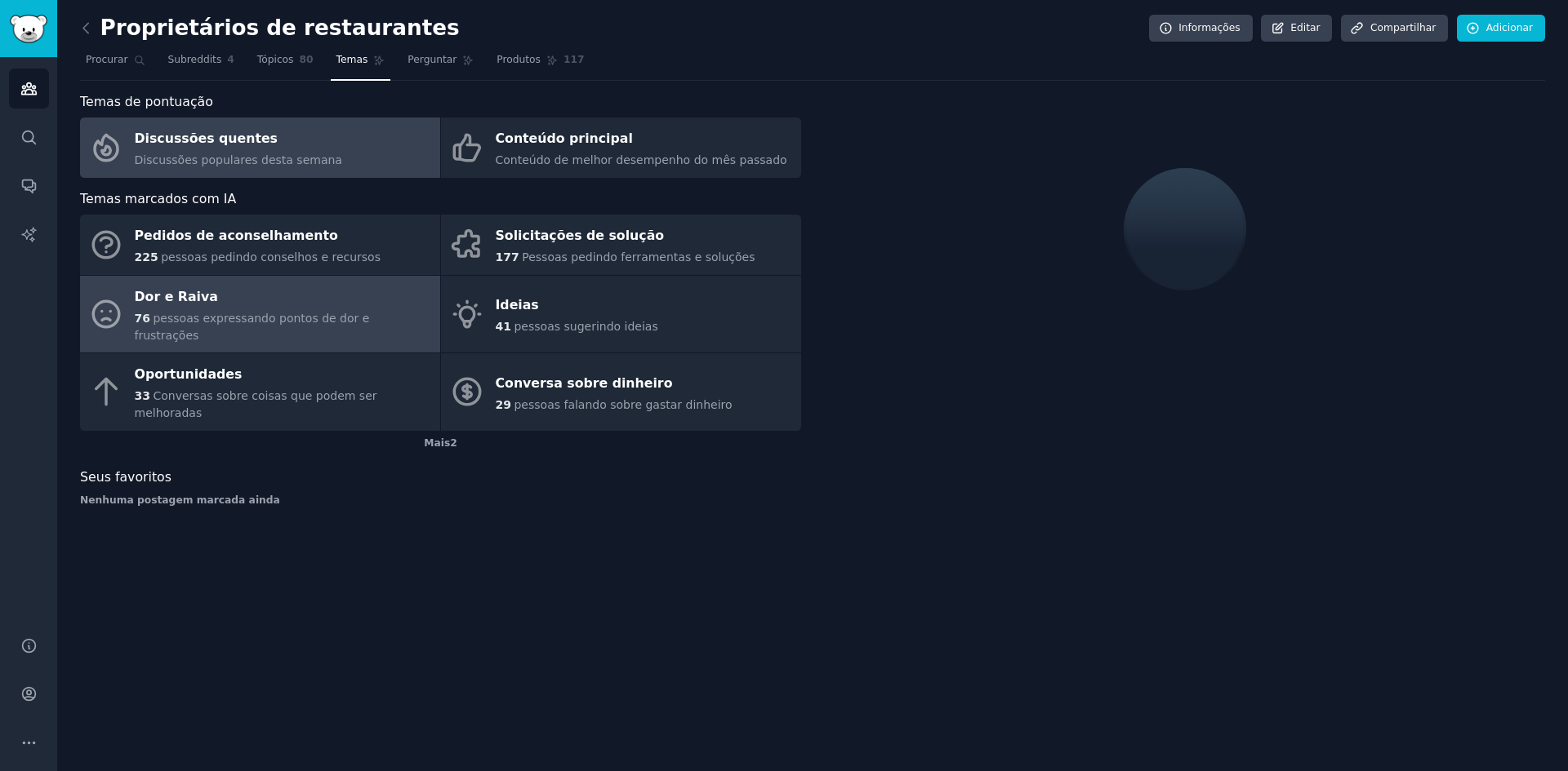
click at [268, 303] on div "Dor e Raiva" at bounding box center [283, 297] width 297 height 26
